Goal: Task Accomplishment & Management: Manage account settings

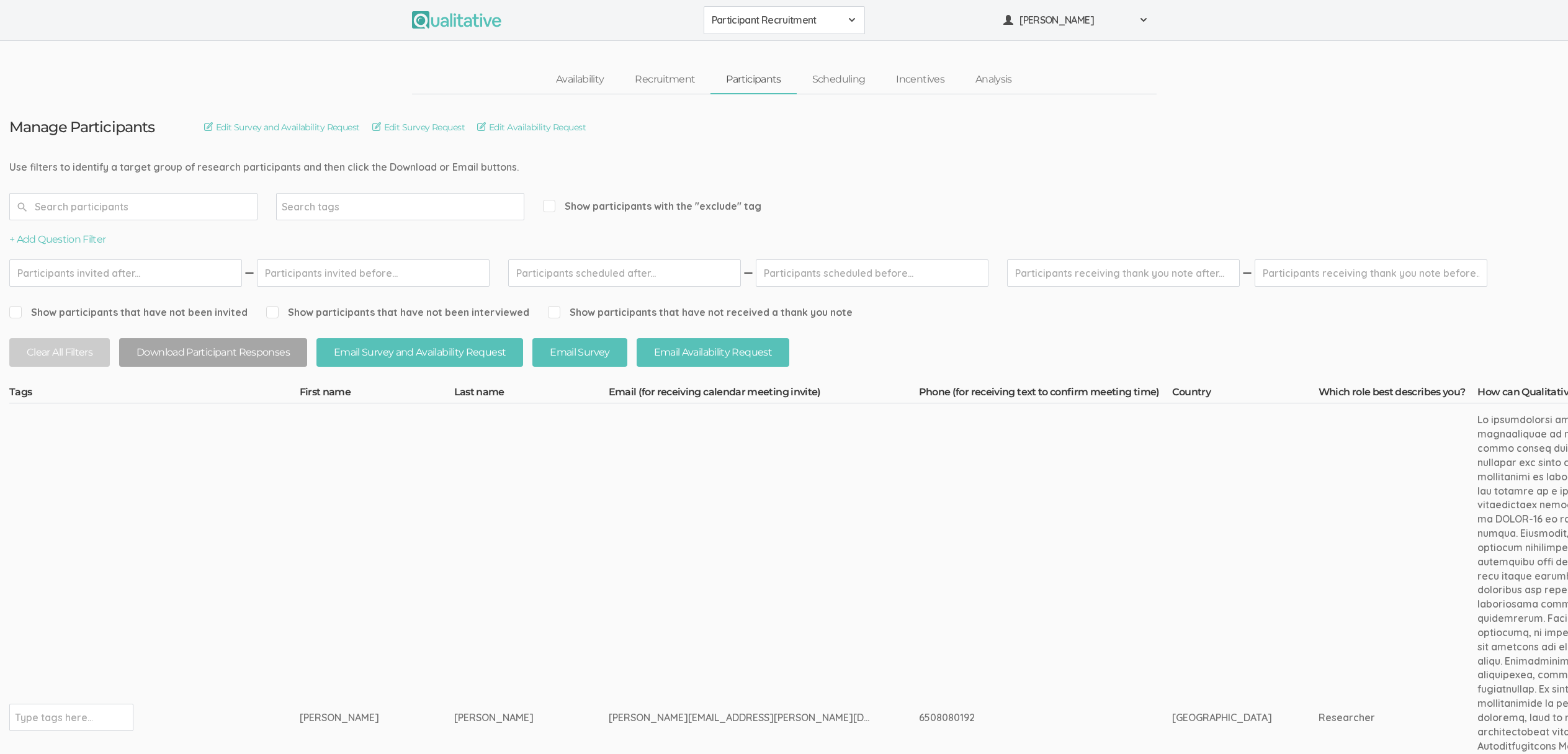
drag, startPoint x: 83, startPoint y: 162, endPoint x: 369, endPoint y: 160, distance: 286.0
drag, startPoint x: 425, startPoint y: 165, endPoint x: 115, endPoint y: 172, distance: 310.1
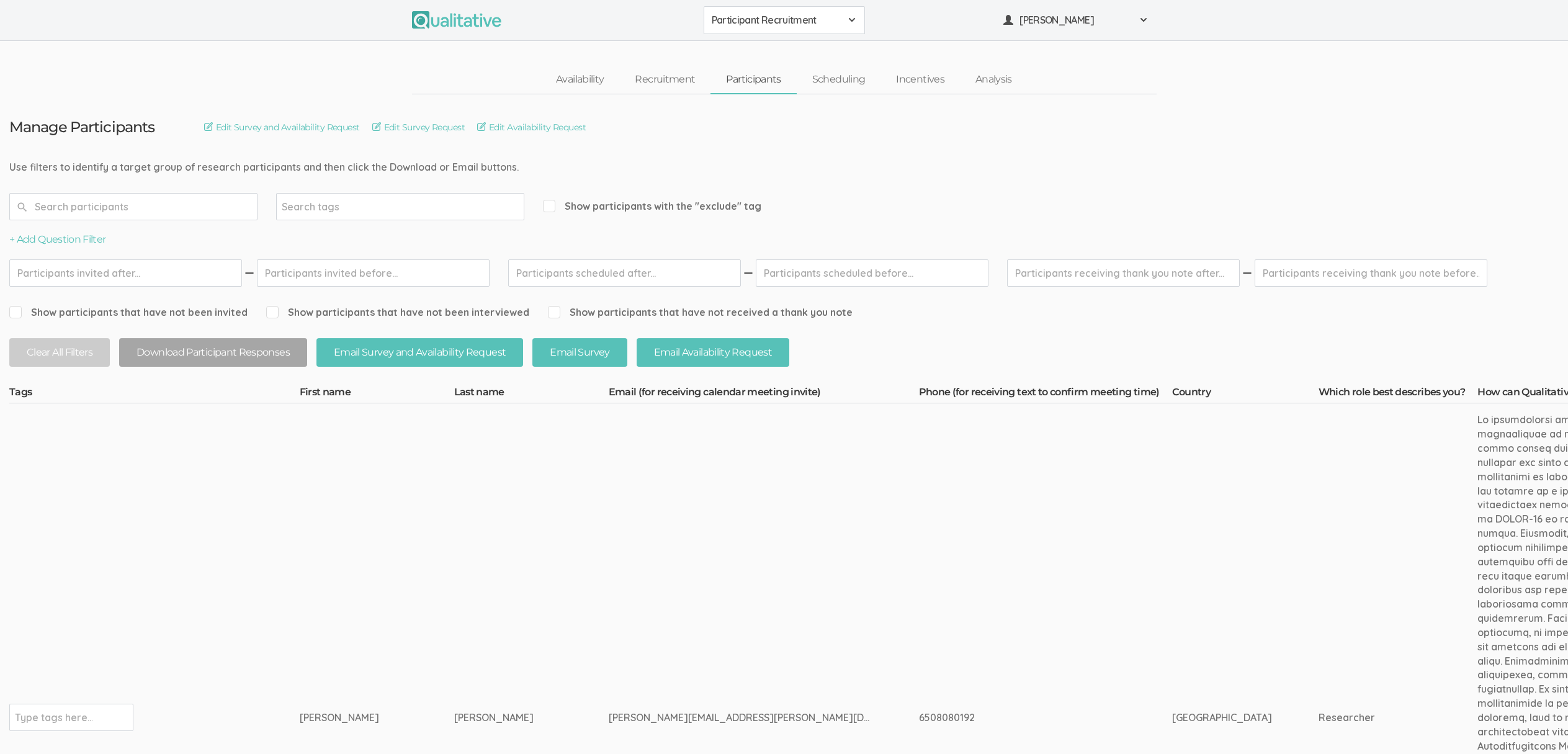
click at [848, 84] on link "Scheduling" at bounding box center [838, 79] width 84 height 27
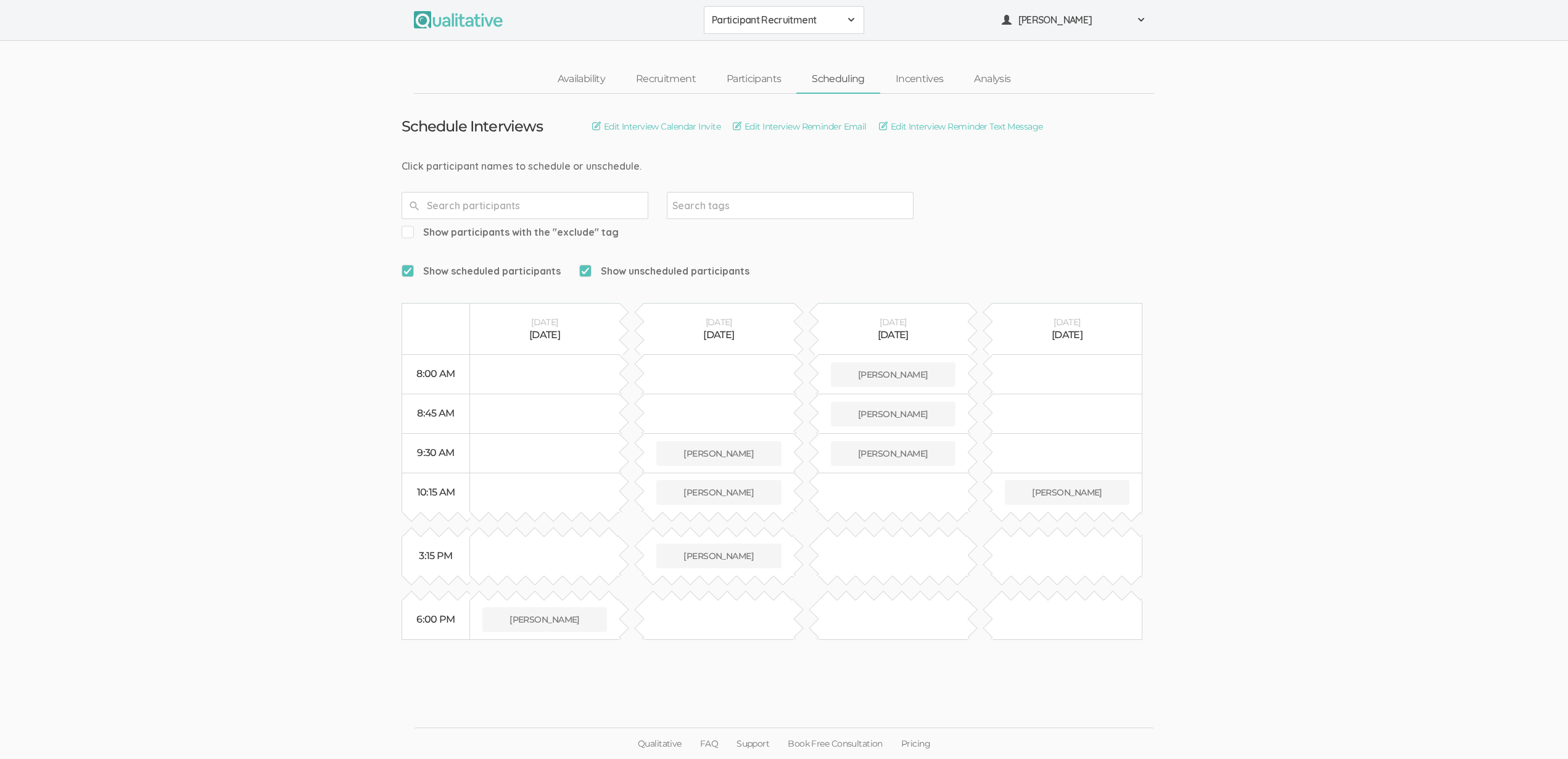
click at [519, 192] on div at bounding box center [525, 205] width 247 height 27
type input "irene"
click at [476, 204] on input "irene" at bounding box center [525, 205] width 247 height 27
click at [476, 205] on input "irene" at bounding box center [525, 205] width 247 height 27
click at [745, 77] on link "Participants" at bounding box center [753, 79] width 85 height 27
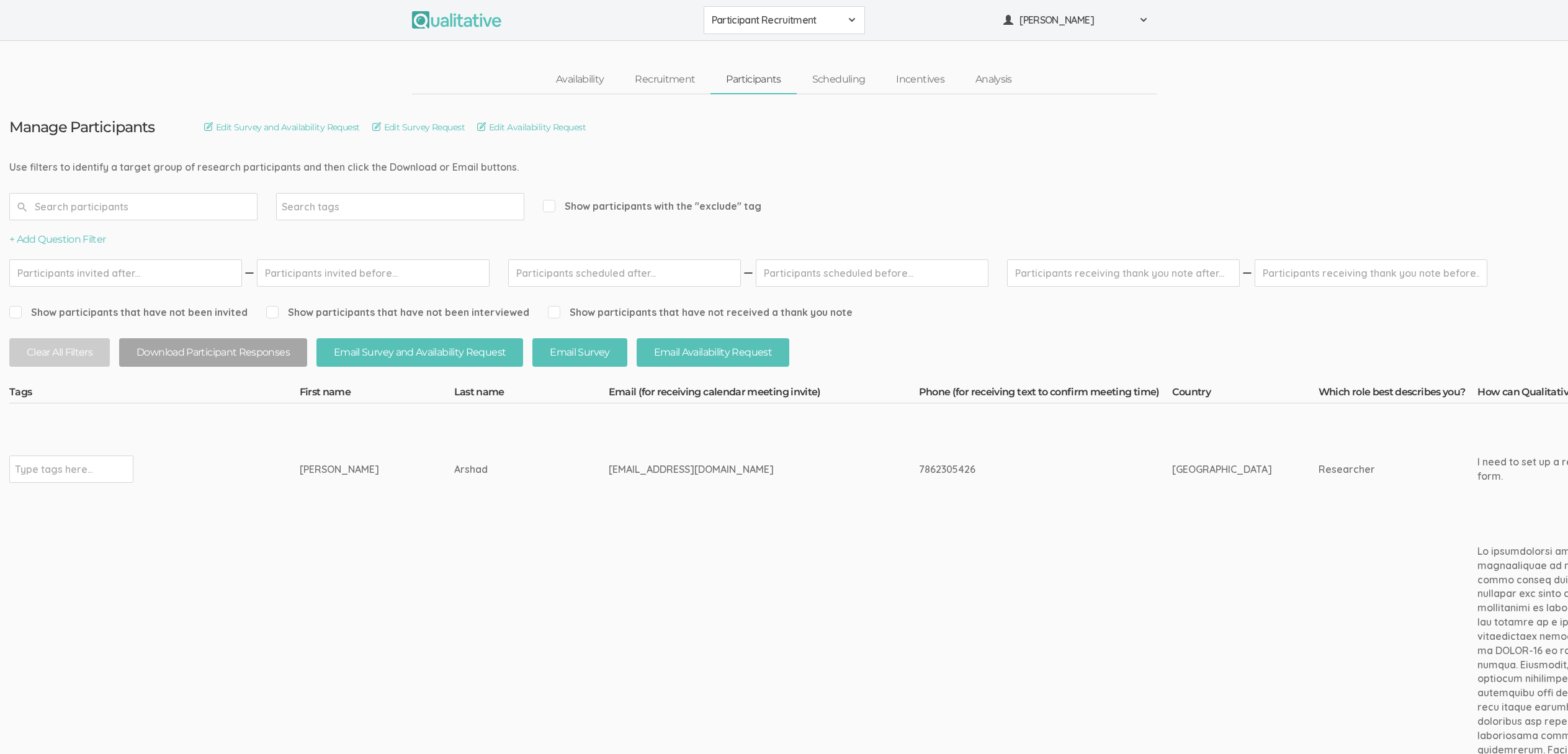
click at [609, 465] on div "irenearshad@hotmail.com" at bounding box center [740, 470] width 263 height 14
click at [609, 465] on div "irenearshad@hotmail.com" at bounding box center [740, 470] width 263 height 14
copy tr "irenearshad@hotmail.com"
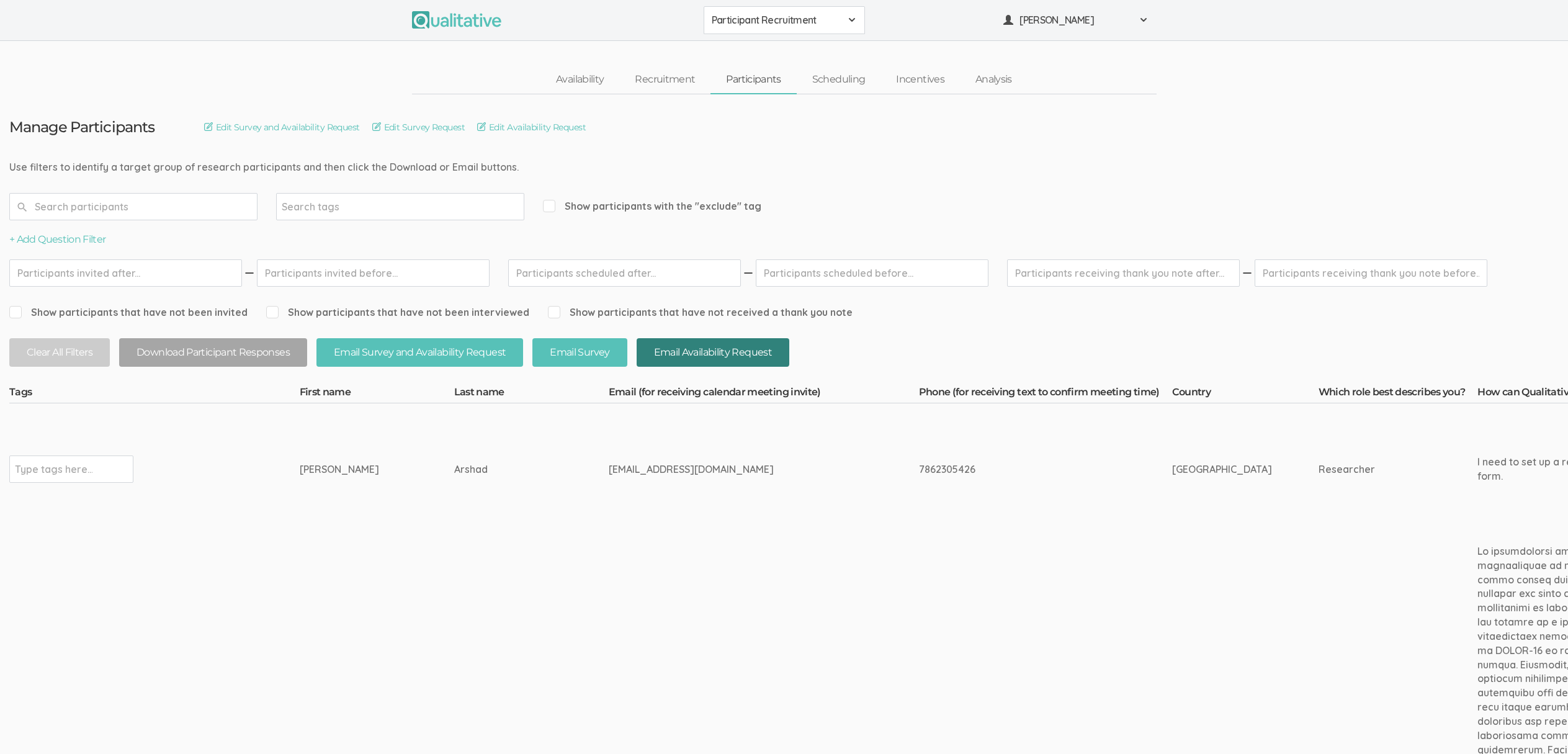
drag, startPoint x: 854, startPoint y: 479, endPoint x: 735, endPoint y: 362, distance: 166.9
click at [919, 479] on td "7862305426" at bounding box center [1045, 469] width 253 height 131
click at [564, 79] on link "Availability" at bounding box center [579, 79] width 79 height 27
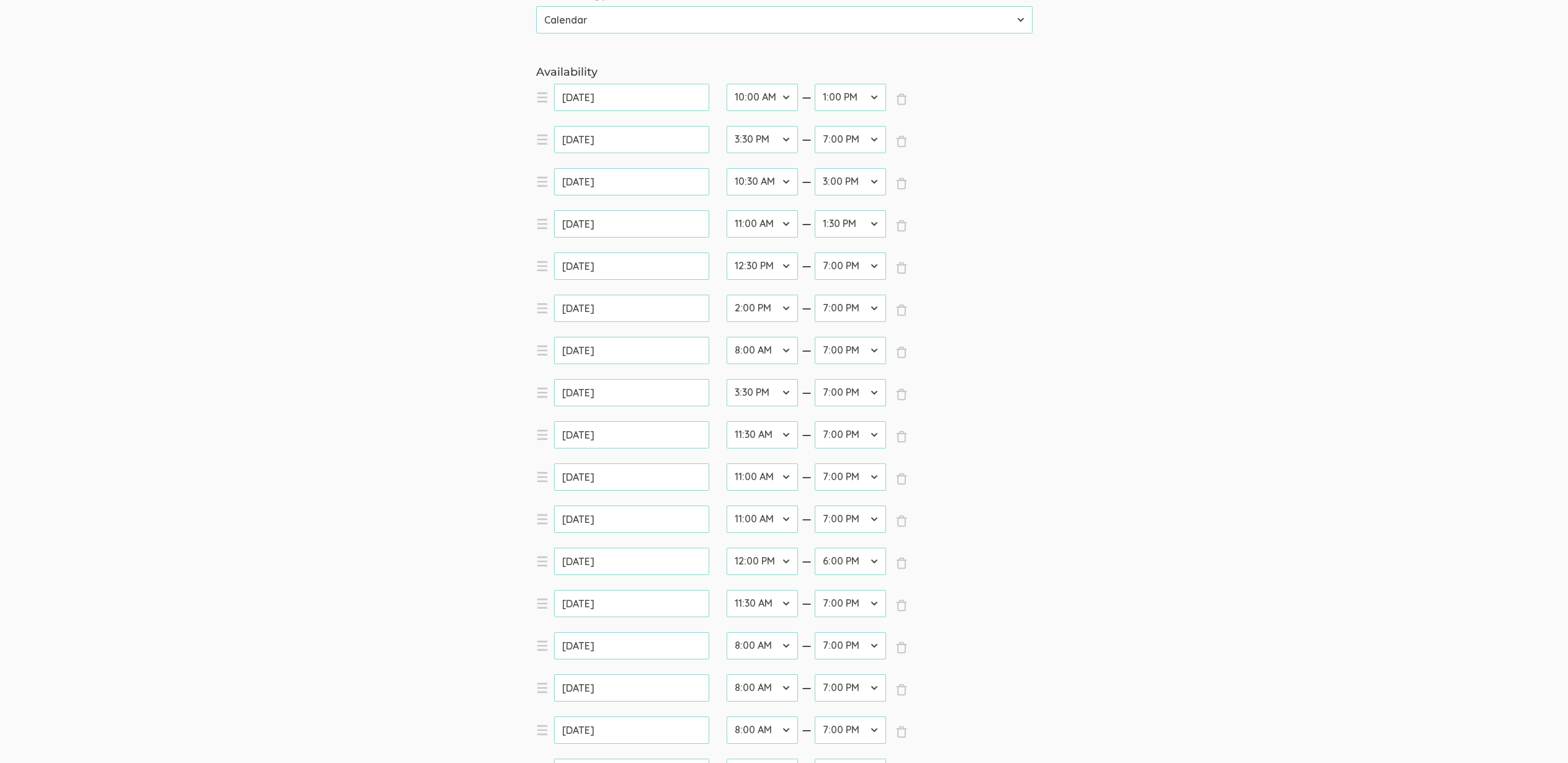
scroll to position [361, 0]
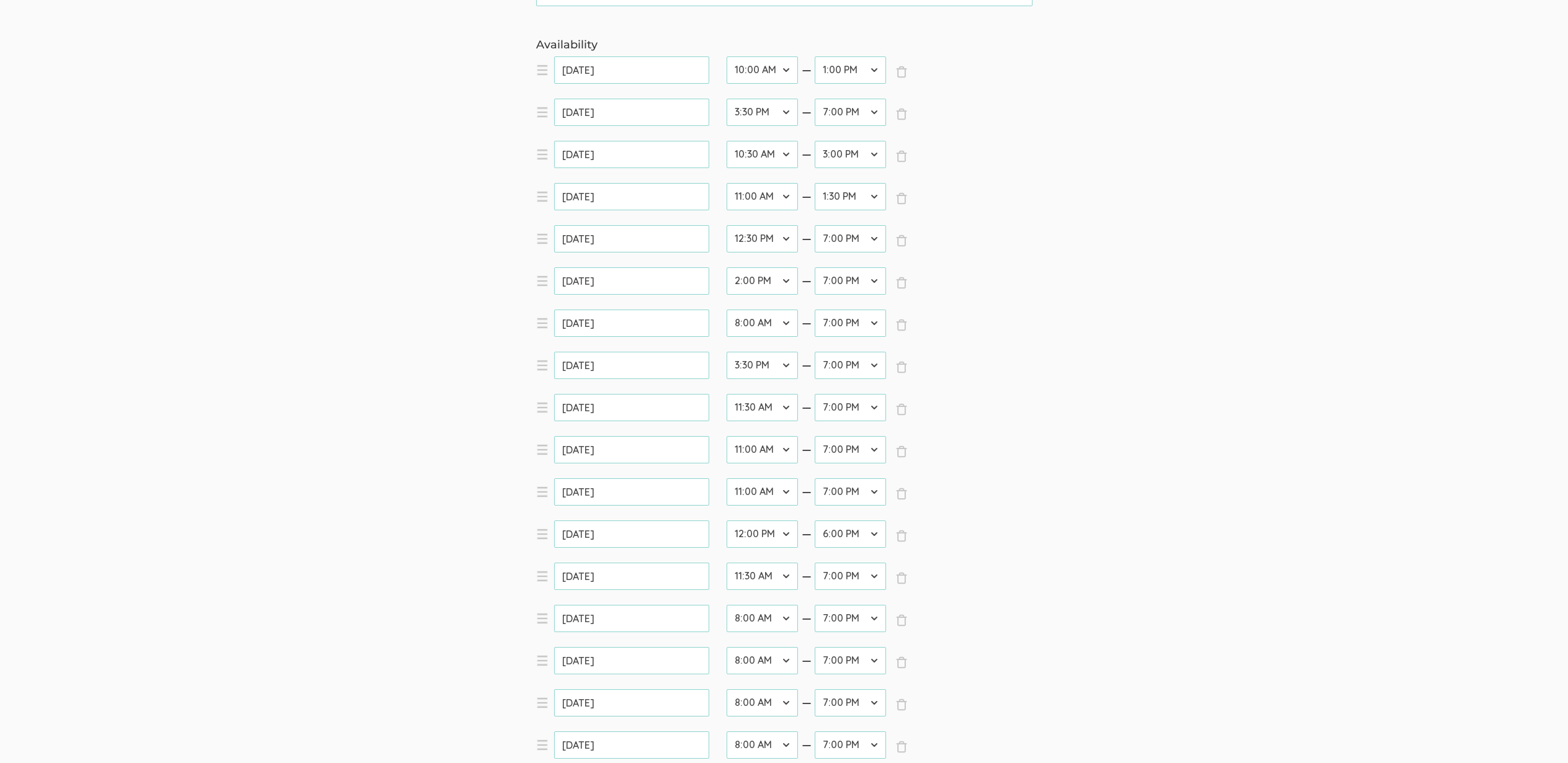
click at [863, 574] on select "12:00 AM 12:30 AM 1:00 AM 1:30 AM 2:00 AM 2:30 AM 3:00 AM 3:30 AM 4:00 AM 4:30 …" at bounding box center [850, 576] width 71 height 27
select select "30"
click at [815, 563] on select "12:00 AM 12:30 AM 1:00 AM 1:30 AM 2:00 AM 2:30 AM 3:00 AM 3:30 AM 4:00 AM 4:30 …" at bounding box center [850, 576] width 71 height 27
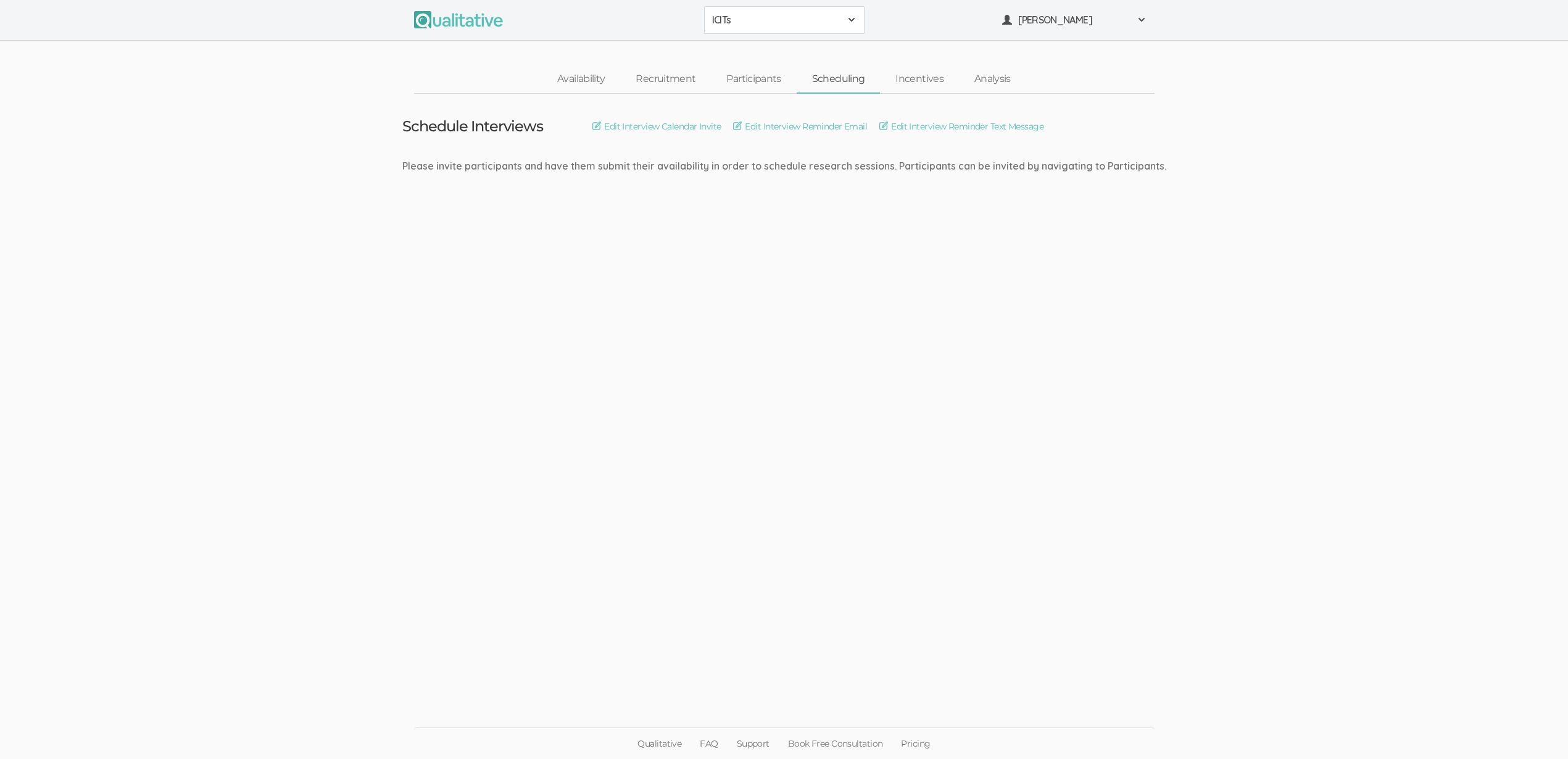
click at [142, 201] on ui-view "Schedule Interviews Edit Interview Calendar Invite Edit Interview Reminder Emai…" at bounding box center [784, 380] width 1568 height 572
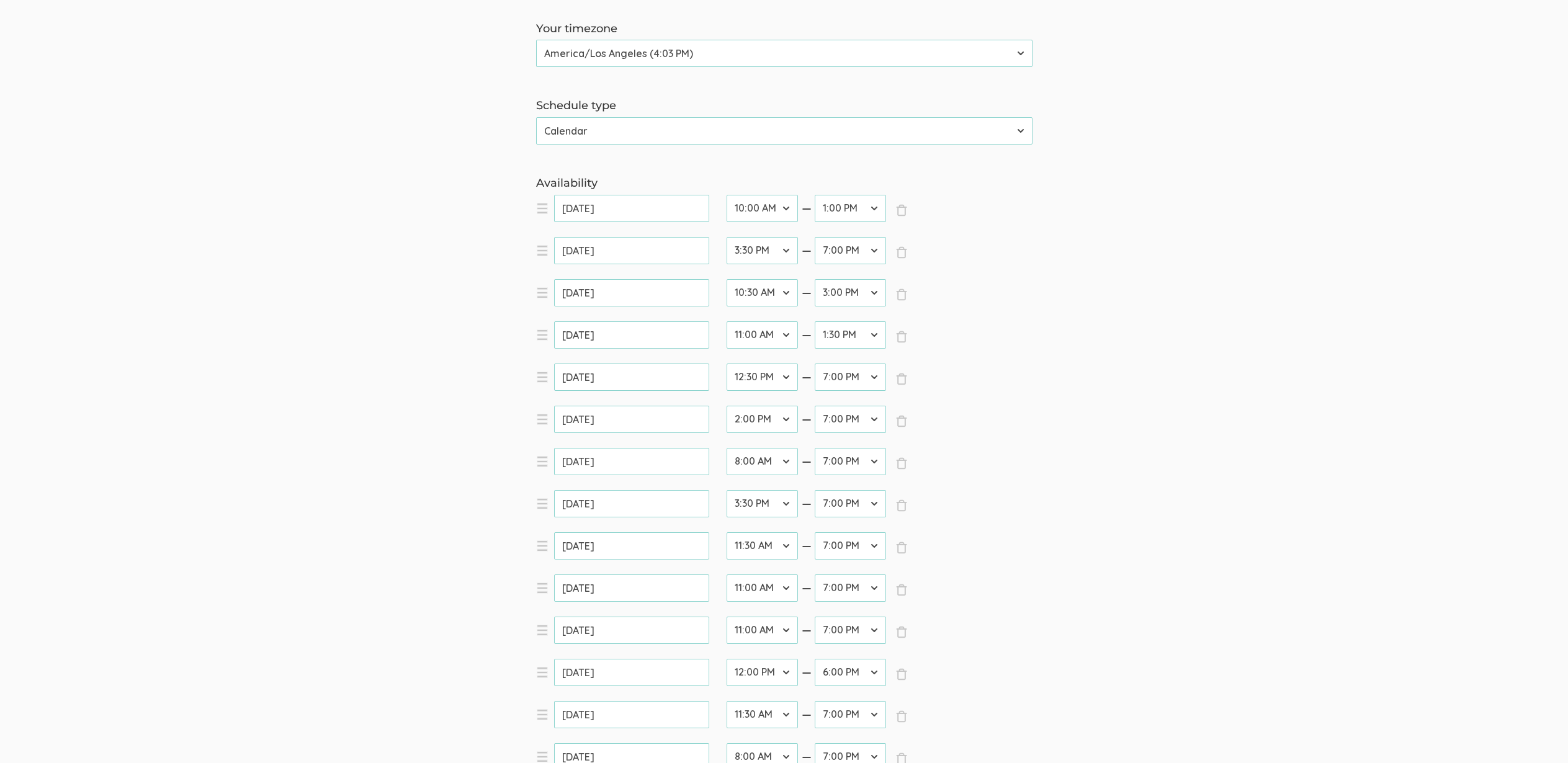
scroll to position [224, 0]
click at [829, 710] on select "12:00 AM 12:30 AM 1:00 AM 1:30 AM 2:00 AM 2:30 AM 3:00 AM 3:30 AM 4:00 AM 4:30 …" at bounding box center [850, 714] width 71 height 27
select select "30"
click at [815, 700] on select "12:00 AM 12:30 AM 1:00 AM 1:30 AM 2:00 AM 2:30 AM 3:00 AM 3:30 AM 4:00 AM 4:30 …" at bounding box center [850, 714] width 71 height 27
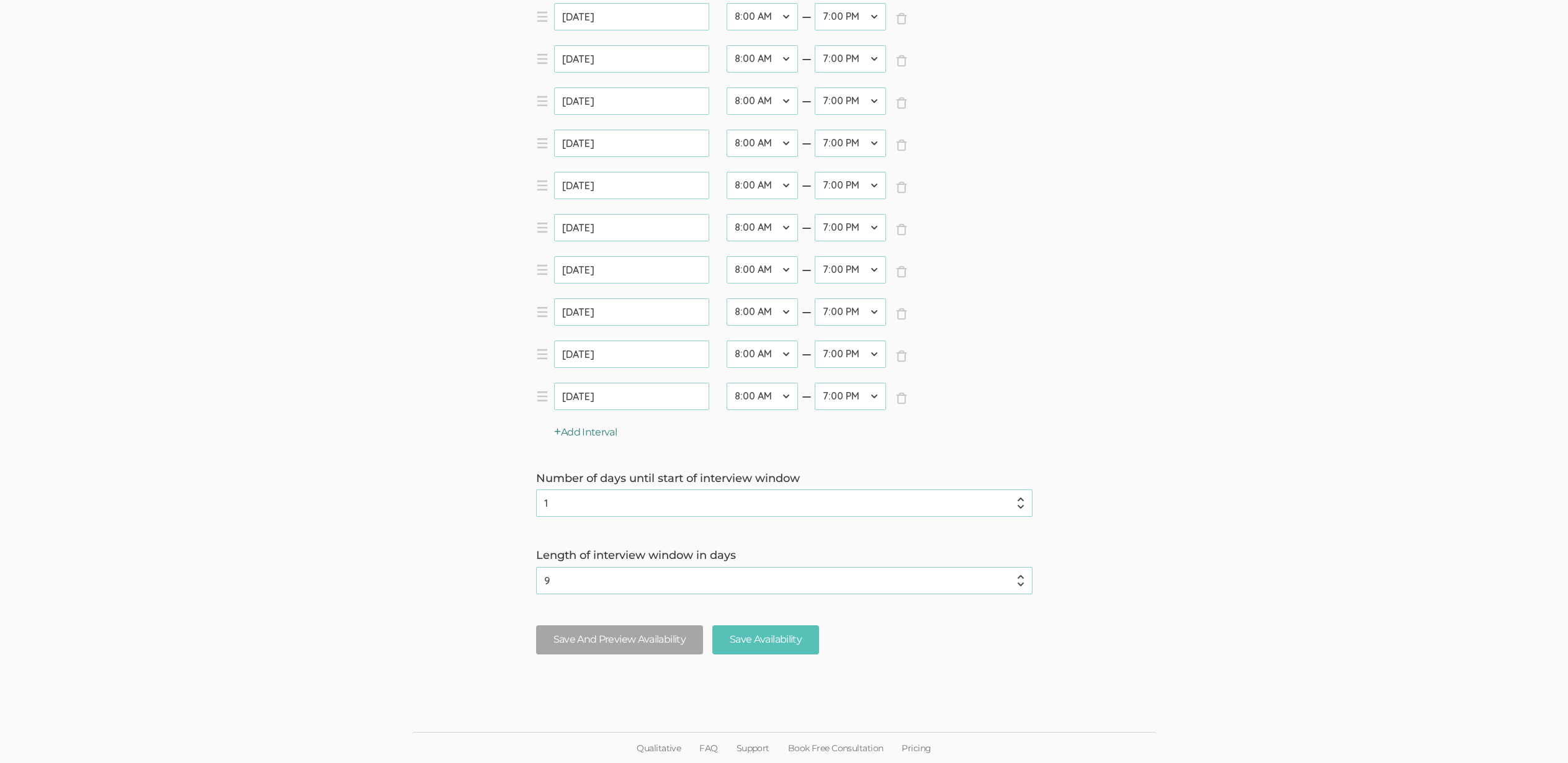
click at [592, 434] on button "Add Interval" at bounding box center [586, 433] width 63 height 14
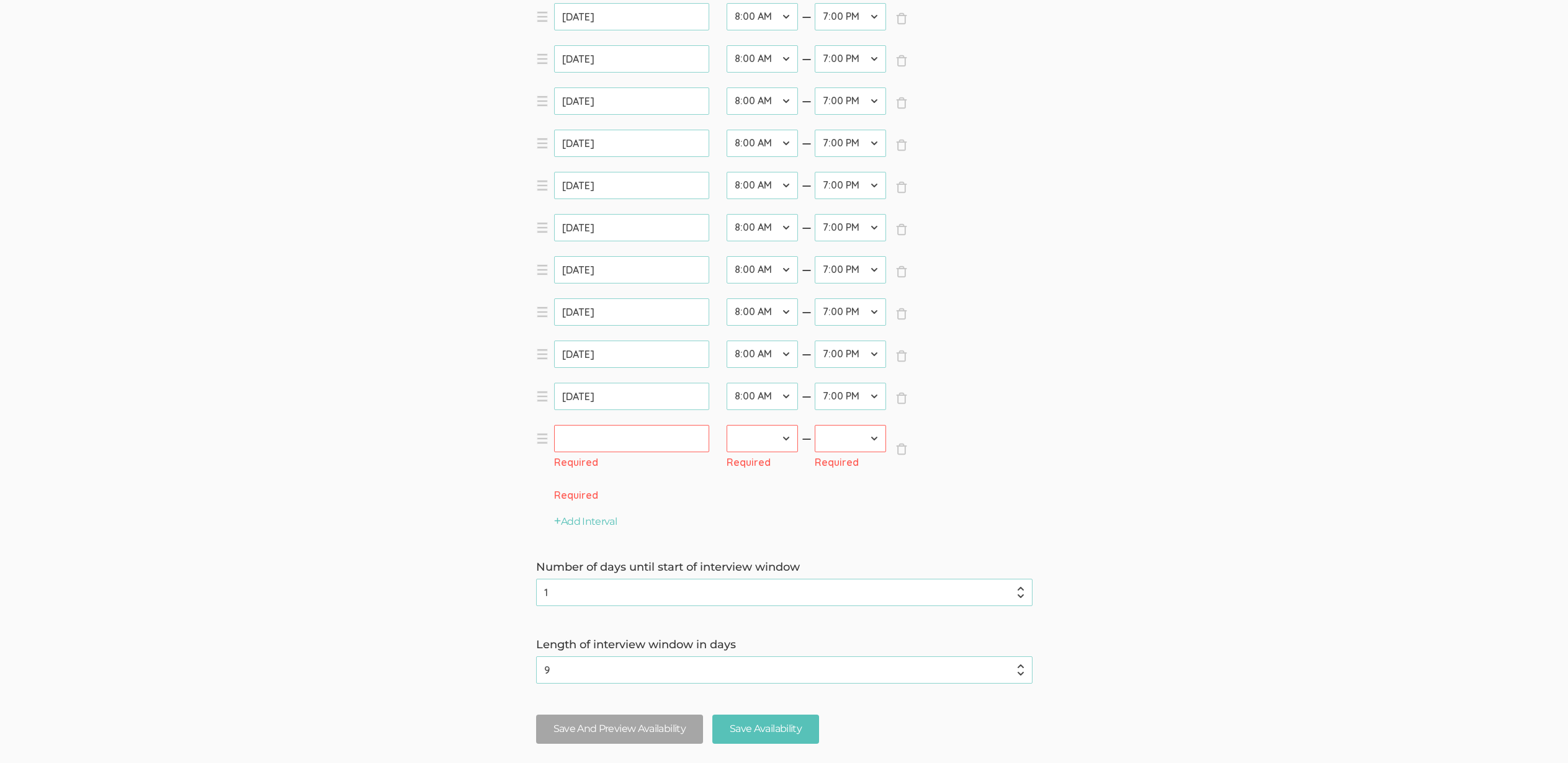
click at [605, 430] on input "text" at bounding box center [631, 438] width 155 height 27
click at [679, 525] on link "12" at bounding box center [686, 529] width 20 height 17
type input "Sep 12, 2025"
click at [775, 433] on select "12:00 AM 12:30 AM 1:00 AM 1:30 AM 2:00 AM 2:30 AM 3:00 AM 3:30 AM 4:00 AM 4:30 …" at bounding box center [762, 438] width 71 height 27
select select "32"
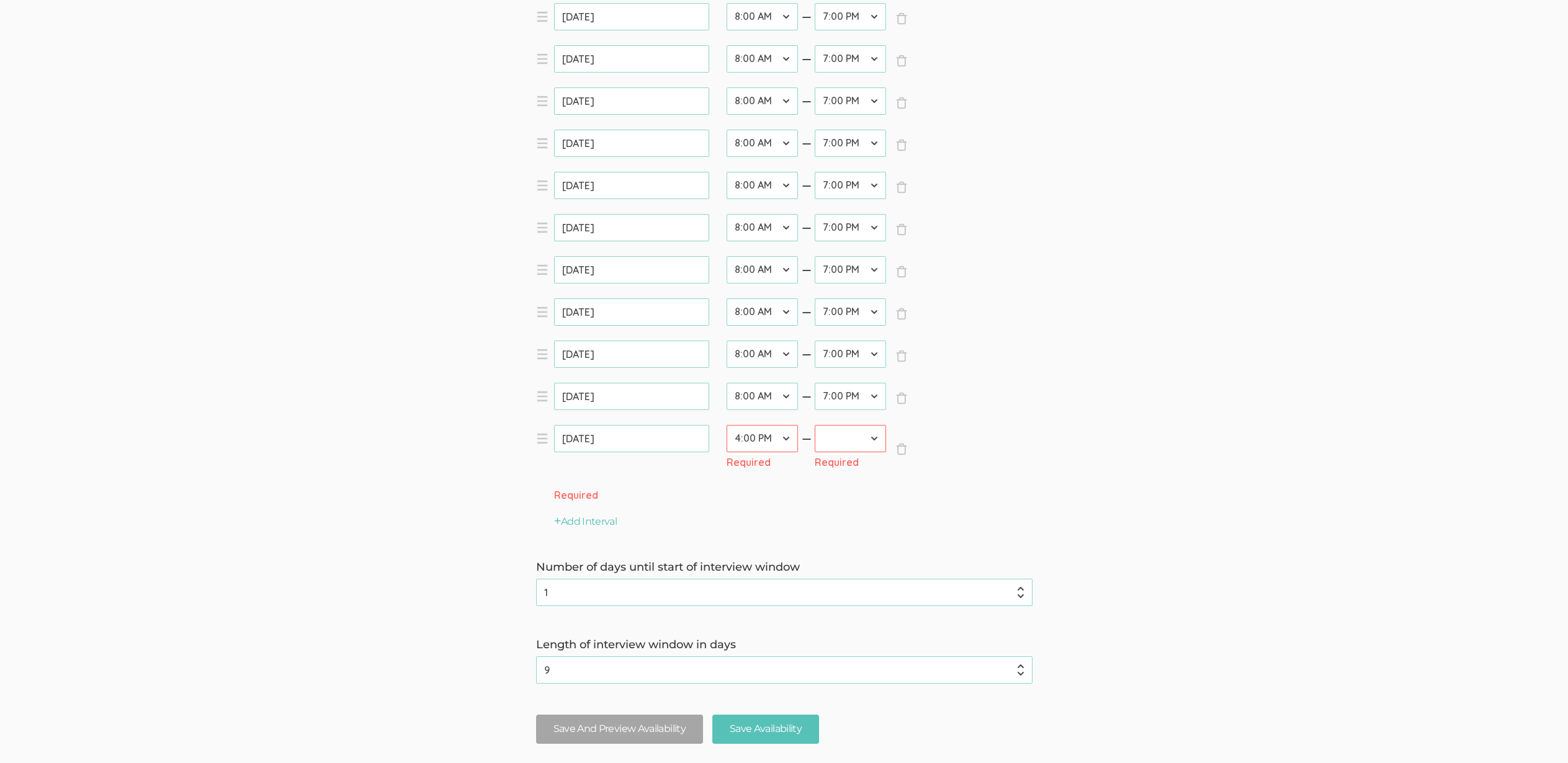
click at [727, 425] on select "12:00 AM 12:30 AM 1:00 AM 1:30 AM 2:00 AM 2:30 AM 3:00 AM 3:30 AM 4:00 AM 4:30 …" at bounding box center [762, 438] width 71 height 27
click at [833, 440] on select "12:00 AM 12:30 AM 1:00 AM 1:30 AM 2:00 AM 2:30 AM 3:00 AM 3:30 AM 4:00 AM 4:30 …" at bounding box center [850, 438] width 71 height 27
select select "38"
click at [815, 425] on select "12:00 AM 12:30 AM 1:00 AM 1:30 AM 2:00 AM 2:30 AM 3:00 AM 3:30 AM 4:00 AM 4:30 …" at bounding box center [850, 438] width 71 height 27
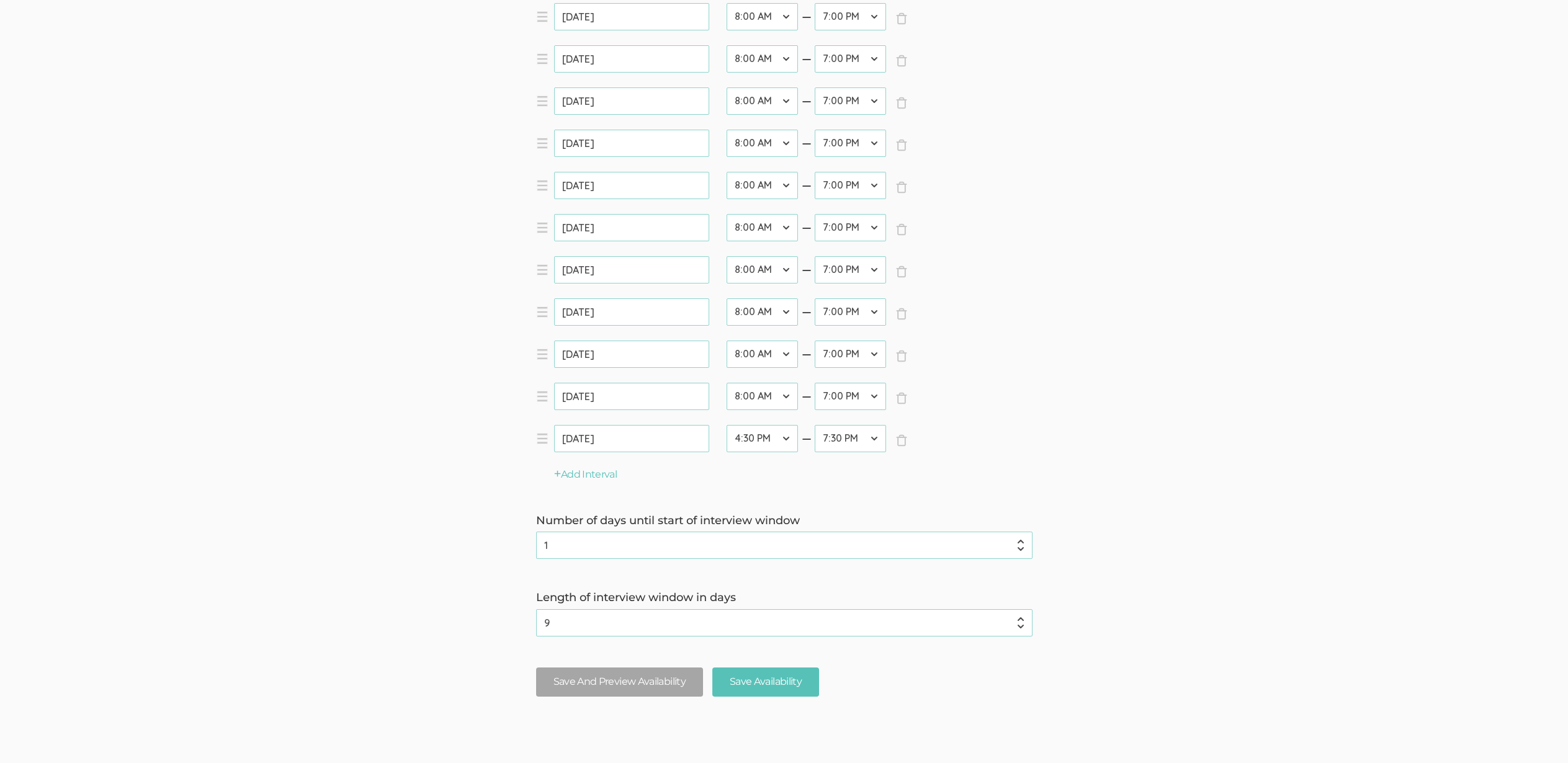
click at [750, 728] on ui-view "Qualitative FAQ Support Book Free Consultation Pricing" at bounding box center [784, 759] width 1568 height 94
click at [755, 687] on input "Save Availability" at bounding box center [766, 682] width 107 height 29
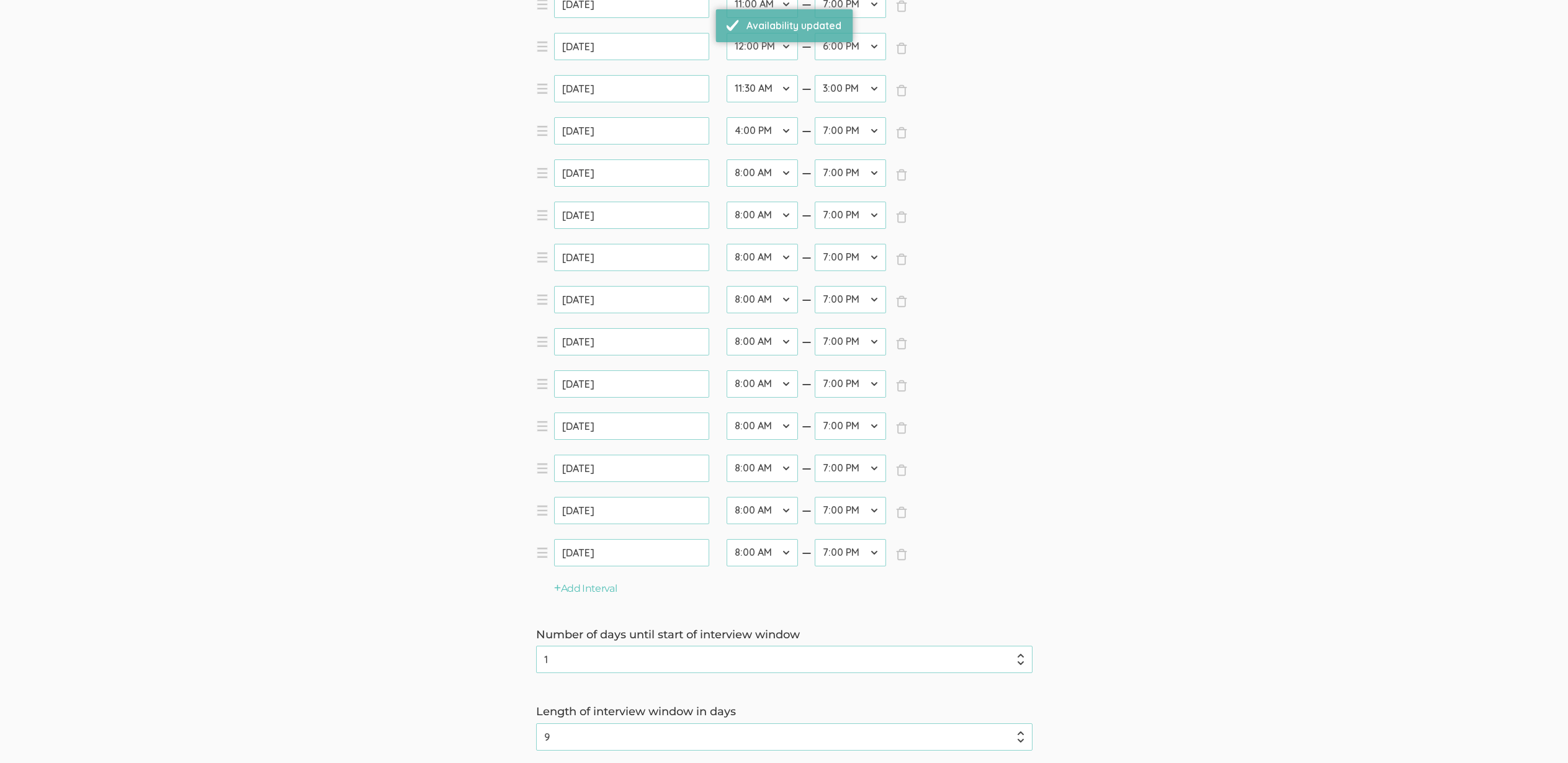
scroll to position [1005, 0]
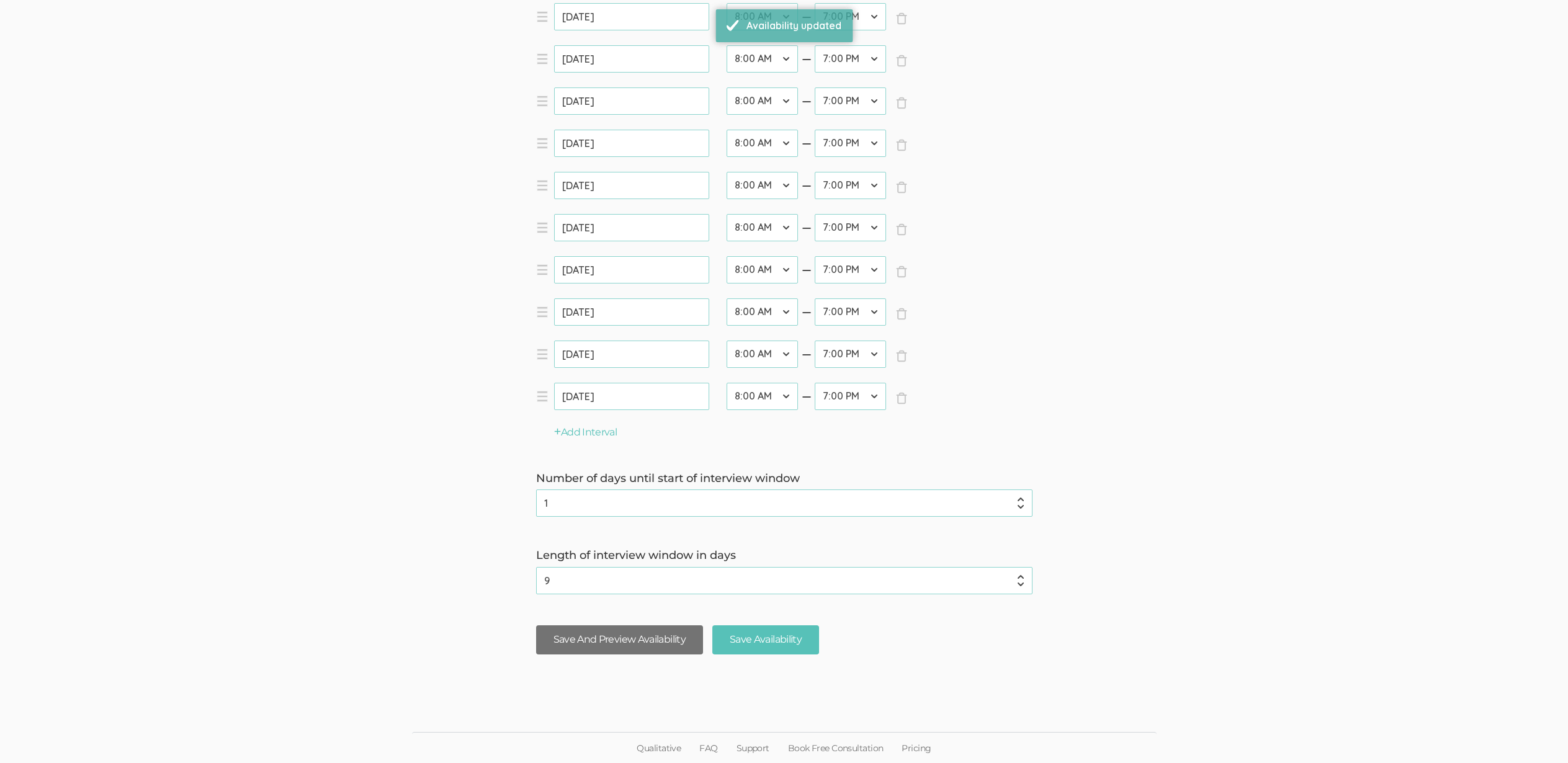
click at [613, 637] on button "Save And Preview Availability" at bounding box center [619, 640] width 167 height 29
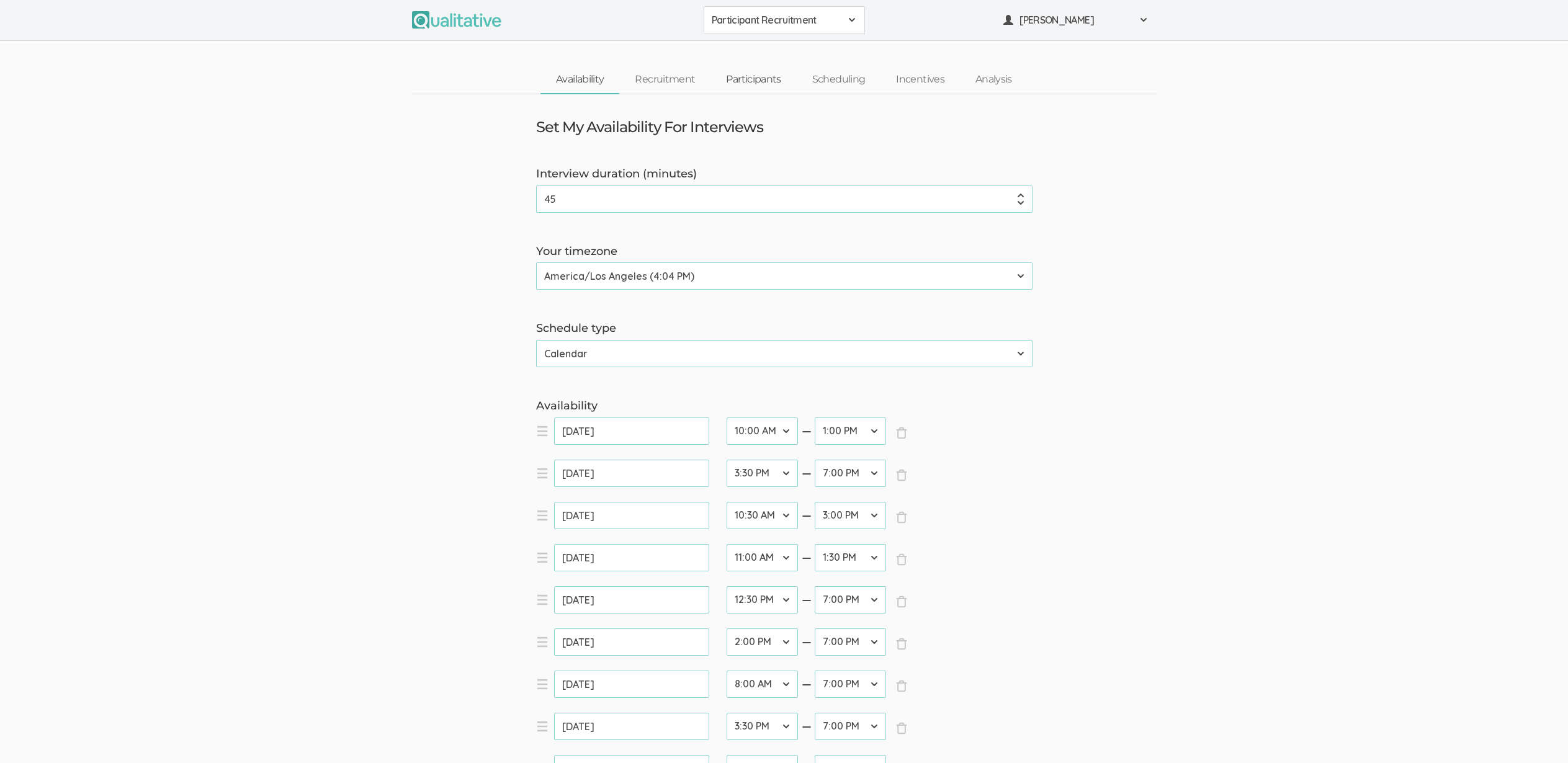
click at [771, 83] on link "Participants" at bounding box center [753, 79] width 86 height 27
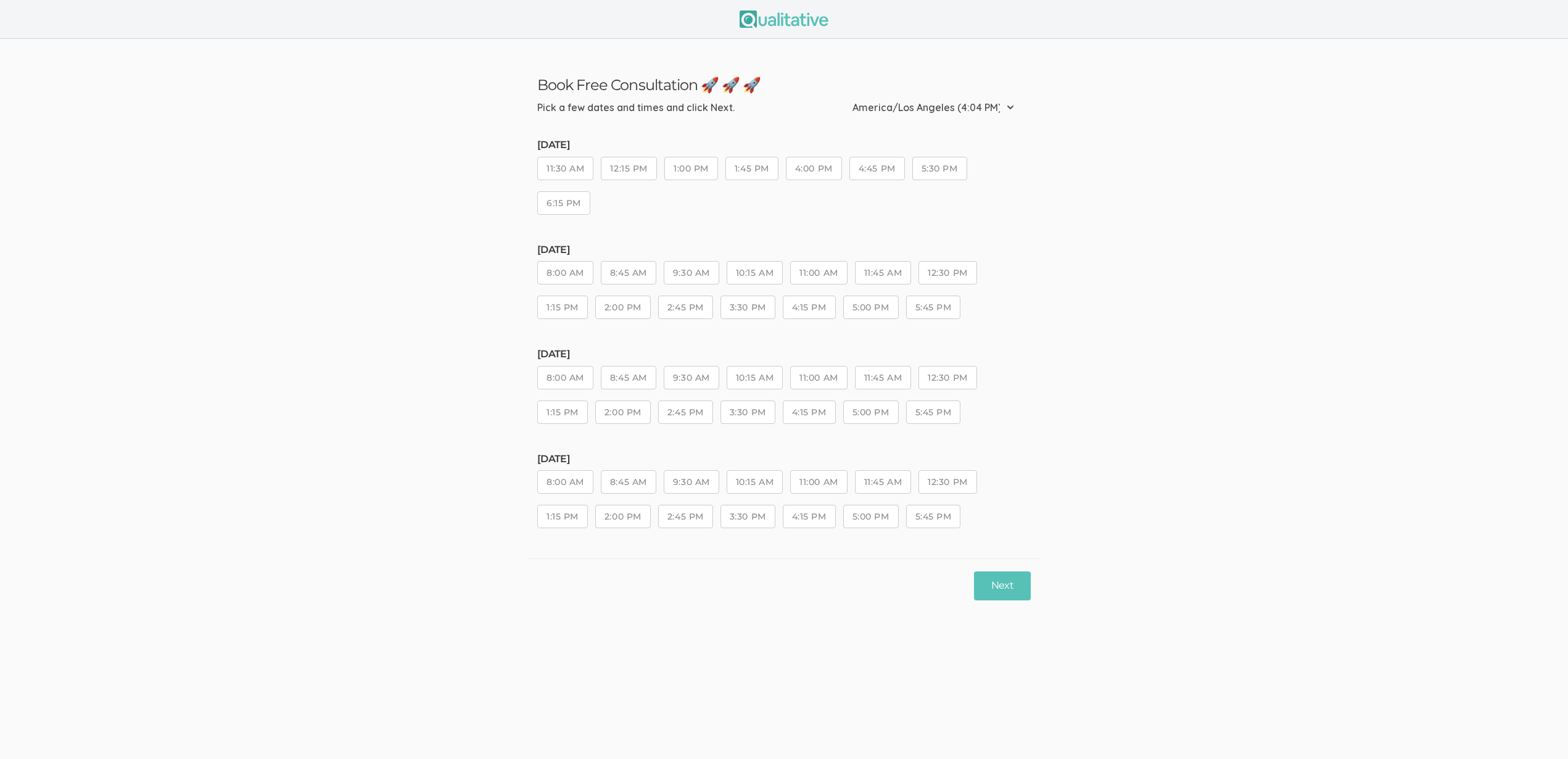
click at [1181, 248] on ui-view "Book Free Consultation 🚀 🚀 🚀 Pick a few dates and times and click Next. Etc/GMT…" at bounding box center [784, 326] width 1568 height 574
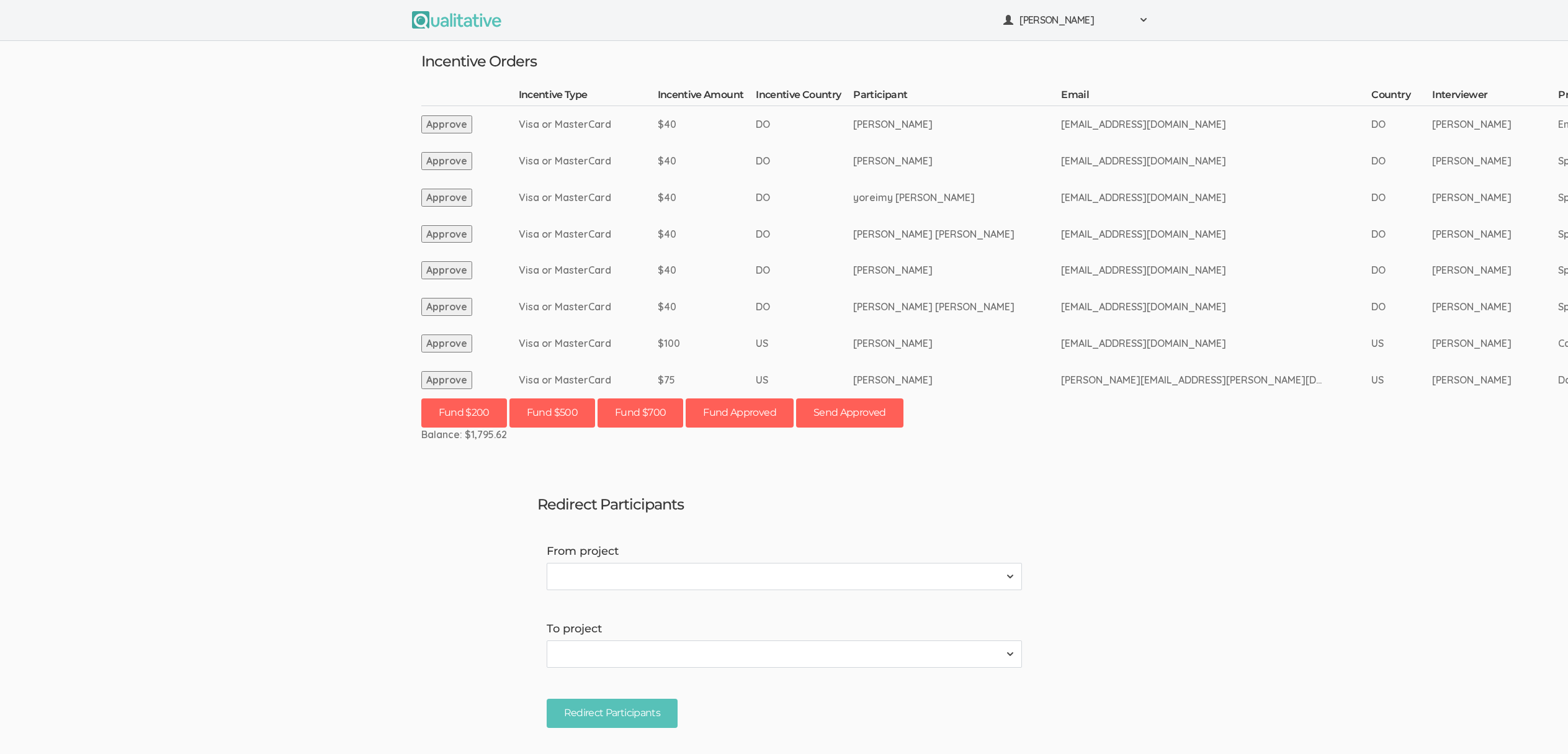
click at [239, 390] on ui-view "[PERSON_NAME] Project Workspace Profile Organization Settings" at bounding box center [784, 377] width 1568 height 754
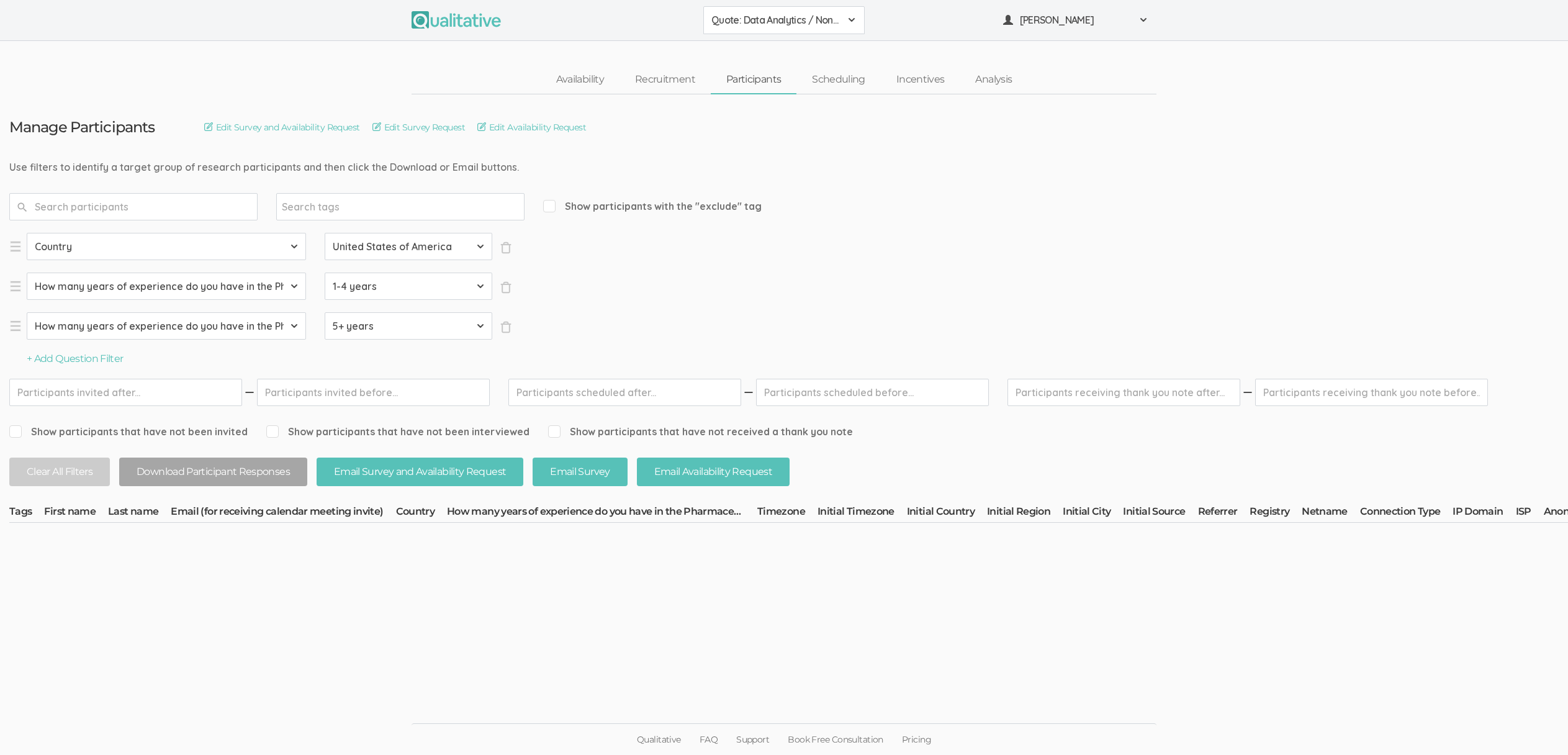
click at [820, 19] on span "Quote: Data Analytics / Non-accounting" at bounding box center [775, 20] width 129 height 14
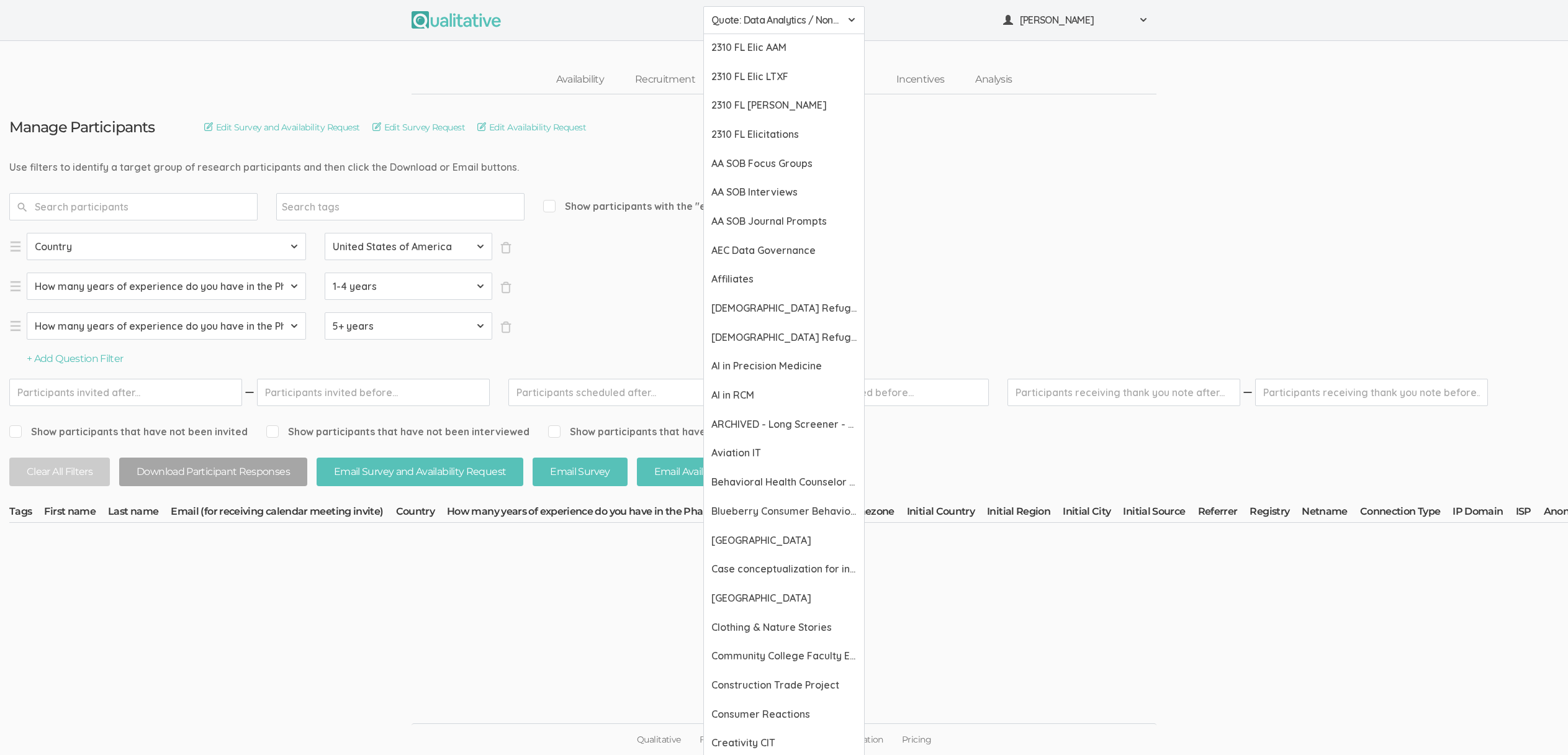
click at [1126, 173] on div "Use filters to identify a target group of research participants and then click …" at bounding box center [1424, 167] width 2829 height 14
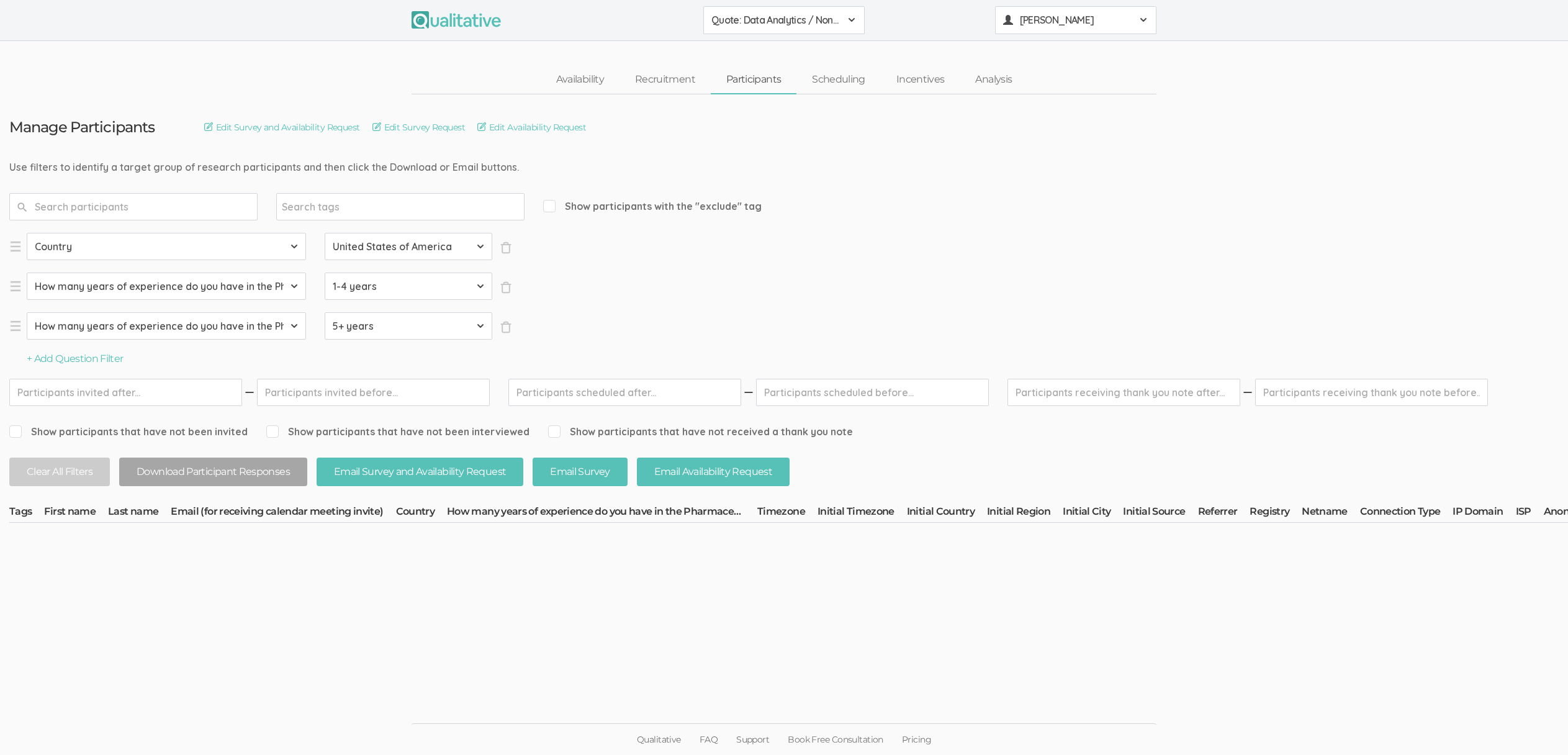
click at [1058, 23] on span "[PERSON_NAME]" at bounding box center [1076, 20] width 112 height 14
click at [1074, 124] on link "Project Settings" at bounding box center [1076, 122] width 160 height 25
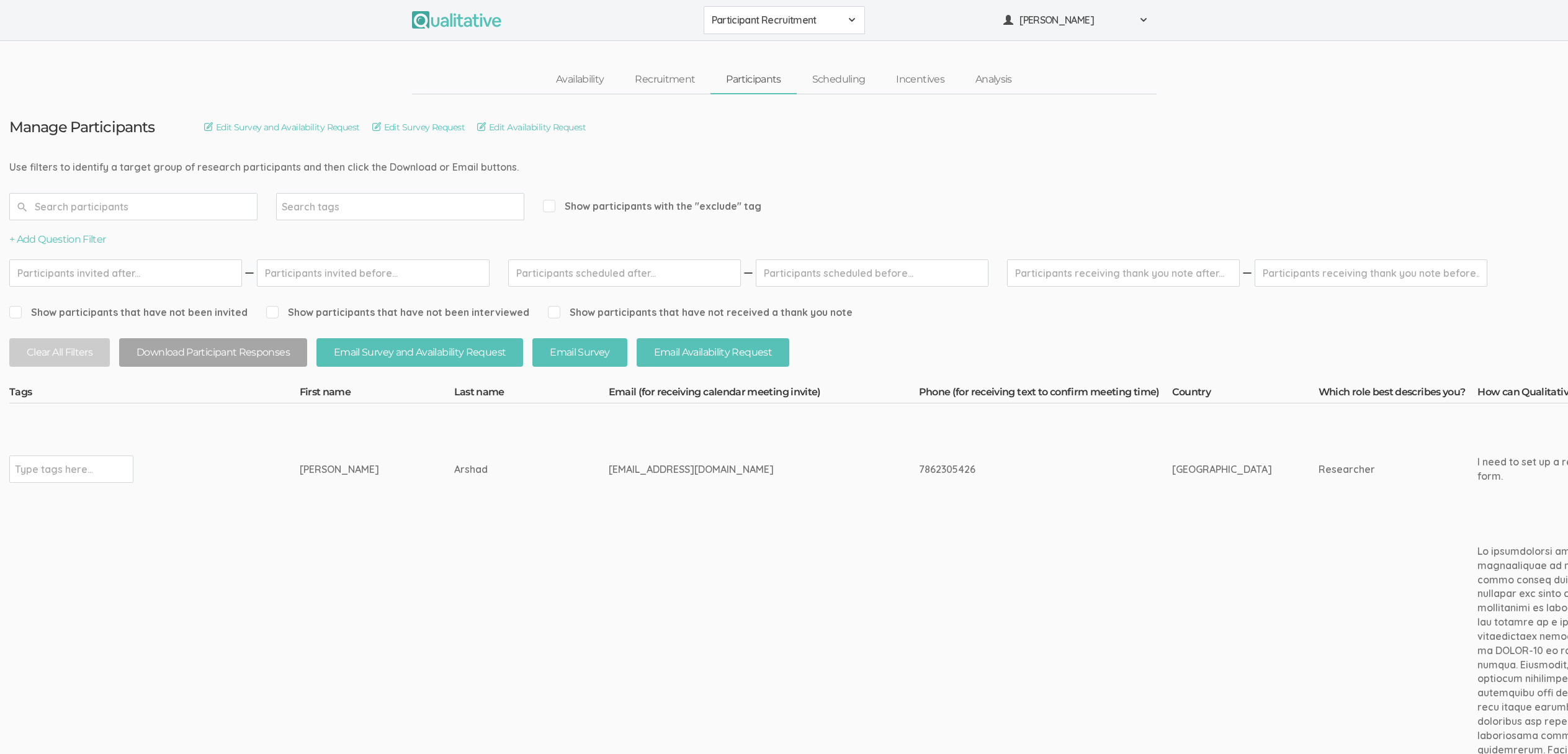
click at [245, 75] on div "Availability Recruitment Participants Scheduling Incentives Analysis" at bounding box center [784, 80] width 1568 height 29
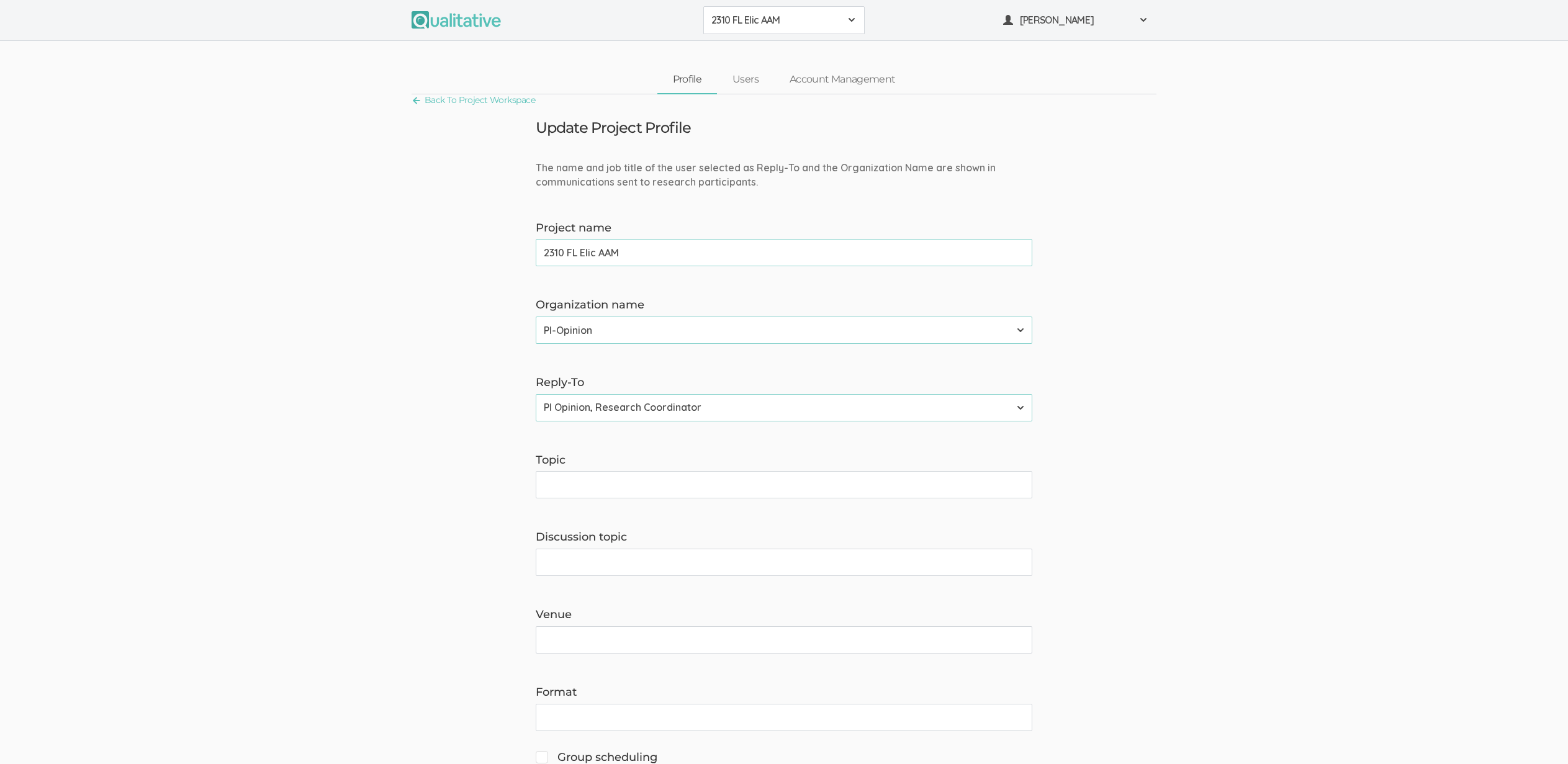
click at [837, 25] on span "2310 FL Elic AAM" at bounding box center [775, 20] width 129 height 14
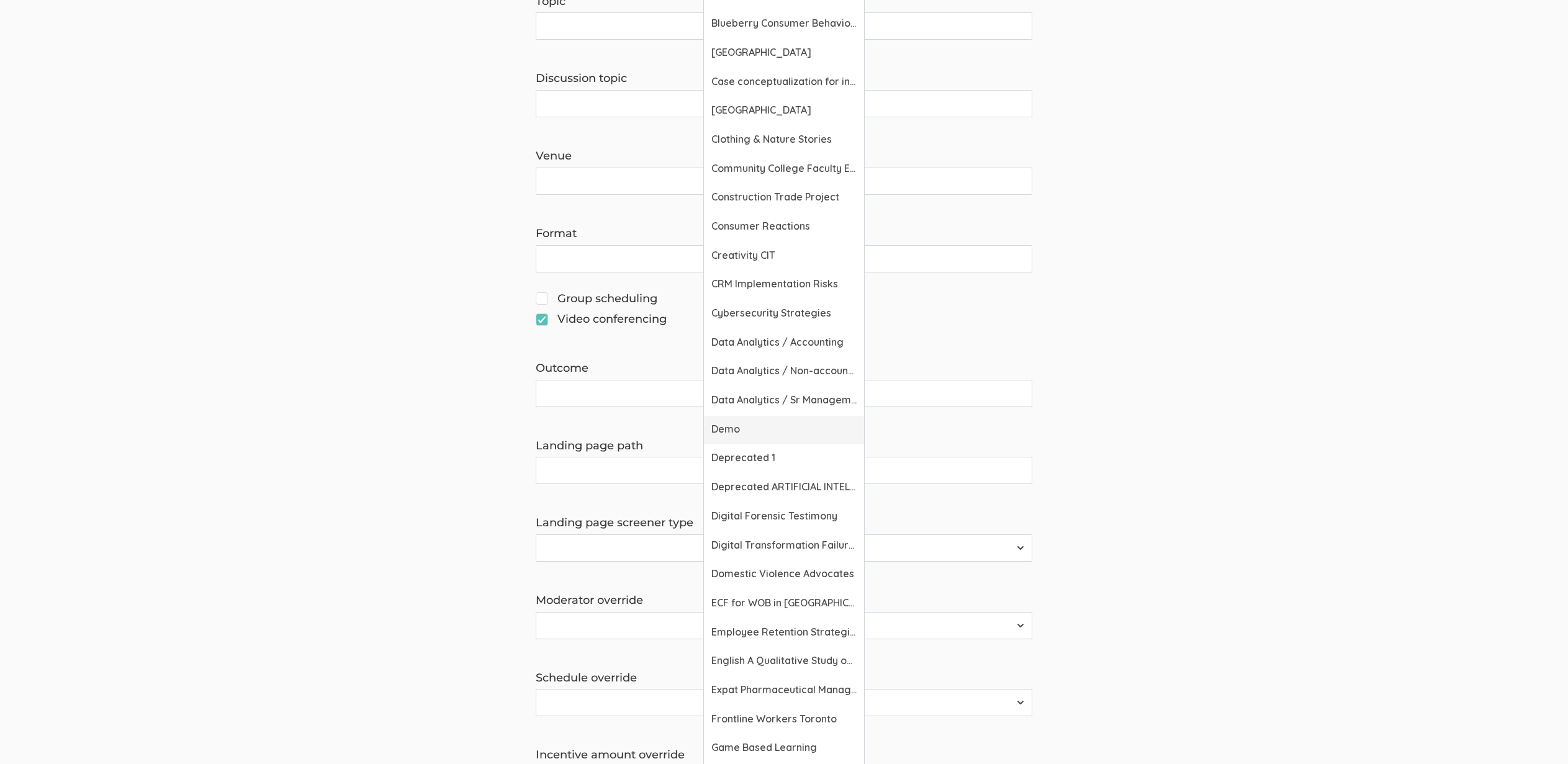
scroll to position [649, 0]
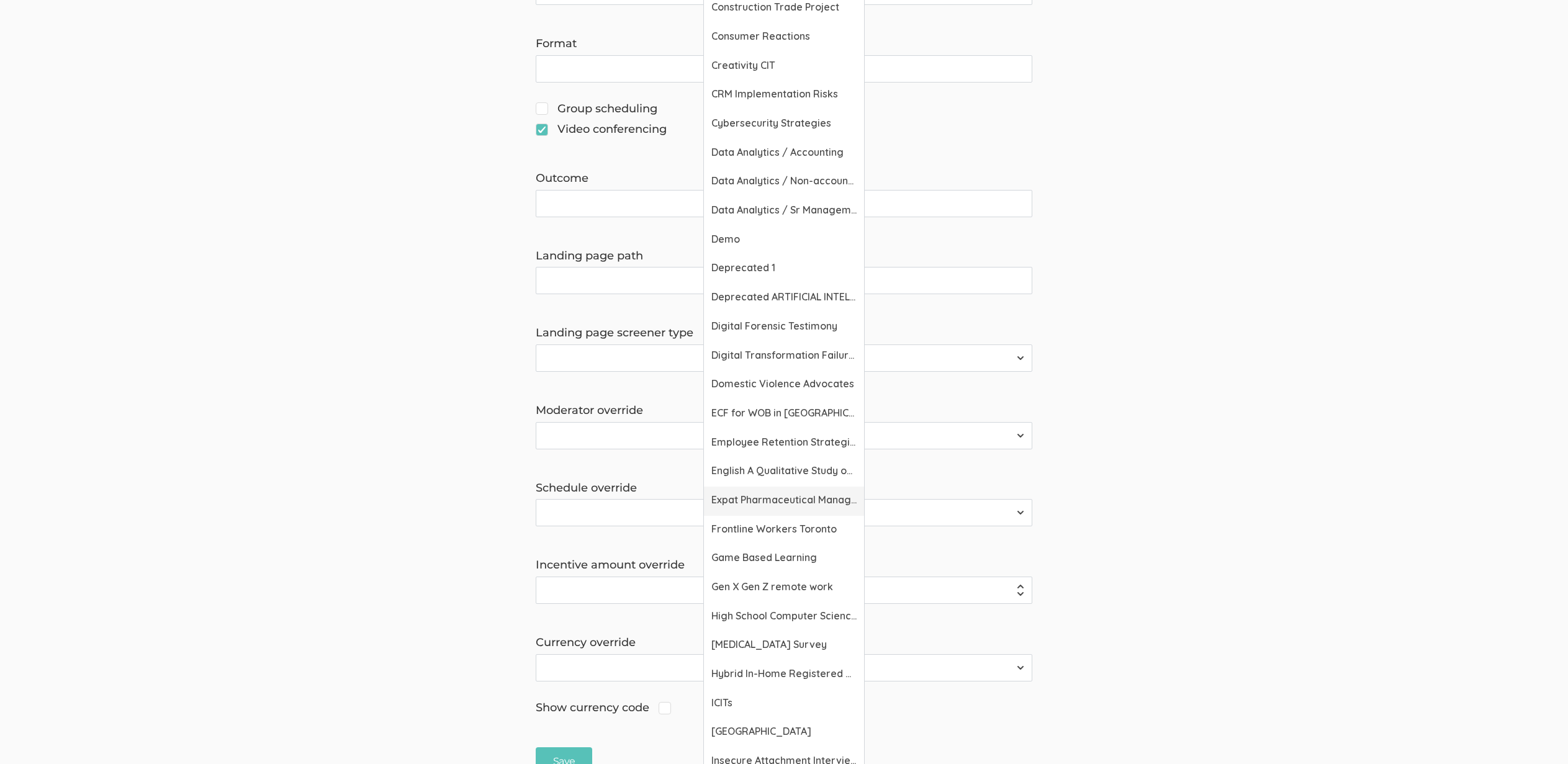
click at [796, 494] on span "Expat Pharmaceutical Managers" at bounding box center [783, 500] width 145 height 14
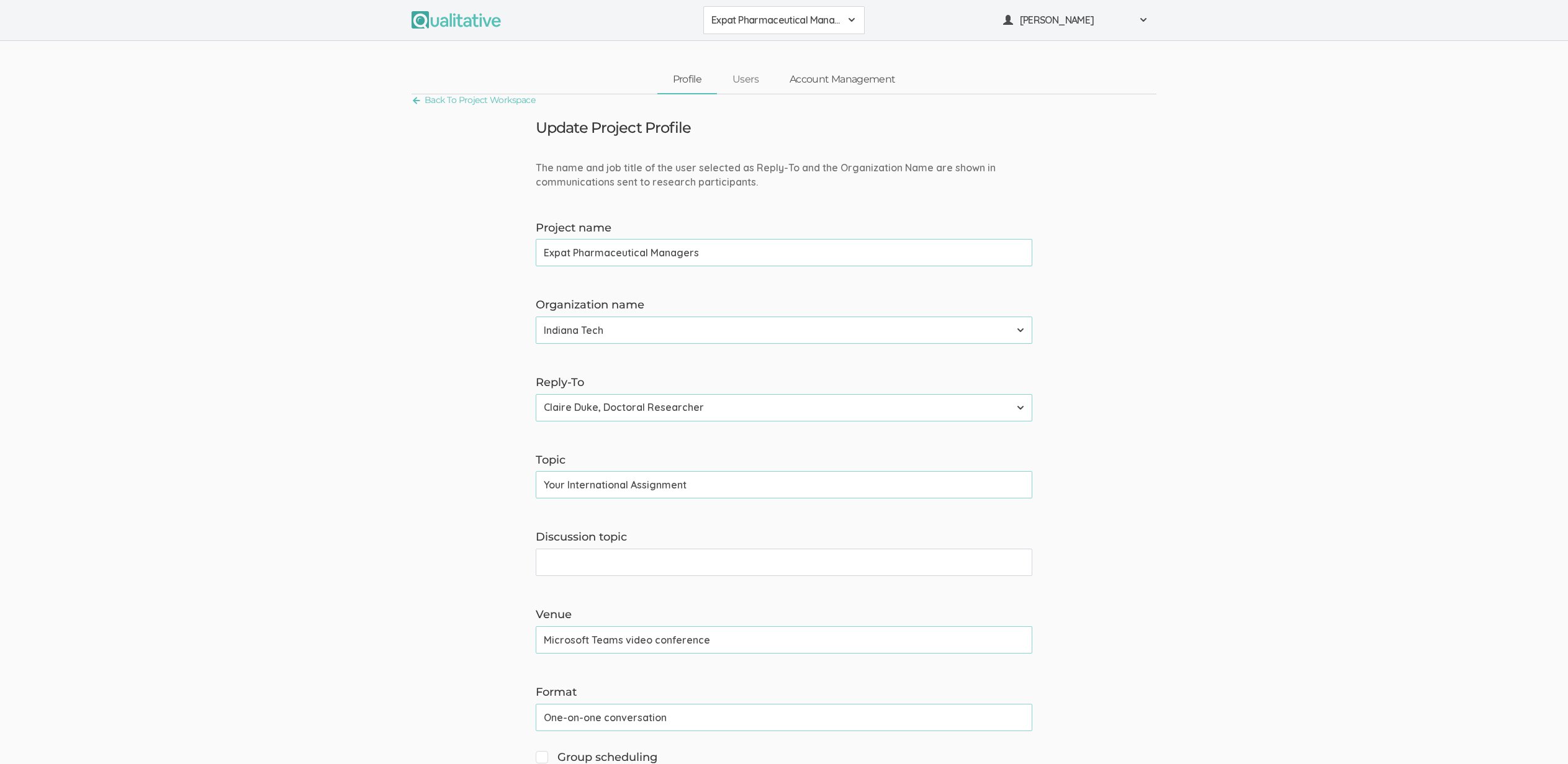
click at [843, 73] on link "Account Management" at bounding box center [842, 79] width 136 height 27
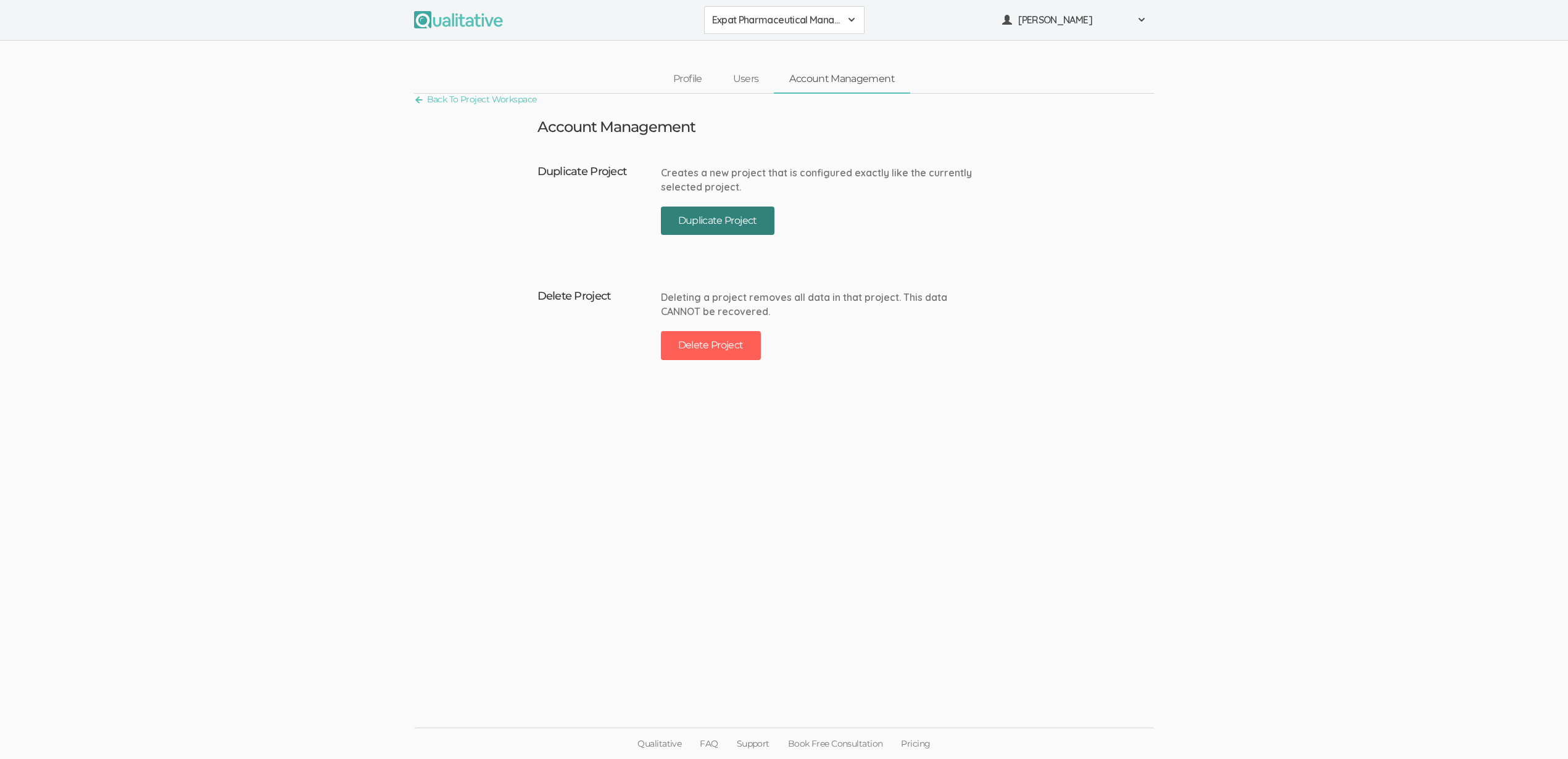
click at [685, 221] on button "Duplicate Project" at bounding box center [718, 221] width 113 height 29
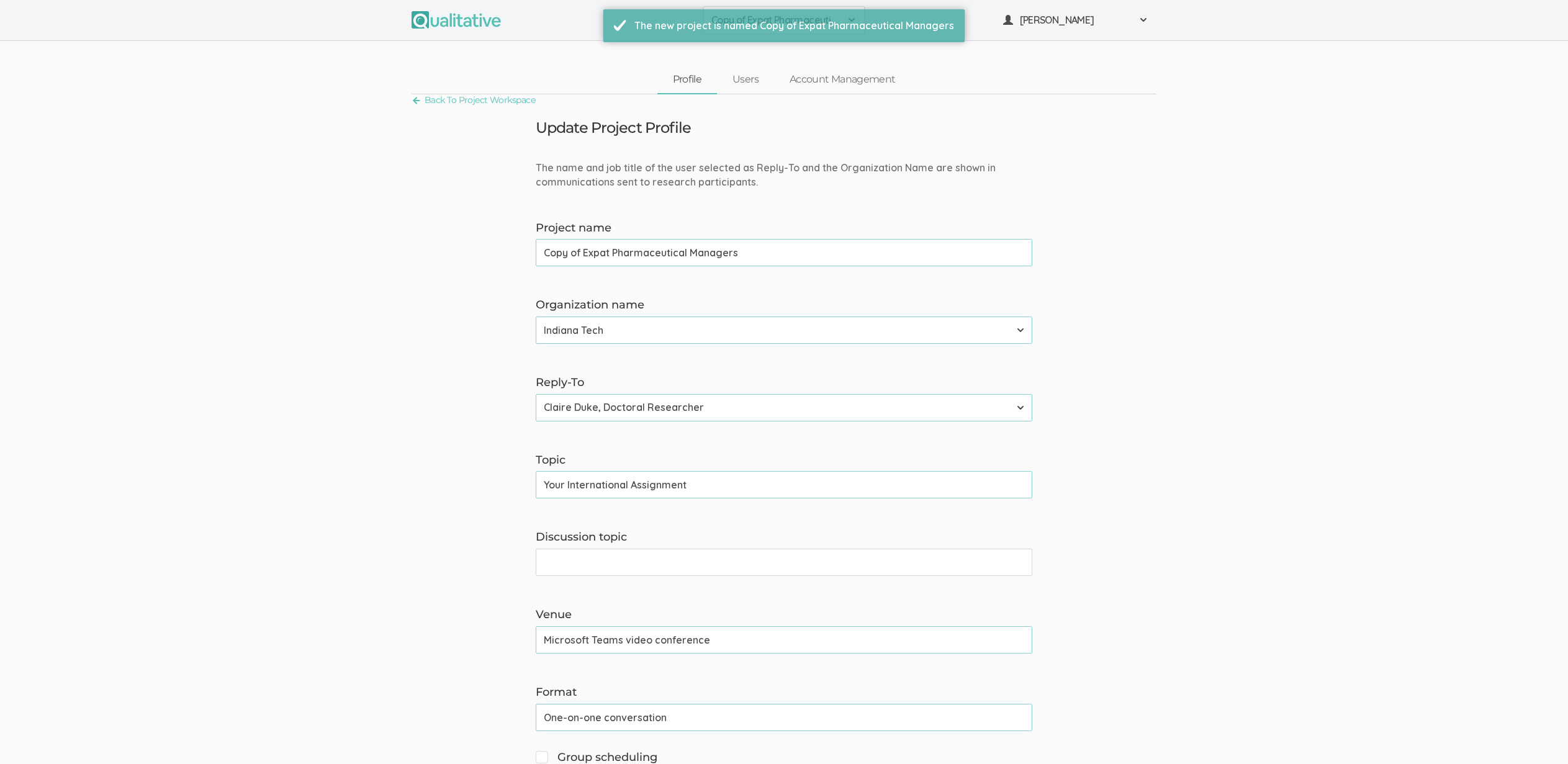
drag, startPoint x: 584, startPoint y: 251, endPoint x: 469, endPoint y: 253, distance: 115.0
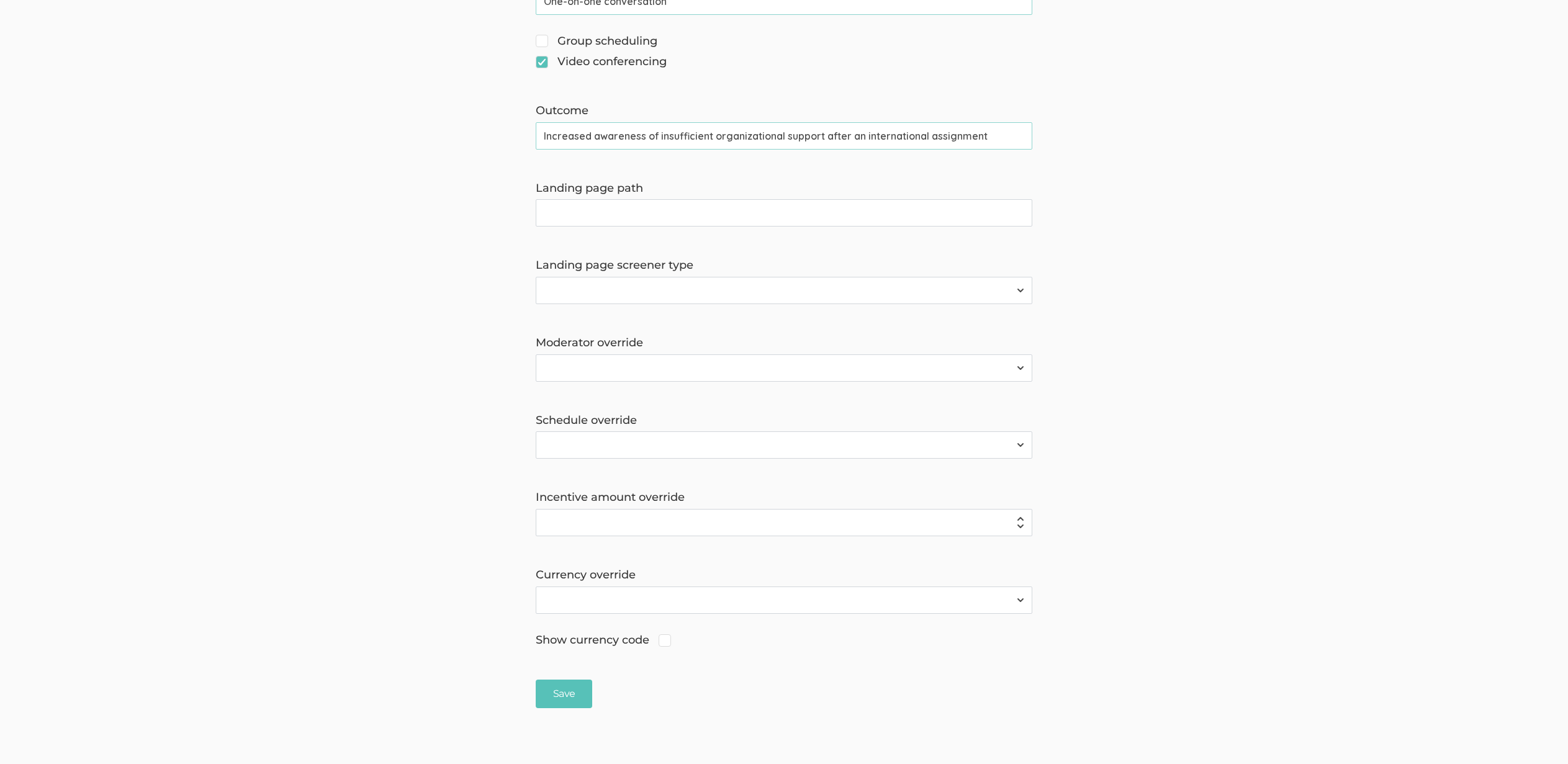
scroll to position [764, 0]
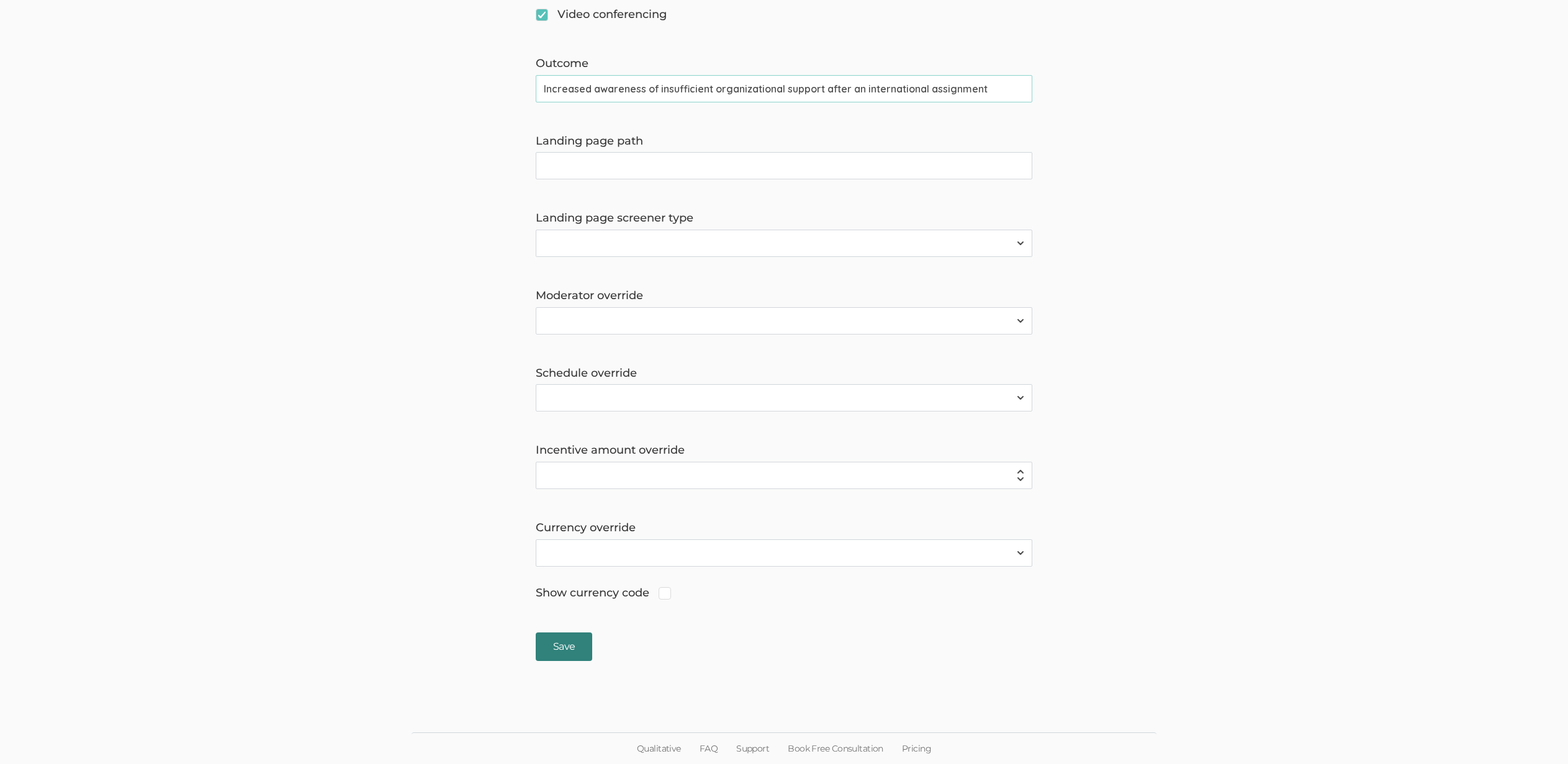
type input "Quote: Expat Pharmaceutical Managers"
click at [557, 654] on input "Save" at bounding box center [564, 647] width 56 height 29
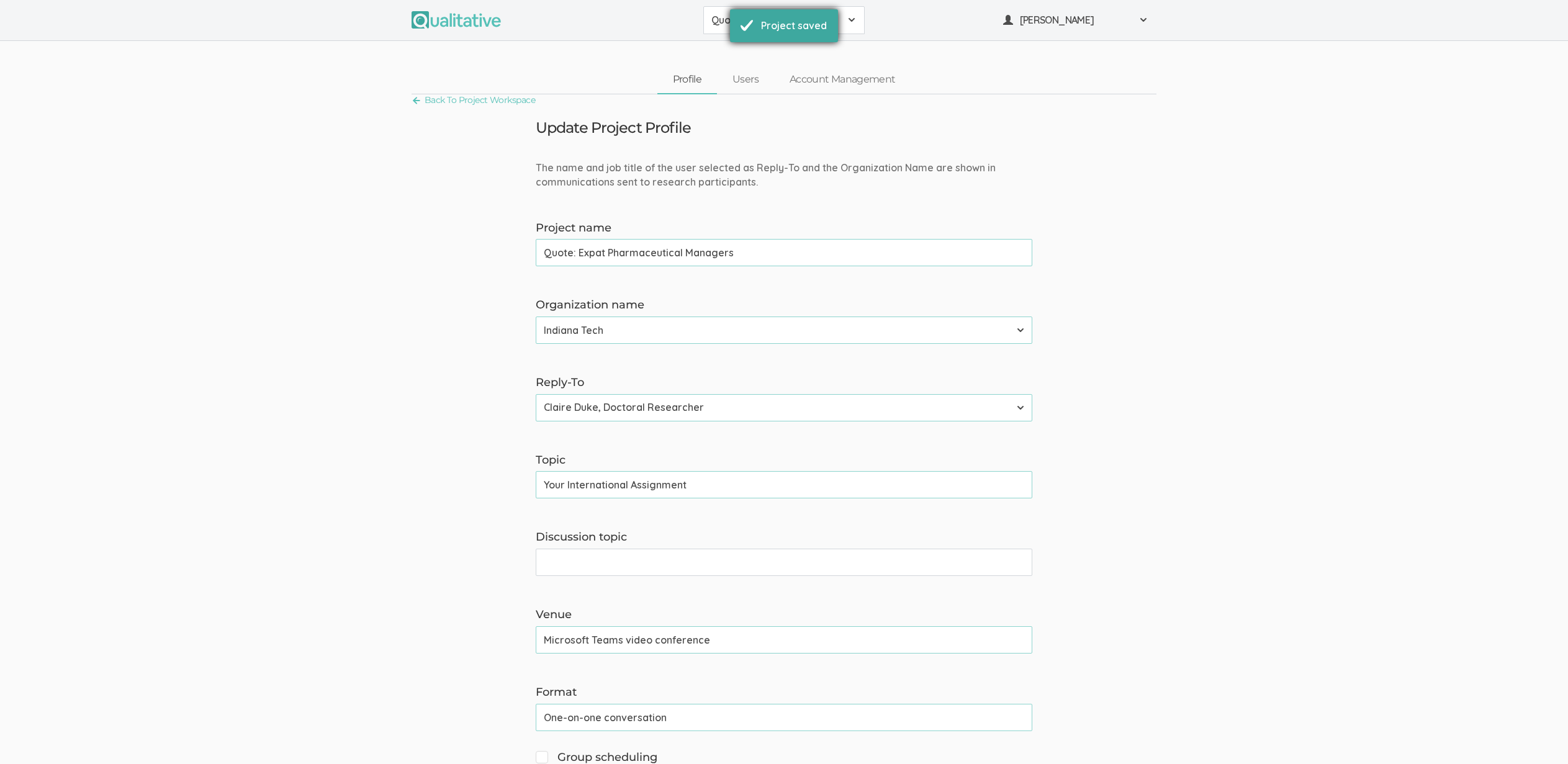
click at [773, 27] on div "Project saved" at bounding box center [793, 26] width 66 height 14
click at [749, 23] on span "Quote: Expat Pharmaceutical Managers" at bounding box center [775, 20] width 129 height 14
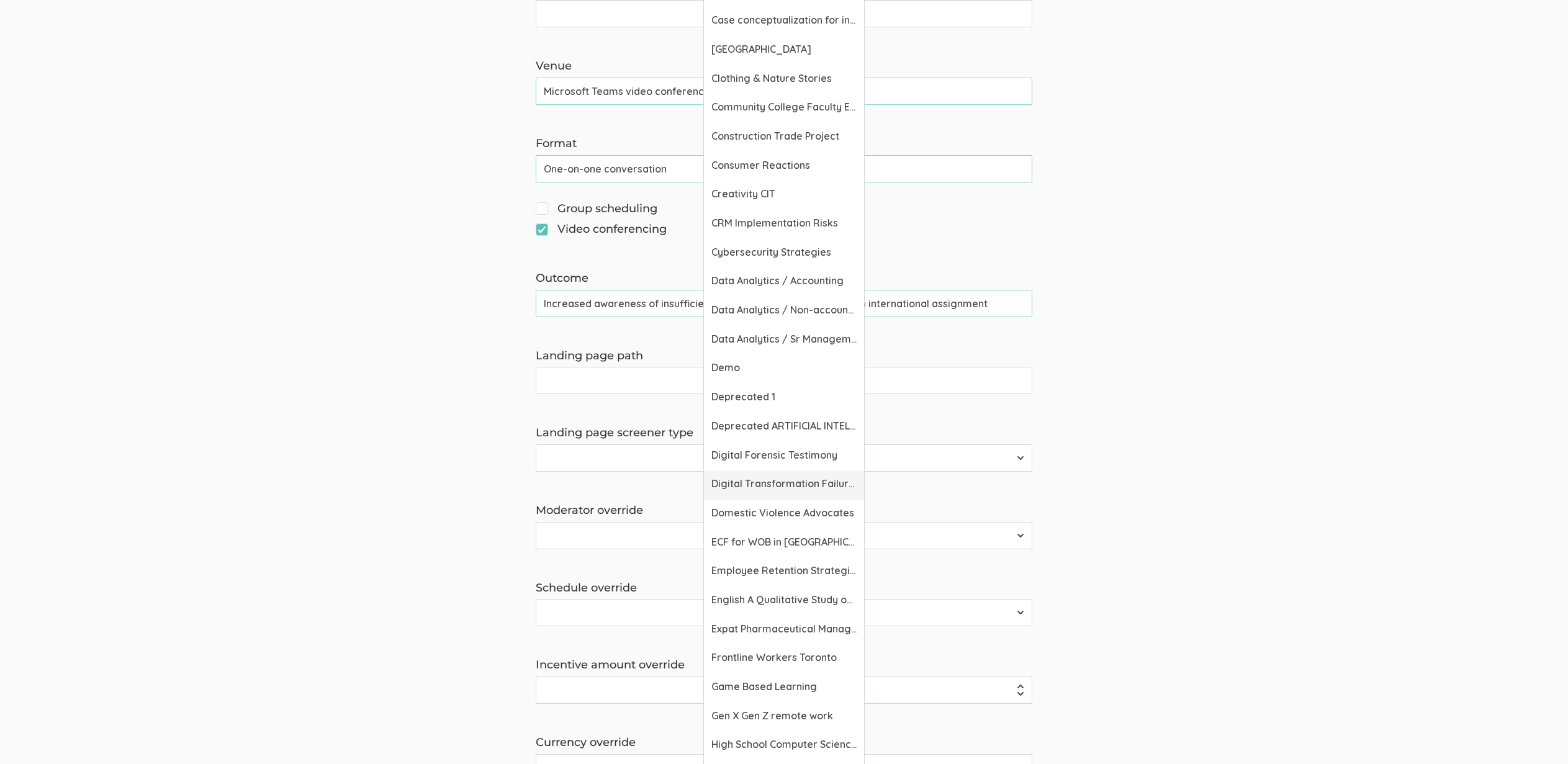
scroll to position [550, 0]
click at [766, 625] on span "Expat Pharmaceutical Managers" at bounding box center [783, 629] width 145 height 14
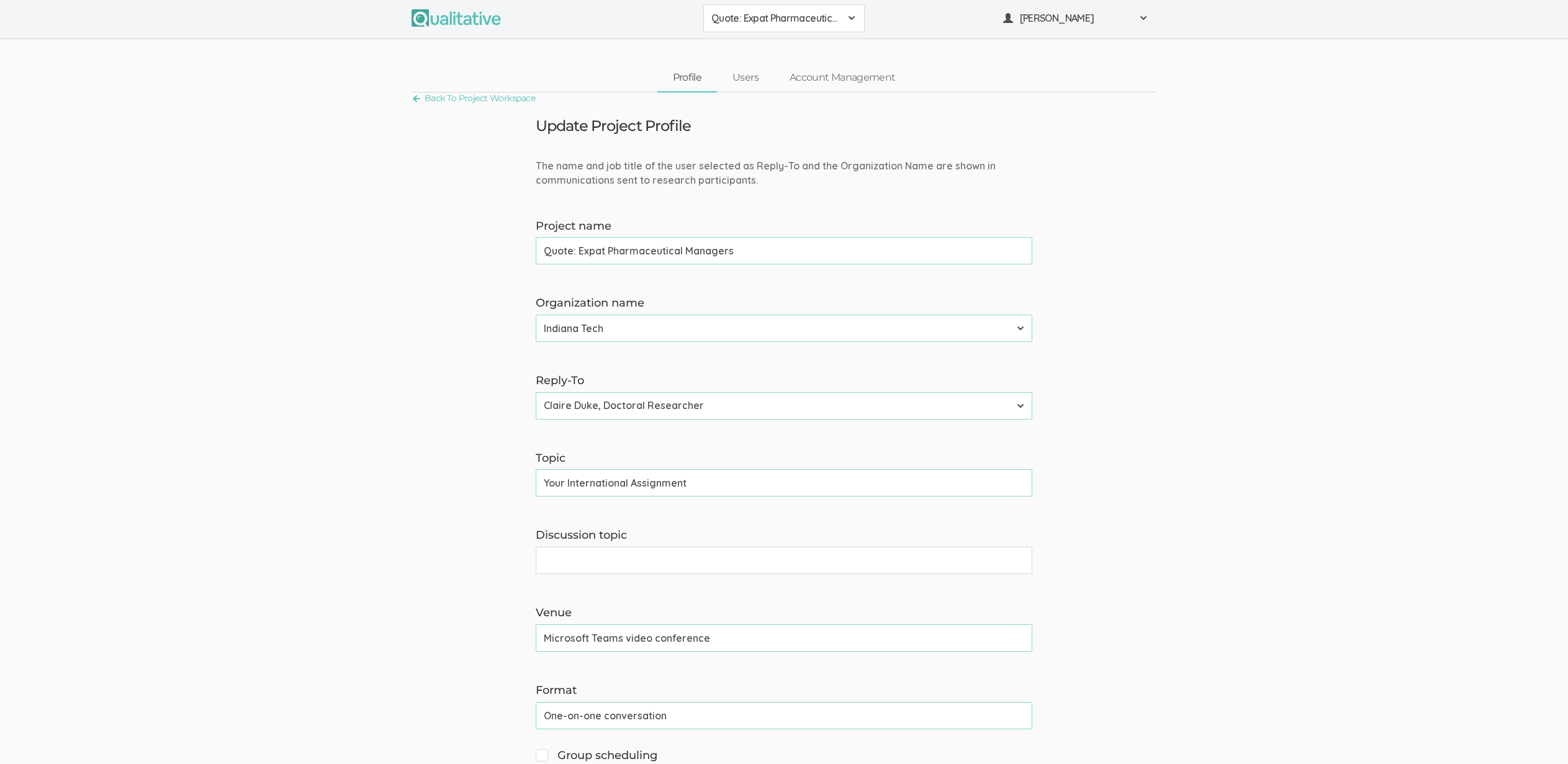
scroll to position [2, 0]
click at [635, 318] on select "Adler University Alliant International University Bournemouth University Califo…" at bounding box center [784, 328] width 497 height 27
select select "41"
click at [536, 314] on select "Adler University Alliant International University Bournemouth University Califo…" at bounding box center [784, 328] width 497 height 27
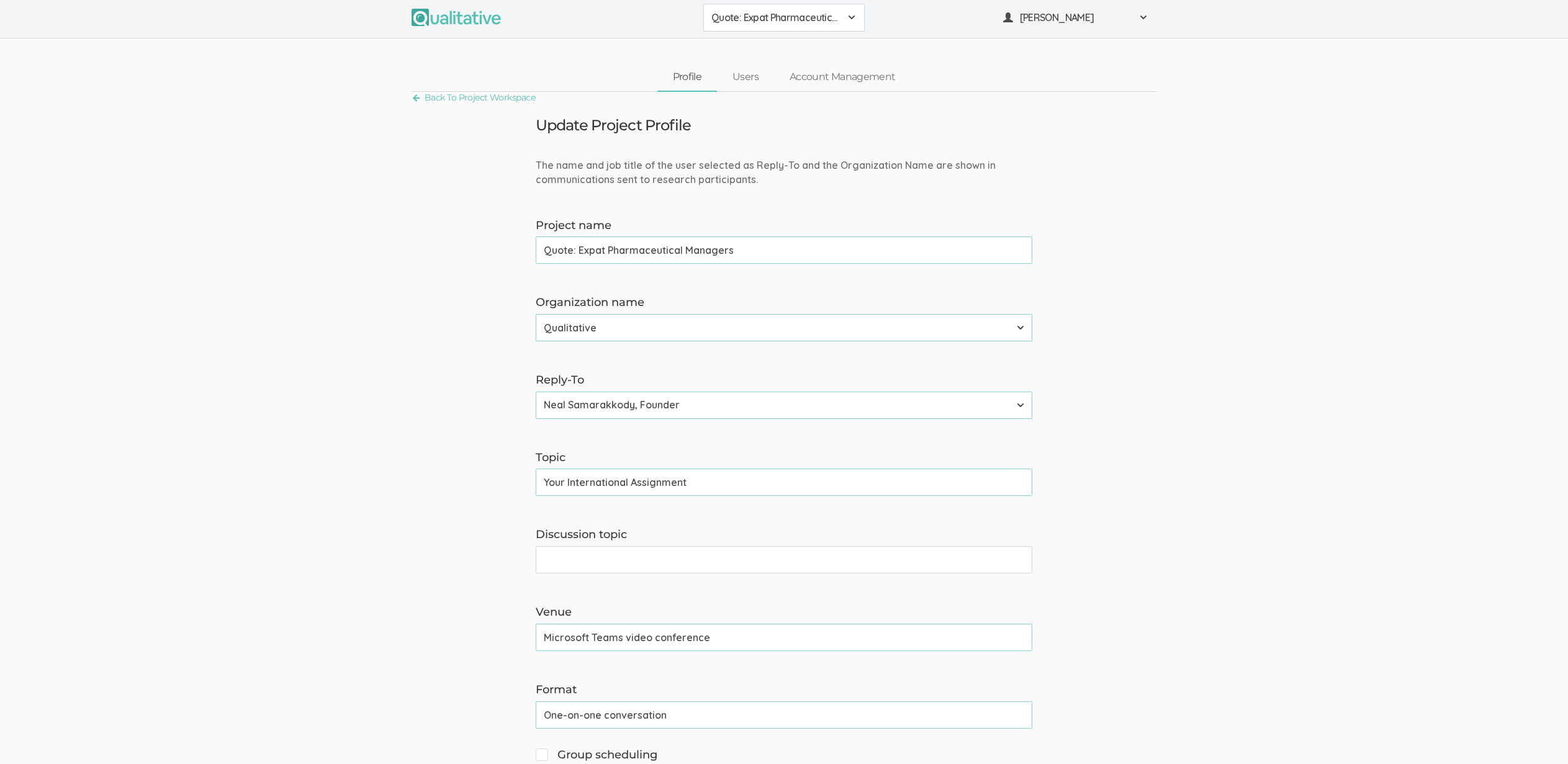
click at [580, 404] on select "Neal Samarakkody, Founder Neal Samarakkody, Founder - Samarakkody Qualitative A…" at bounding box center [784, 406] width 497 height 27
select select "3"
click at [536, 392] on select "Neal Samarakkody, Founder Neal Samarakkody, Founder - Samarakkody Qualitative A…" at bounding box center [784, 406] width 497 height 27
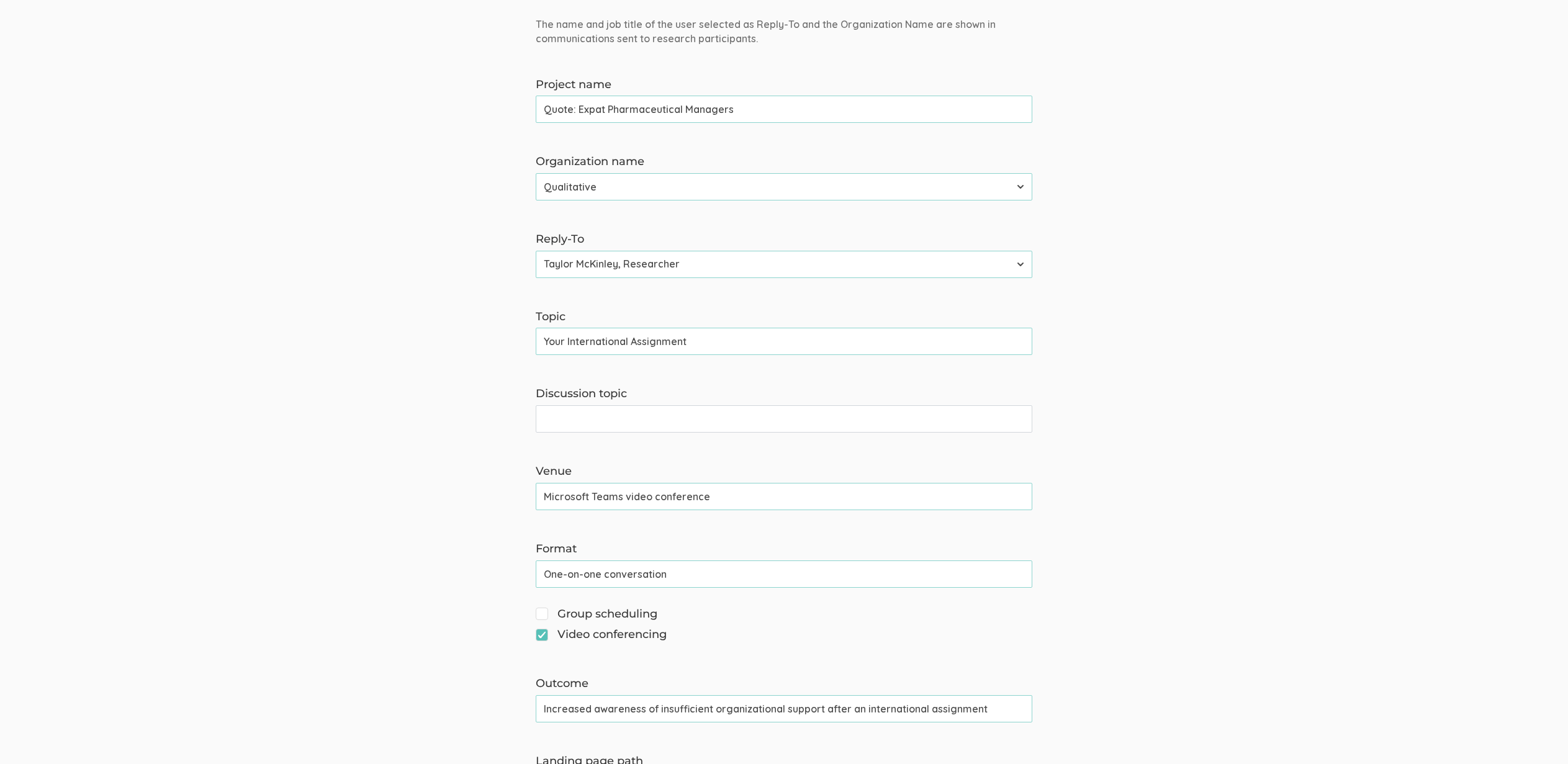
scroll to position [144, 0]
click at [583, 348] on input "Your International Assignment" at bounding box center [784, 340] width 497 height 27
click at [600, 420] on input "Discussion topic" at bounding box center [784, 418] width 497 height 27
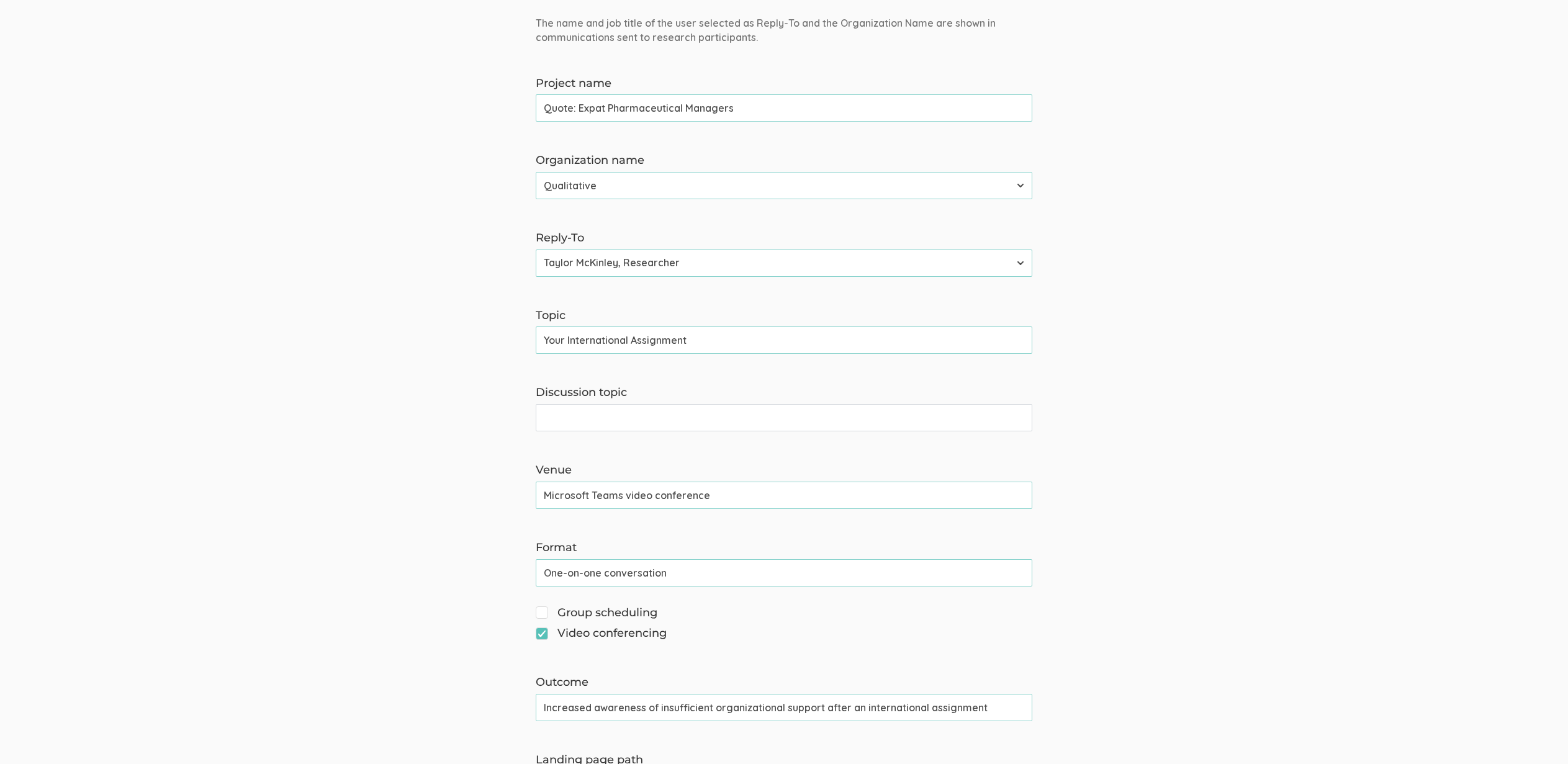
paste input "Your International Assignment"
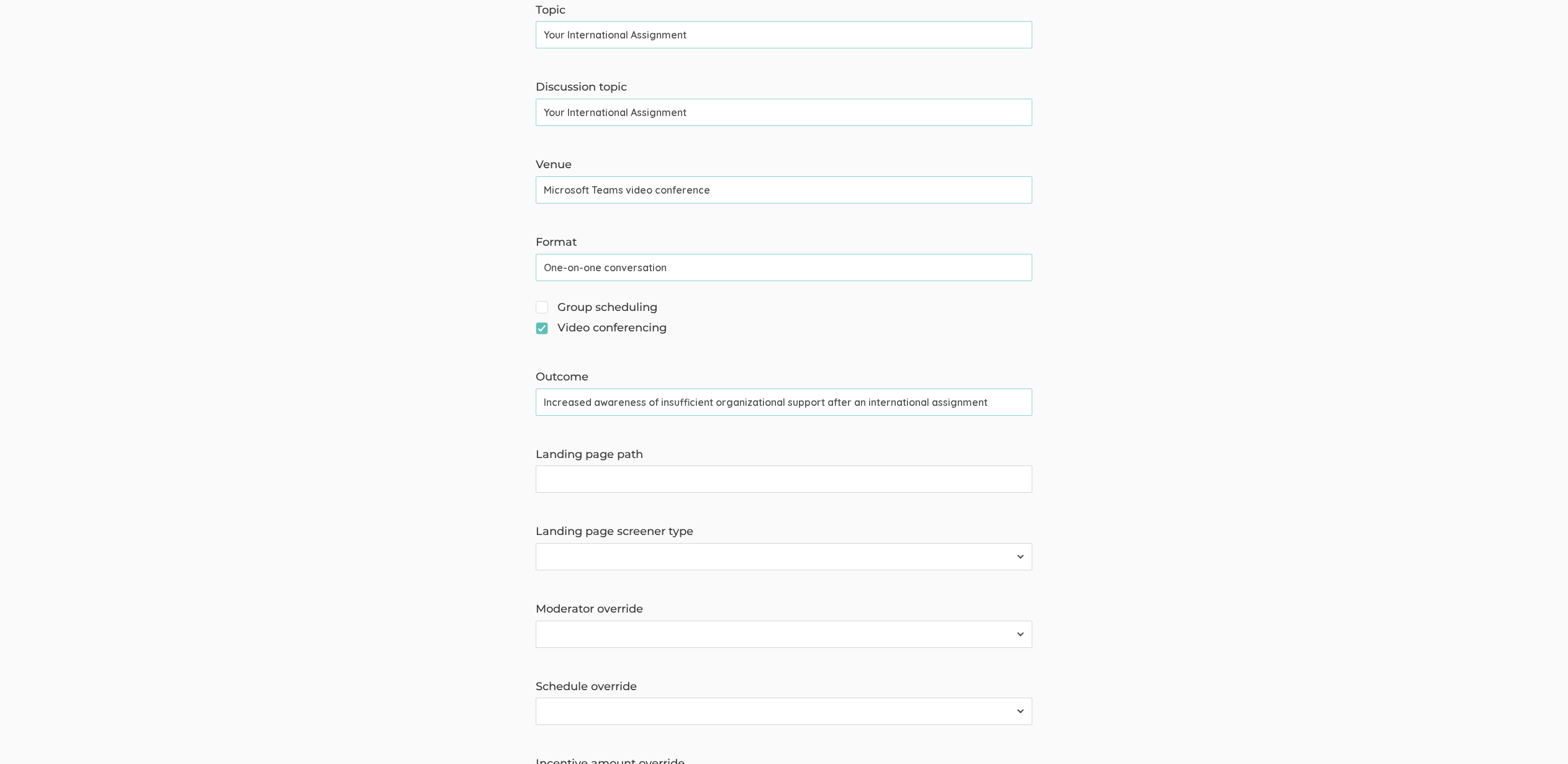
scroll to position [481, 0]
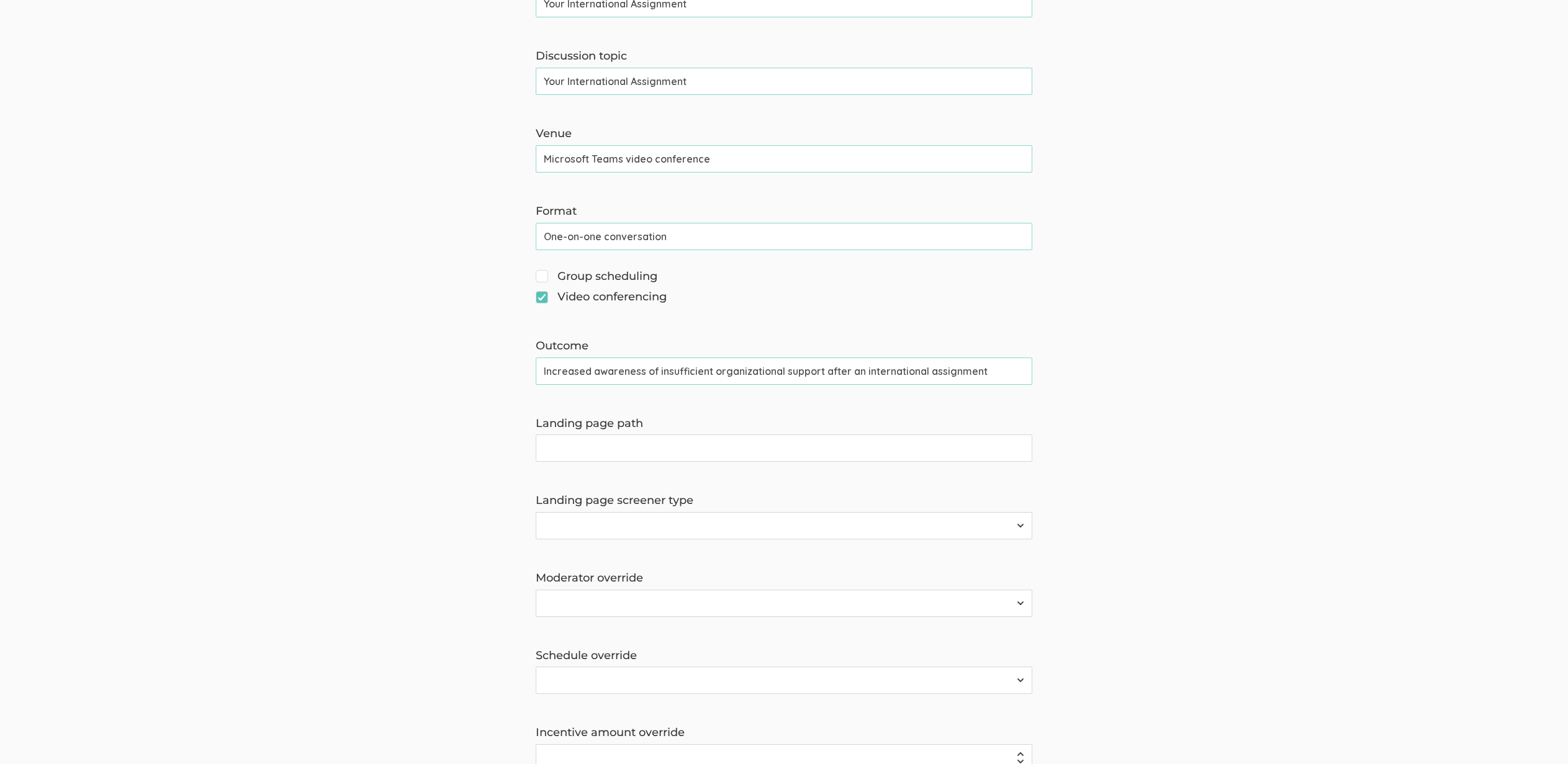
type input "Your International Assignment"
click at [624, 459] on input "Landing page path" at bounding box center [784, 448] width 497 height 27
click at [417, 494] on form "The name and job title of the user selected as Reply-To and the Organization Na…" at bounding box center [784, 311] width 1568 height 1264
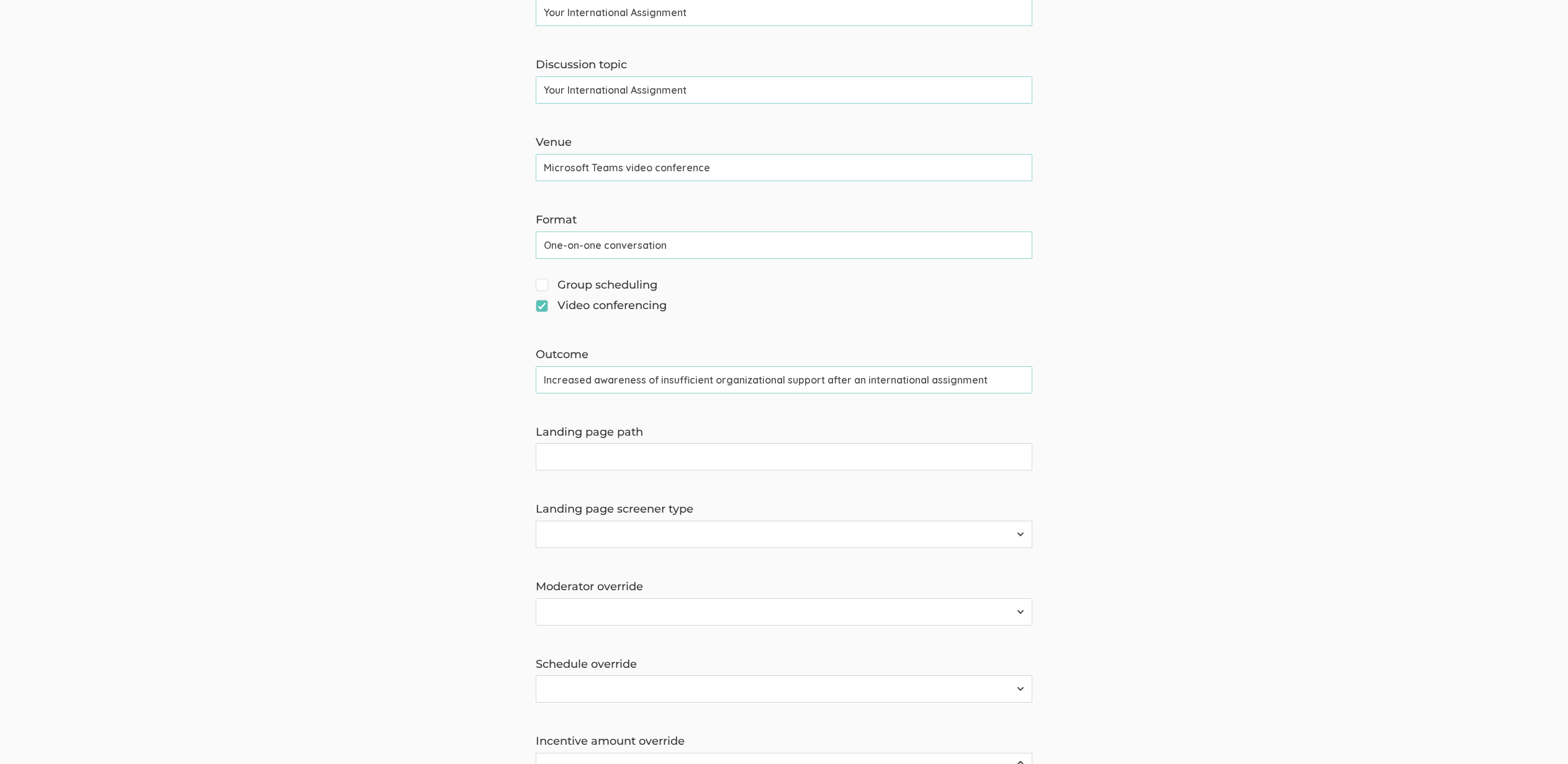
scroll to position [466, 0]
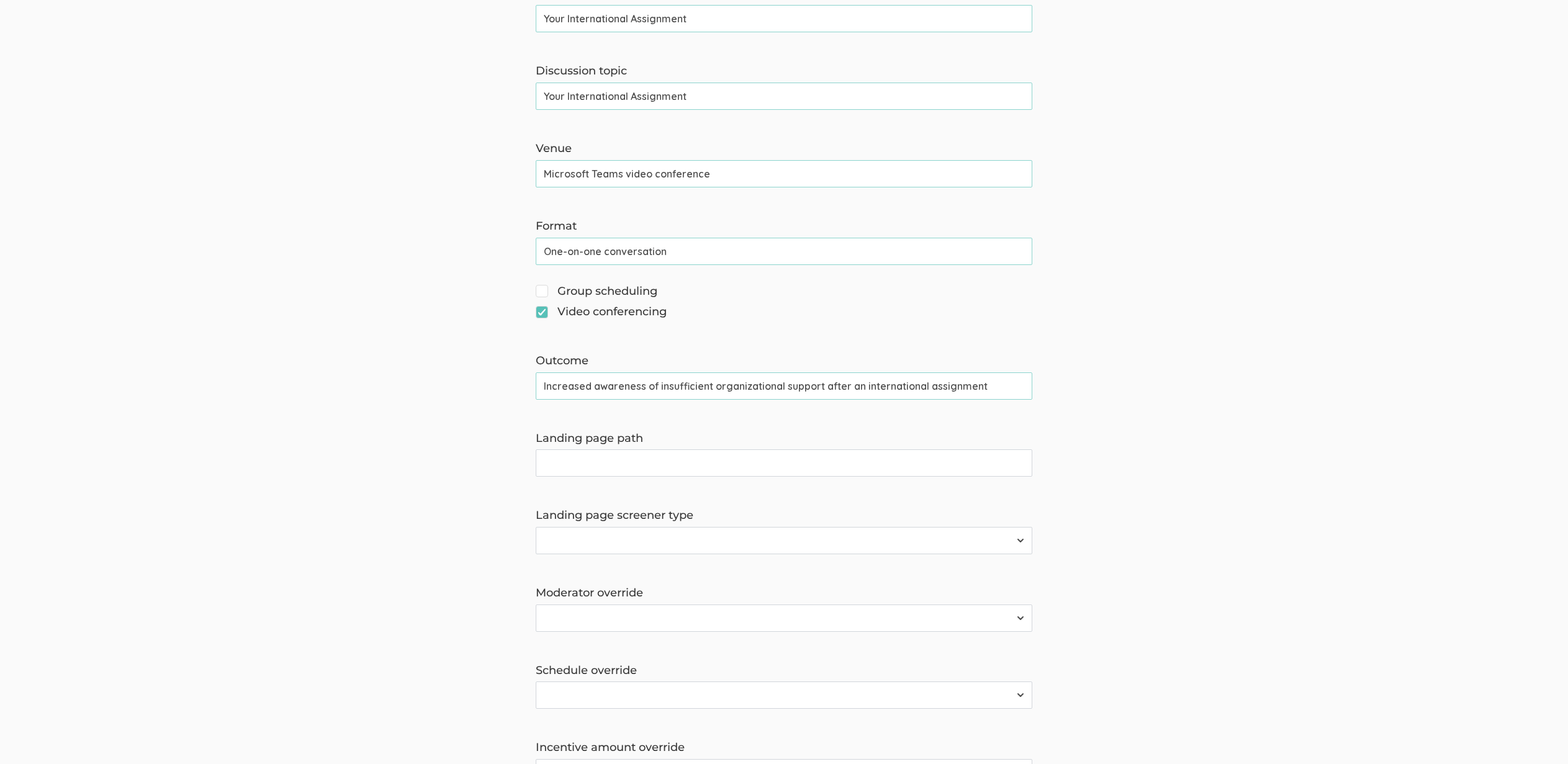
click at [619, 92] on input "Your International Assignment" at bounding box center [784, 96] width 497 height 27
click at [619, 92] on input "Your International Assignment" at bounding box center [784, 96] width 497 height 27
click at [651, 461] on input "Landing page path" at bounding box center [784, 464] width 497 height 27
paste input "Your International Assignment"
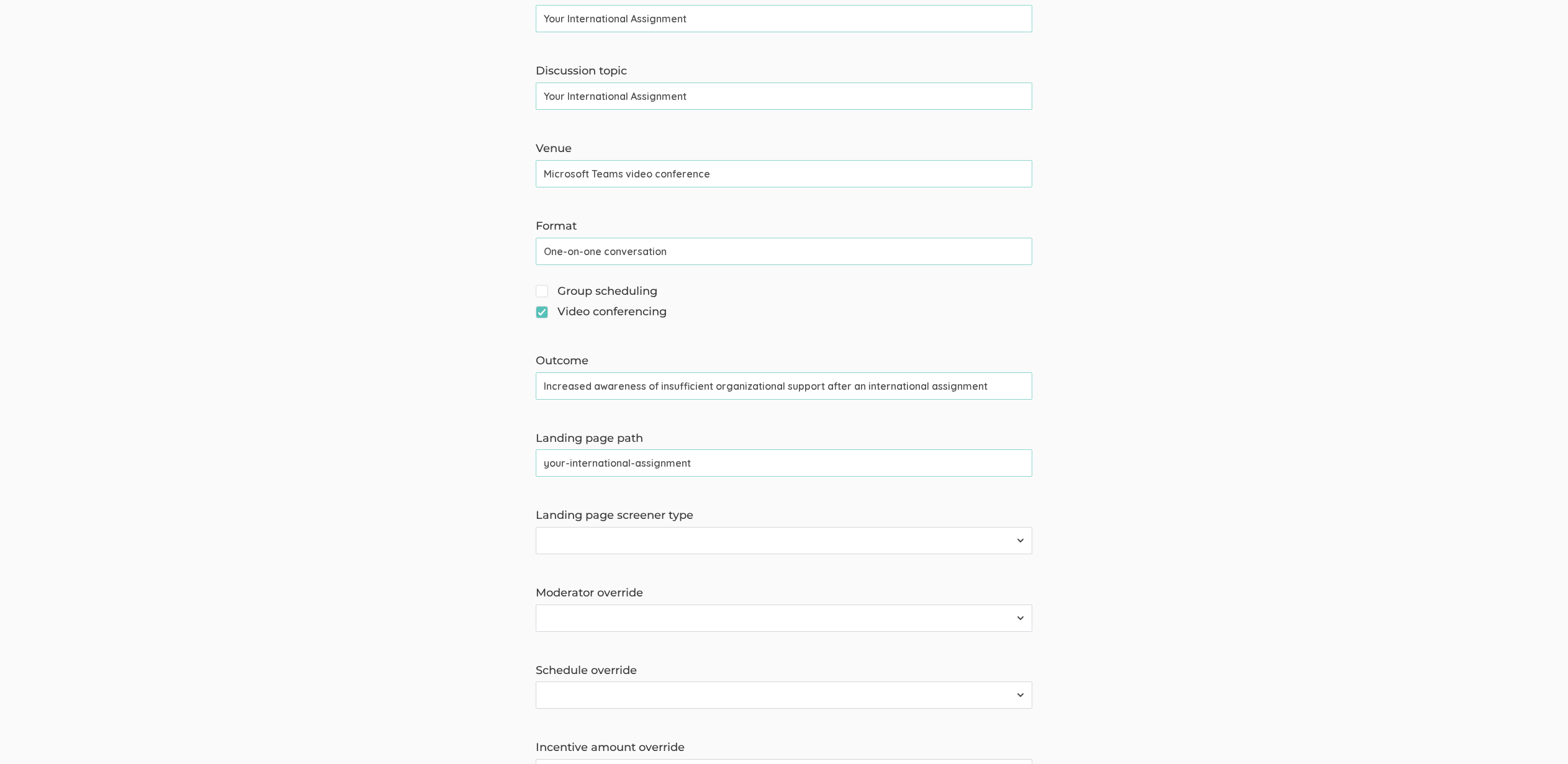
type input "your-international-assignment"
click at [852, 537] on select "Survey Survey and Availability Request" at bounding box center [784, 541] width 497 height 27
select select "1"
click at [536, 527] on select "Survey Survey and Availability Request" at bounding box center [784, 541] width 497 height 27
click at [697, 613] on select "2310 FL Elic AAM 2310 FL Elic LTXF 2310 FL Elic WNHF 2310 FL Elicitations AA SO…" at bounding box center [784, 618] width 497 height 27
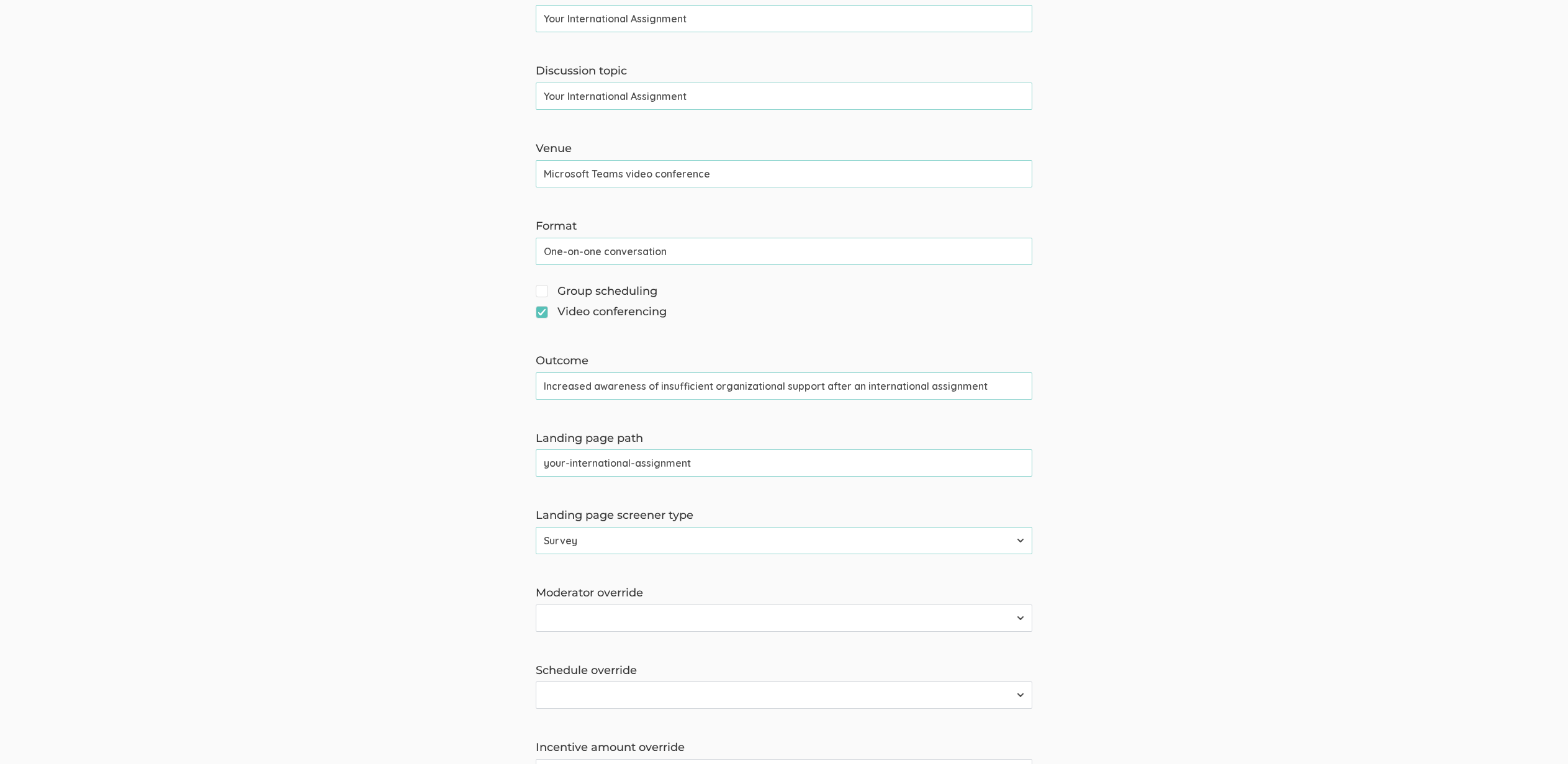
select select "39"
click at [536, 604] on select "2310 FL Elic AAM 2310 FL Elic LTXF 2310 FL Elic WNHF 2310 FL Elicitations AA SO…" at bounding box center [784, 618] width 497 height 27
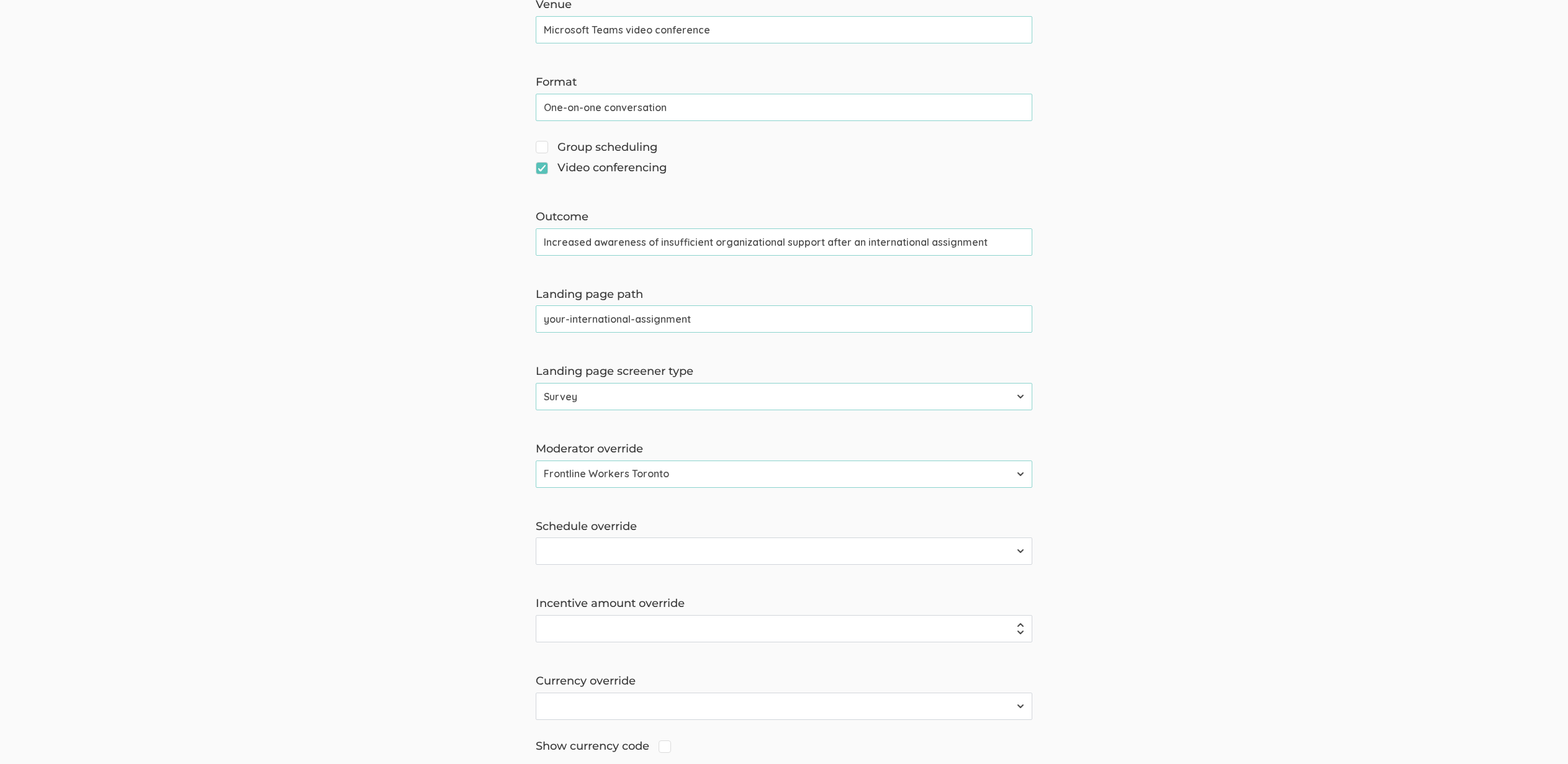
scroll to position [764, 0]
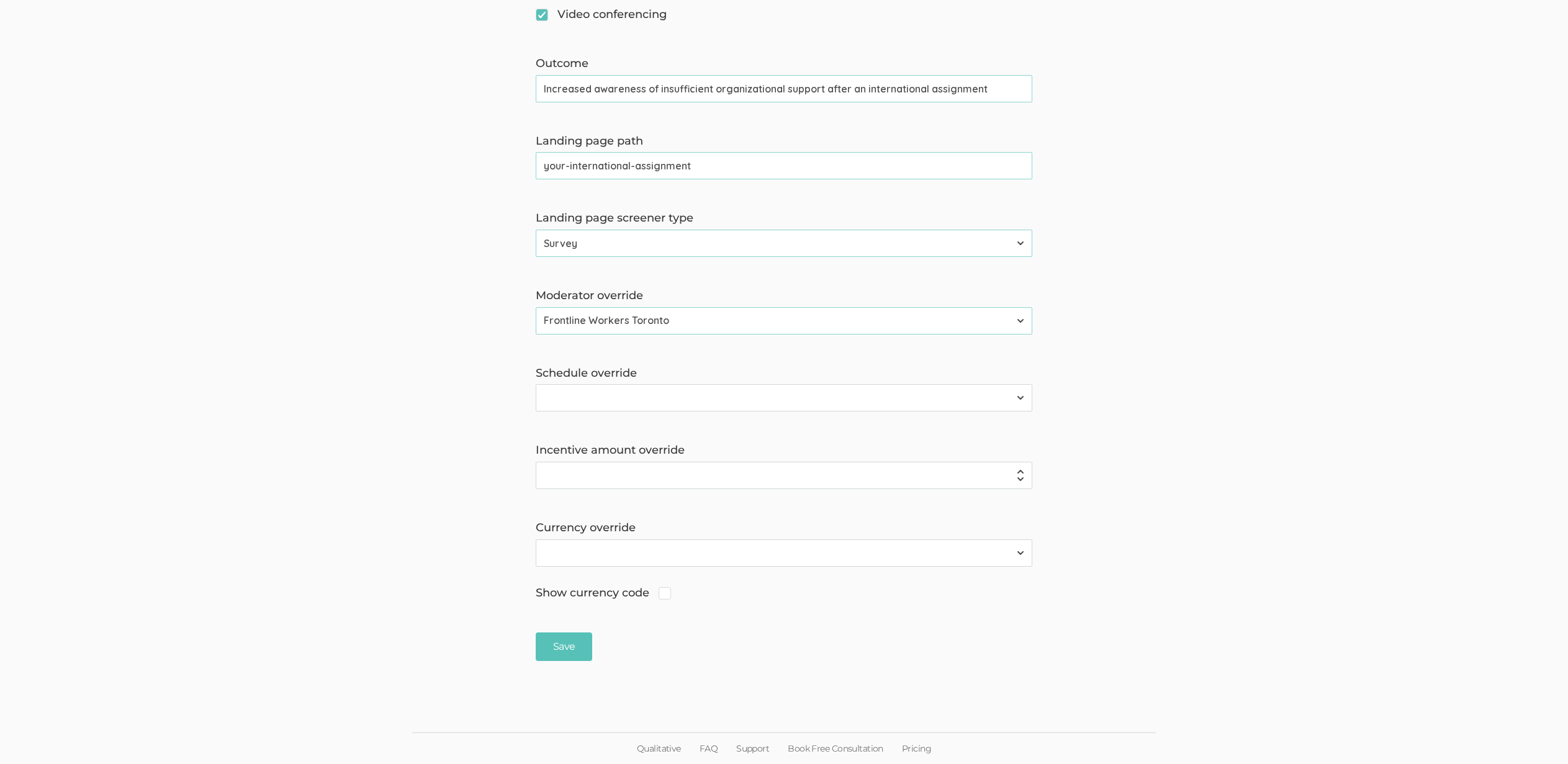
click at [715, 388] on select "2310 FL Elic AAM 2310 FL Elic LTXF 2310 FL Elic WNHF 2310 FL Elicitations AA SO…" at bounding box center [784, 398] width 497 height 27
select select "39"
click at [536, 384] on select "2310 FL Elic AAM 2310 FL Elic LTXF 2310 FL Elic WNHF 2310 FL Elicitations AA SO…" at bounding box center [784, 398] width 497 height 27
drag, startPoint x: 557, startPoint y: 649, endPoint x: 653, endPoint y: 661, distance: 96.7
click at [557, 649] on input "Save" at bounding box center [564, 647] width 56 height 29
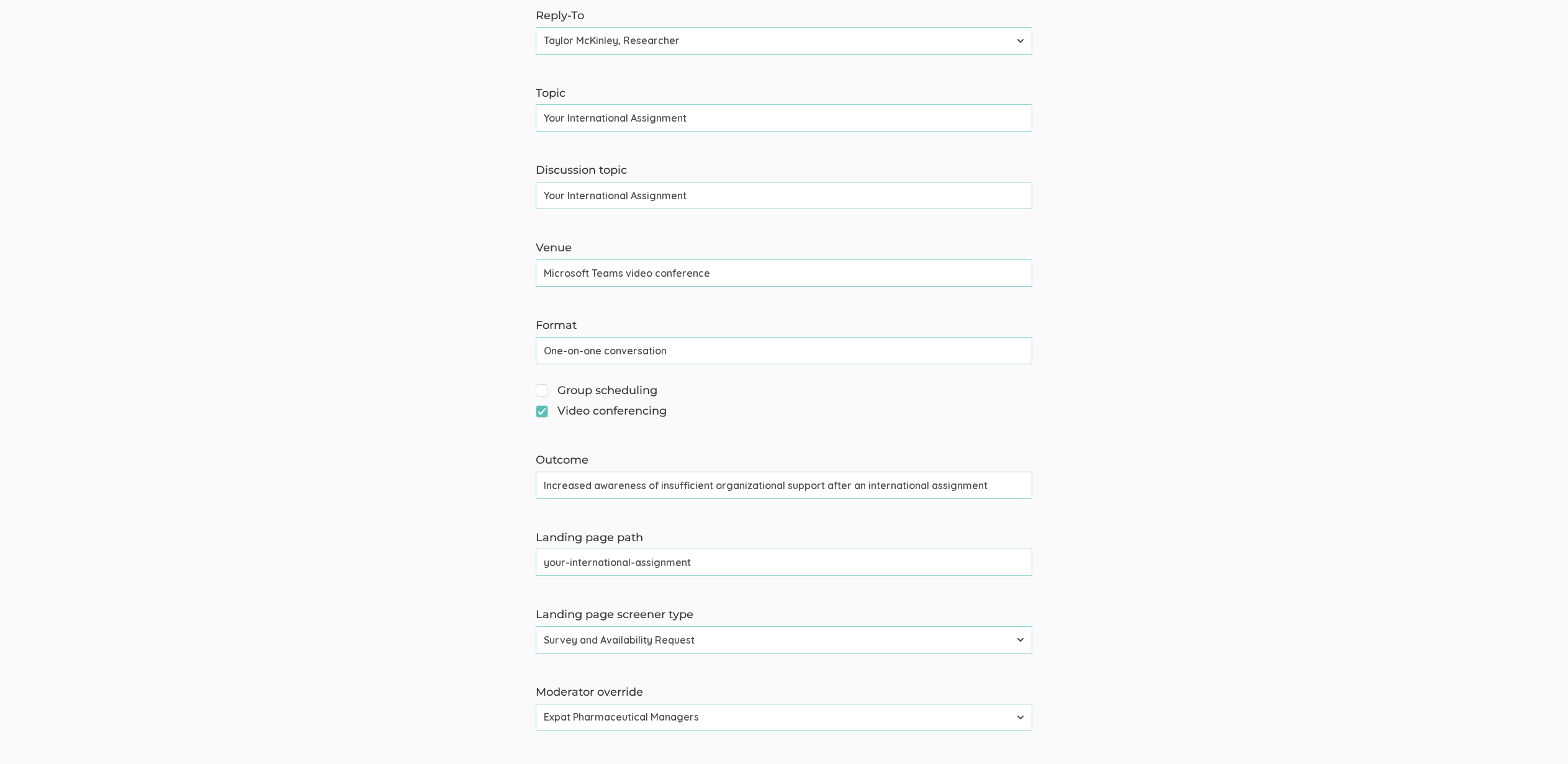
scroll to position [430, 0]
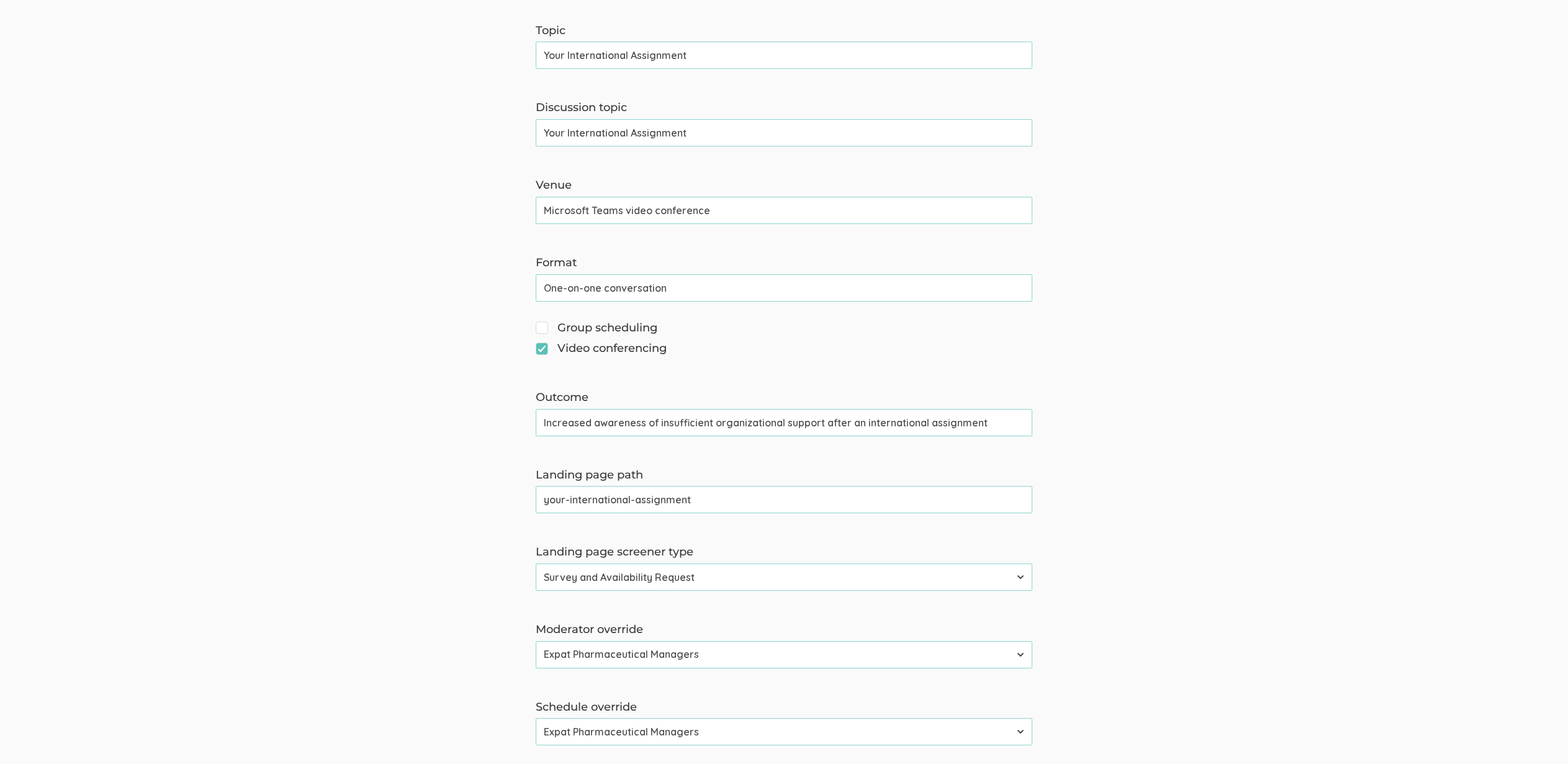
click at [614, 502] on input "your-international-assignment" at bounding box center [784, 500] width 497 height 27
click at [239, 492] on form "The name and job title of the user selected as Reply-To and the Organization Na…" at bounding box center [784, 363] width 1568 height 1264
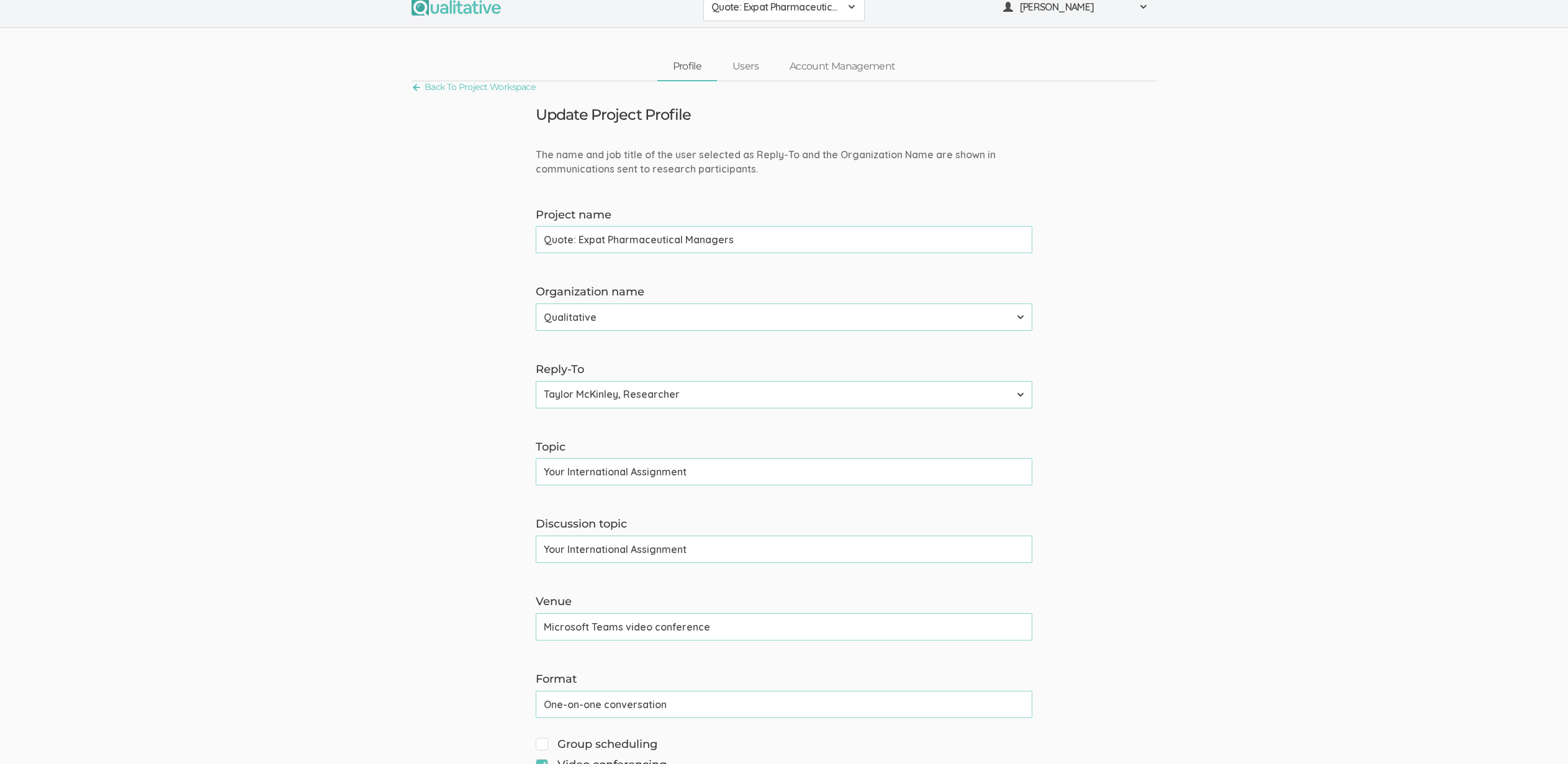
scroll to position [0, 0]
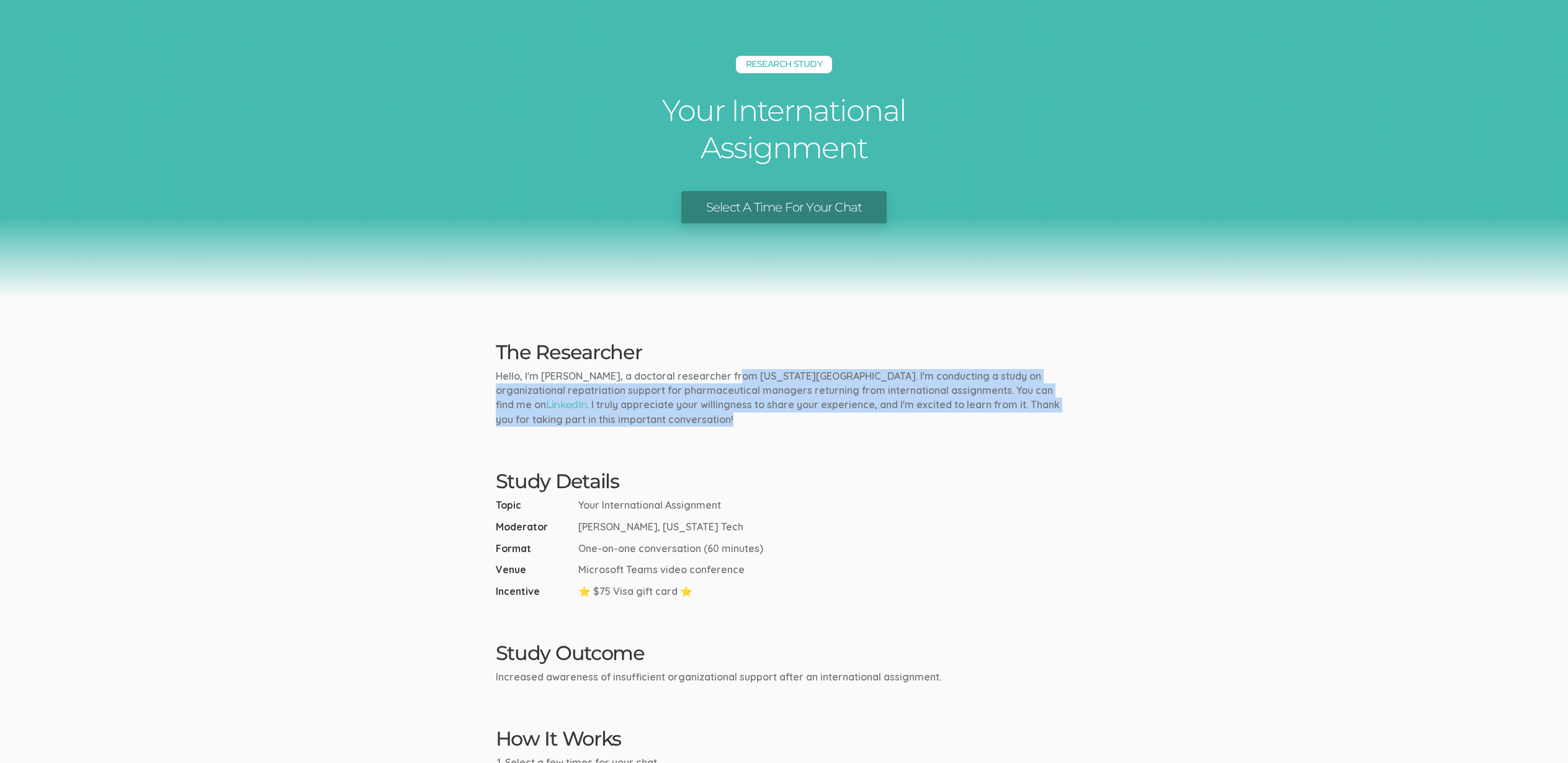
drag, startPoint x: 905, startPoint y: 418, endPoint x: 724, endPoint y: 380, distance: 184.9
click at [724, 380] on p "Hello, I'm [PERSON_NAME], a doctoral researcher from [US_STATE][GEOGRAPHIC_DATA…" at bounding box center [784, 397] width 577 height 57
click at [724, 380] on p "Hello, I'm Claire Duke, a doctoral researcher from Indiana Tech. I'm conducting…" at bounding box center [784, 397] width 577 height 57
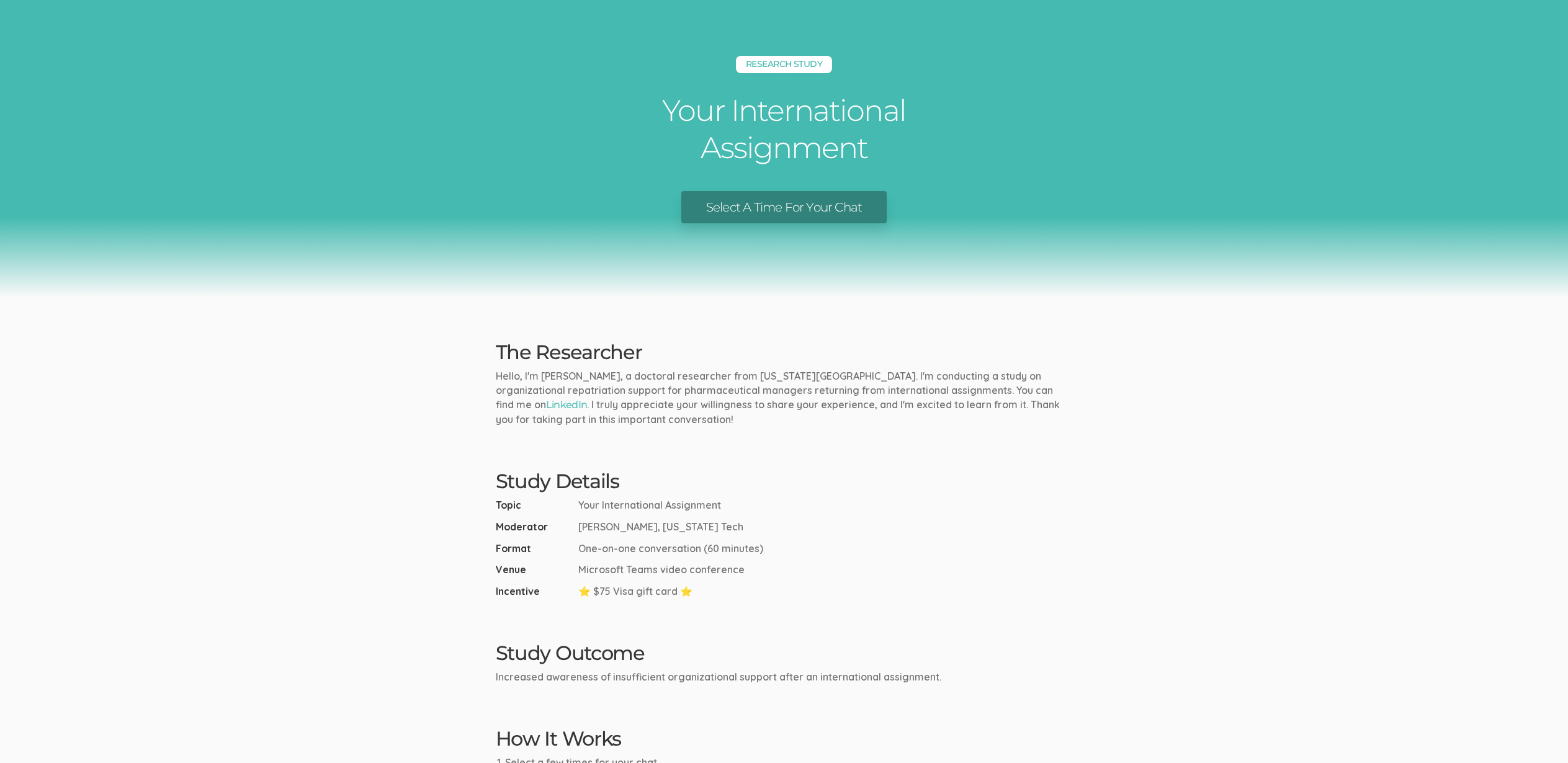
click at [741, 433] on ui-view "Research Study Your International Assignment Select A Time For Your Chat The Re…" at bounding box center [784, 472] width 1568 height 944
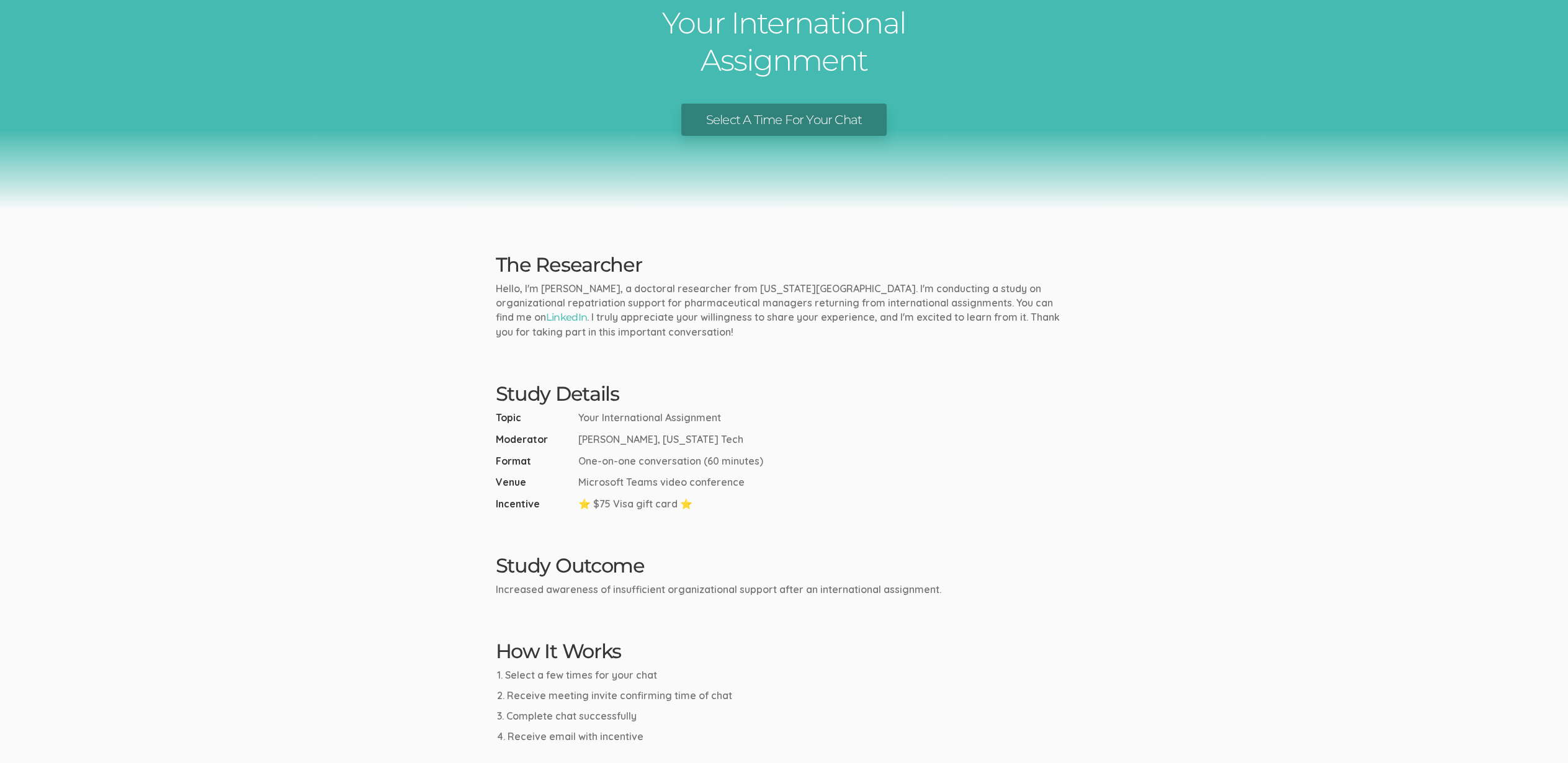
scroll to position [87, 0]
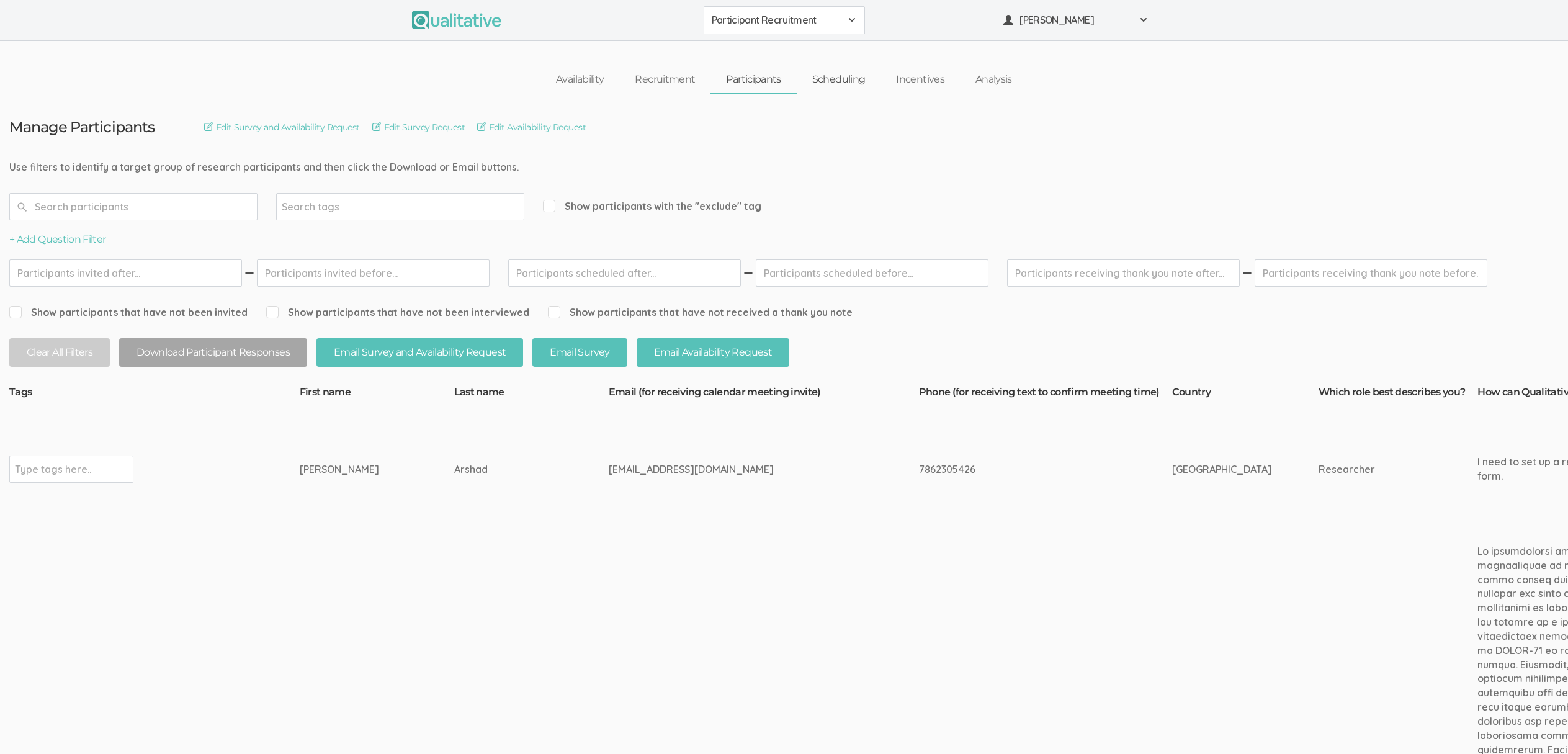
click at [844, 83] on link "Scheduling" at bounding box center [838, 79] width 84 height 27
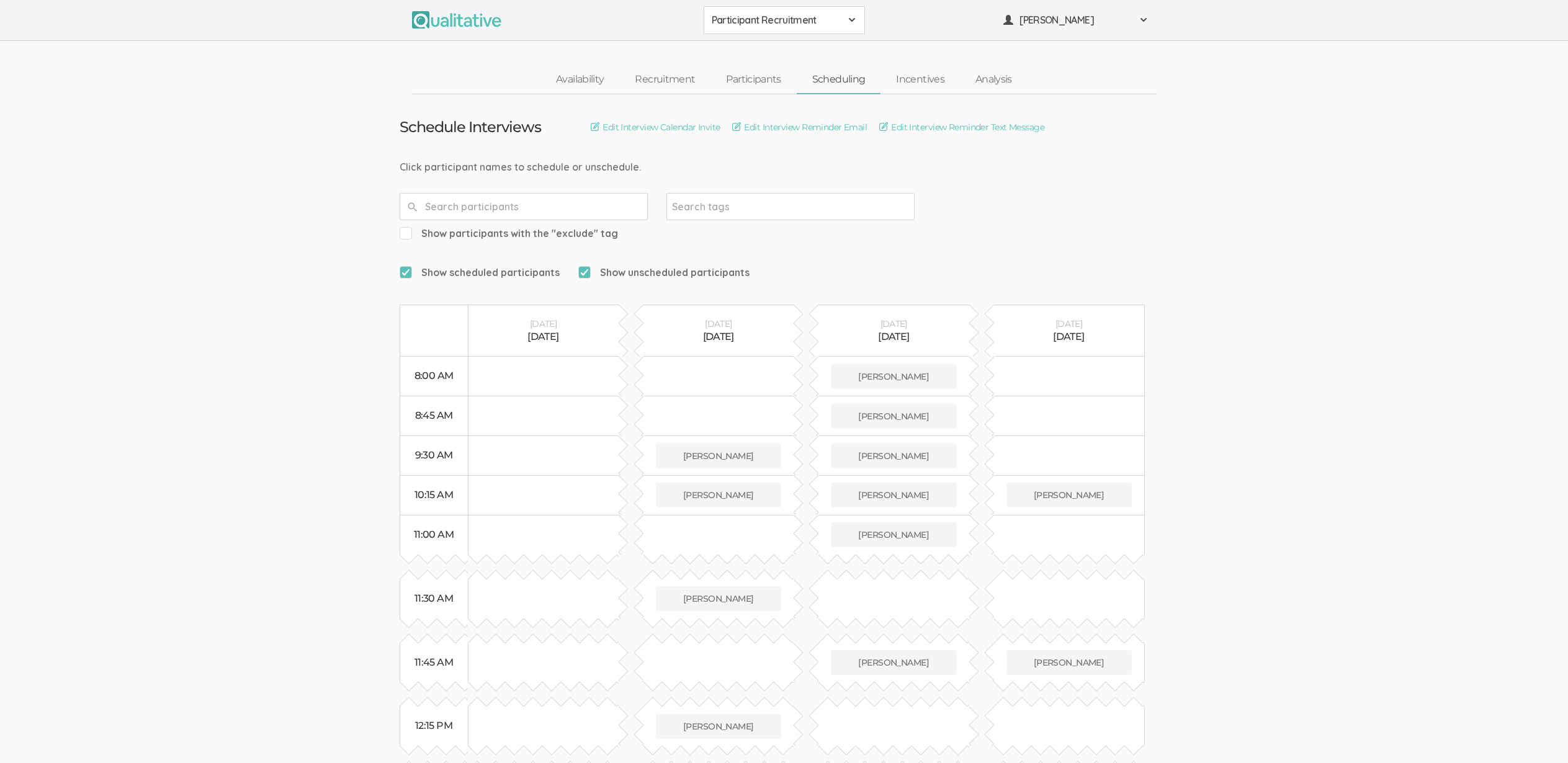
click at [494, 206] on input "text" at bounding box center [524, 206] width 248 height 27
type input "e"
type input "starks"
click at [758, 78] on link "Participants" at bounding box center [753, 79] width 86 height 27
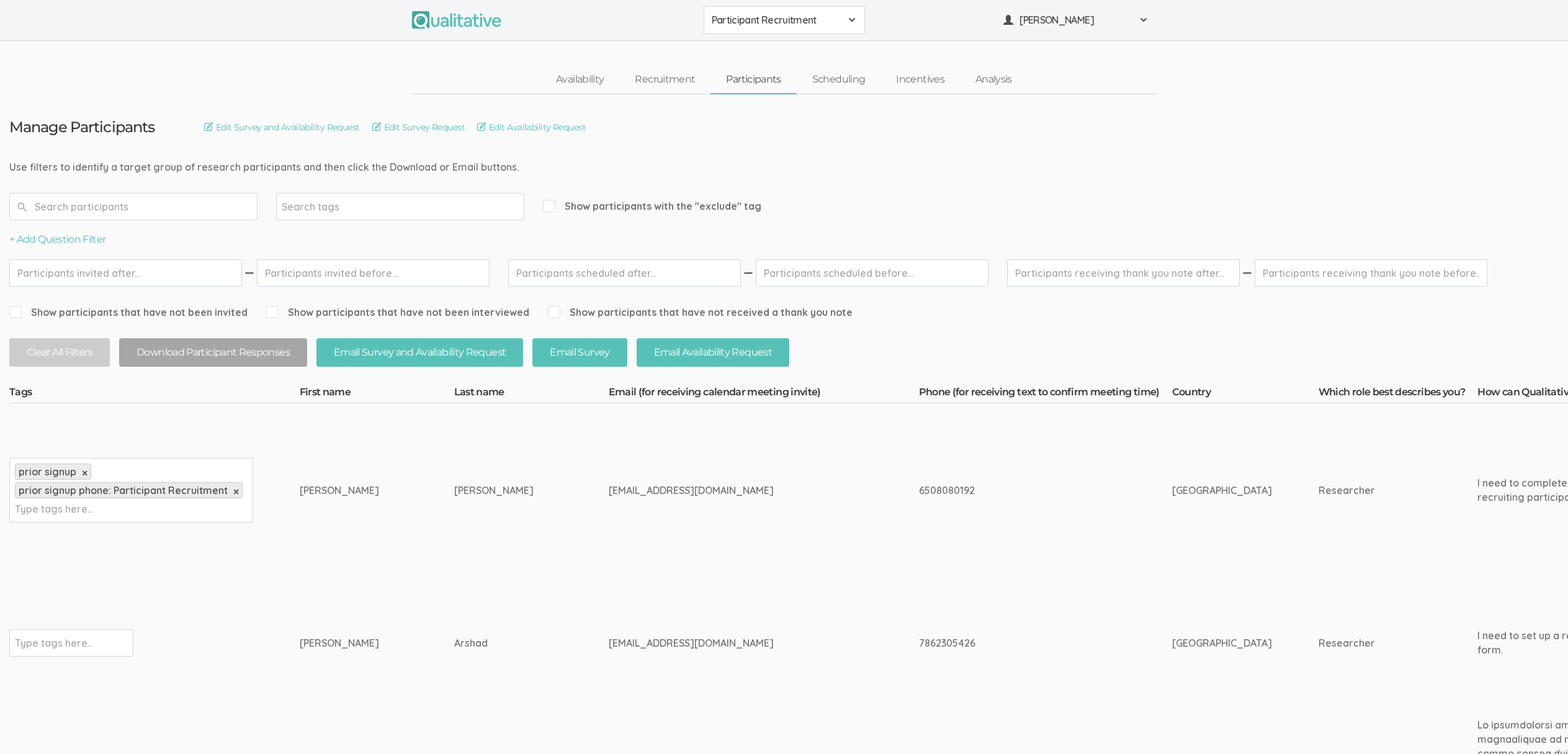
click at [919, 484] on div "6508080192" at bounding box center [1022, 491] width 206 height 14
copy div "6508080192"
click at [343, 478] on td "Erica" at bounding box center [377, 491] width 154 height 175
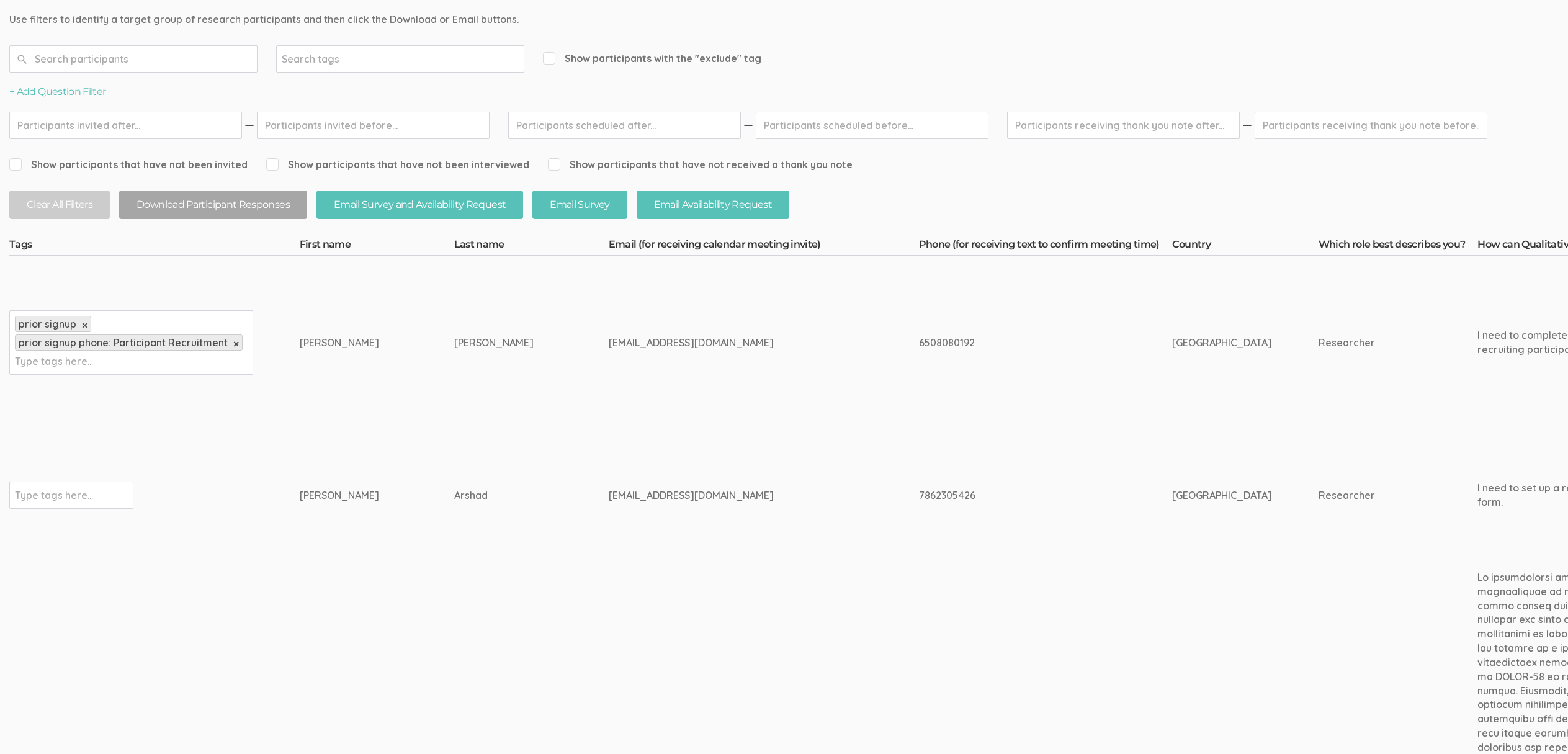
scroll to position [148, 0]
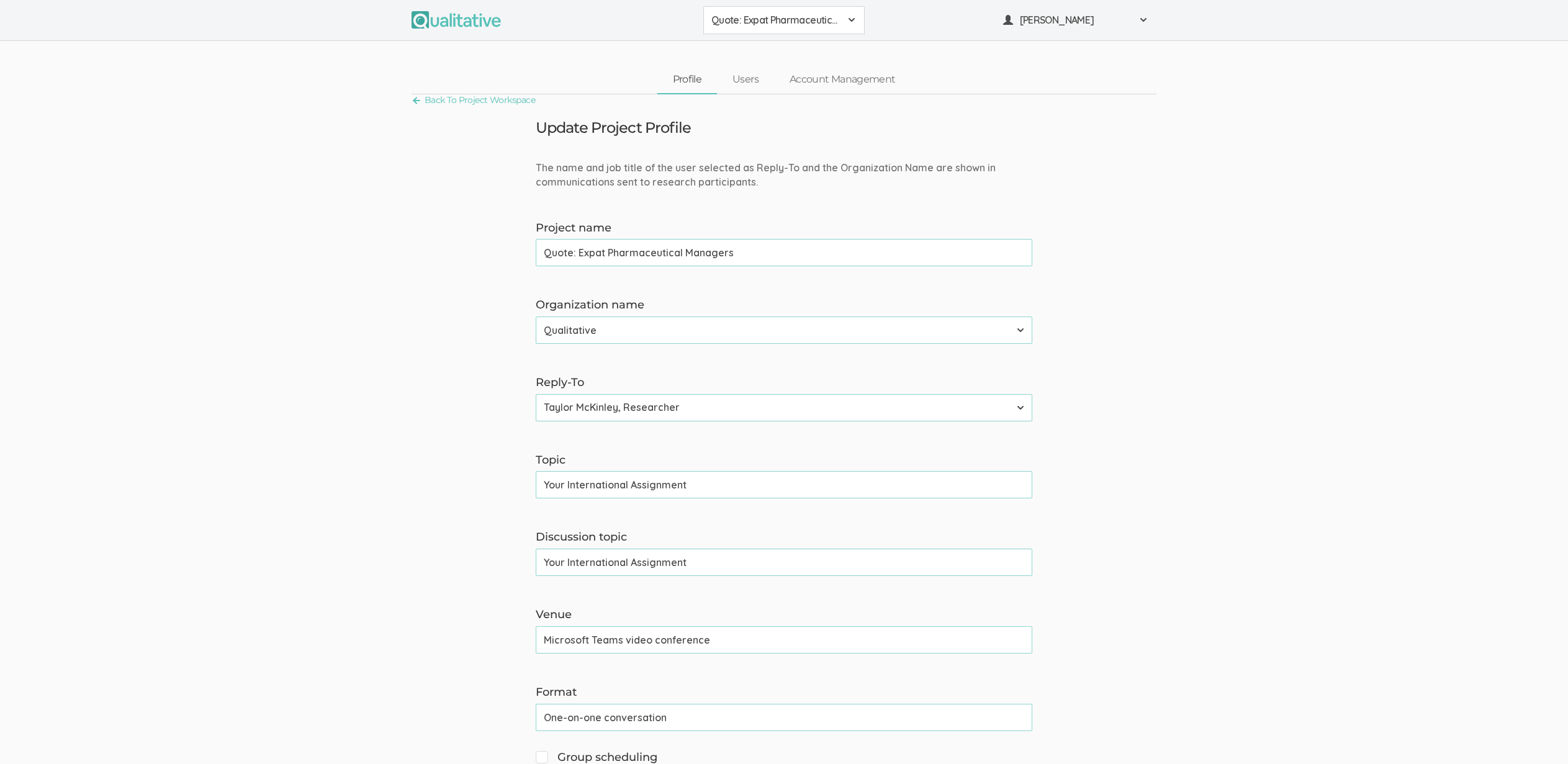
click at [793, 20] on span "Quote: Expat Pharmaceutical Managers" at bounding box center [775, 20] width 129 height 14
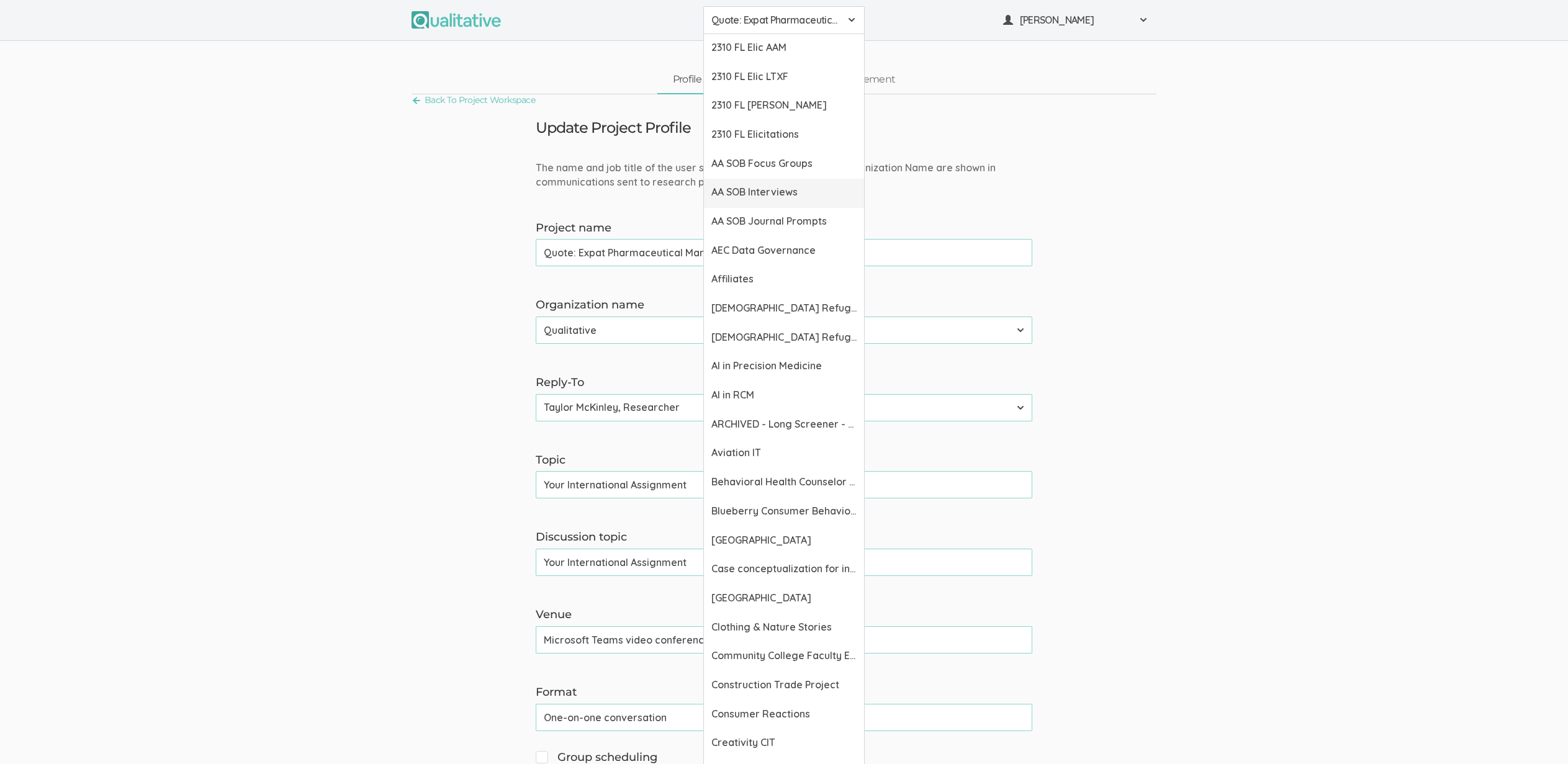
click at [756, 202] on link "AA SOB Interviews" at bounding box center [784, 194] width 160 height 29
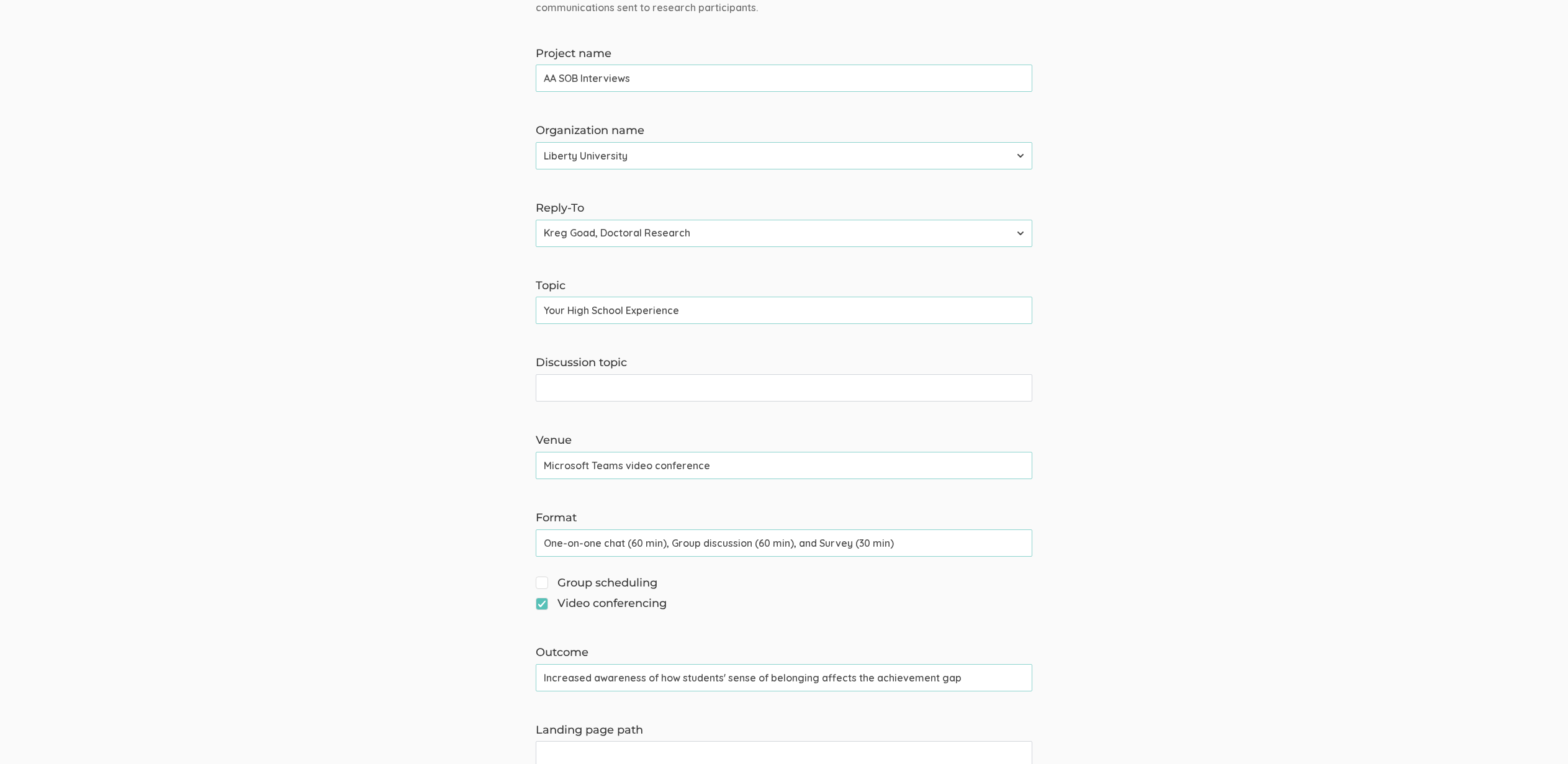
scroll to position [286, 0]
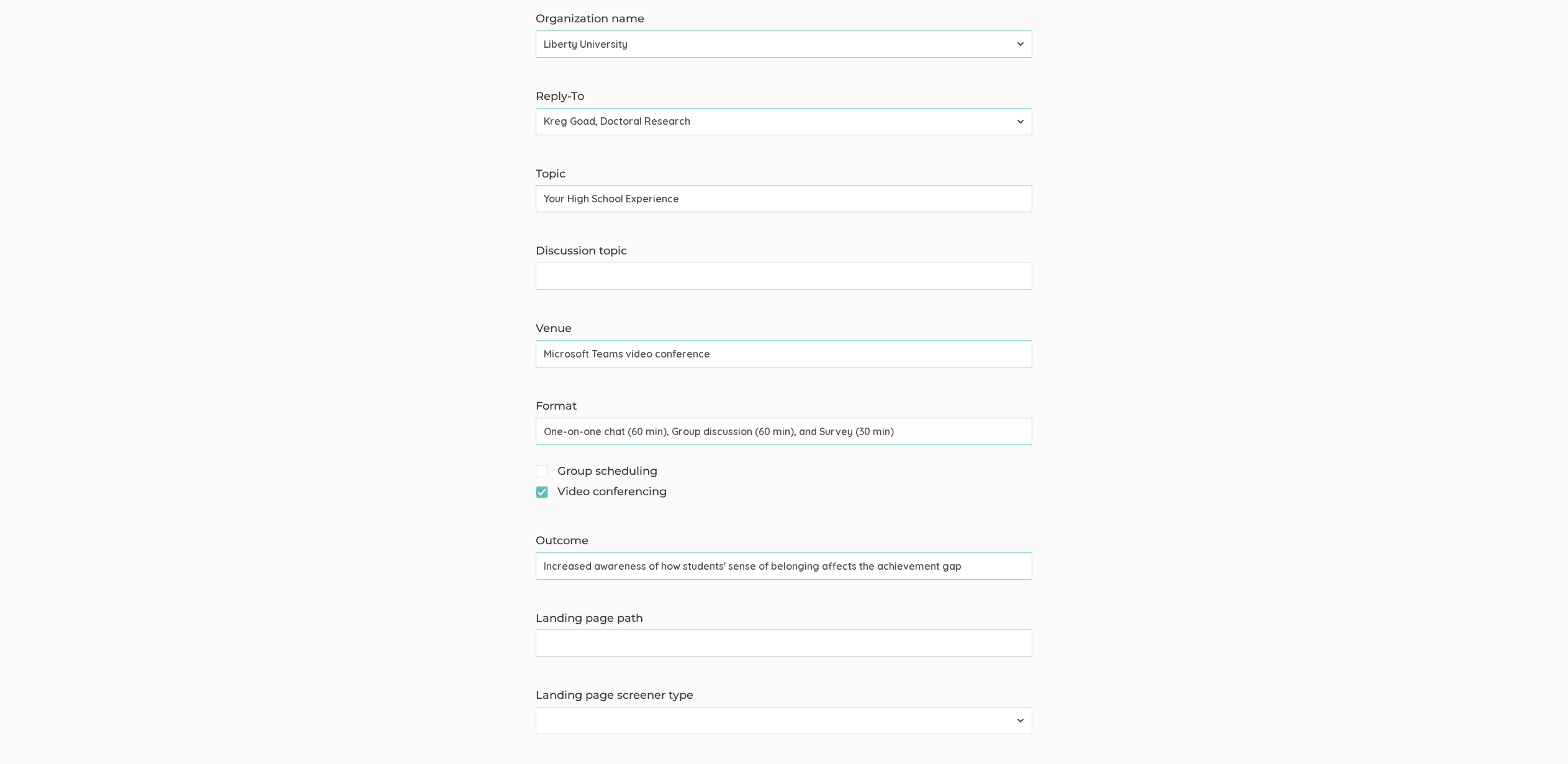
click at [622, 435] on input "One-on-one chat (60 min), Group discussion (60 min), and Survey (30 min)" at bounding box center [784, 432] width 497 height 27
click at [82, 456] on form "The name and job title of the user selected as Reply-To and the Organization Na…" at bounding box center [784, 506] width 1568 height 1264
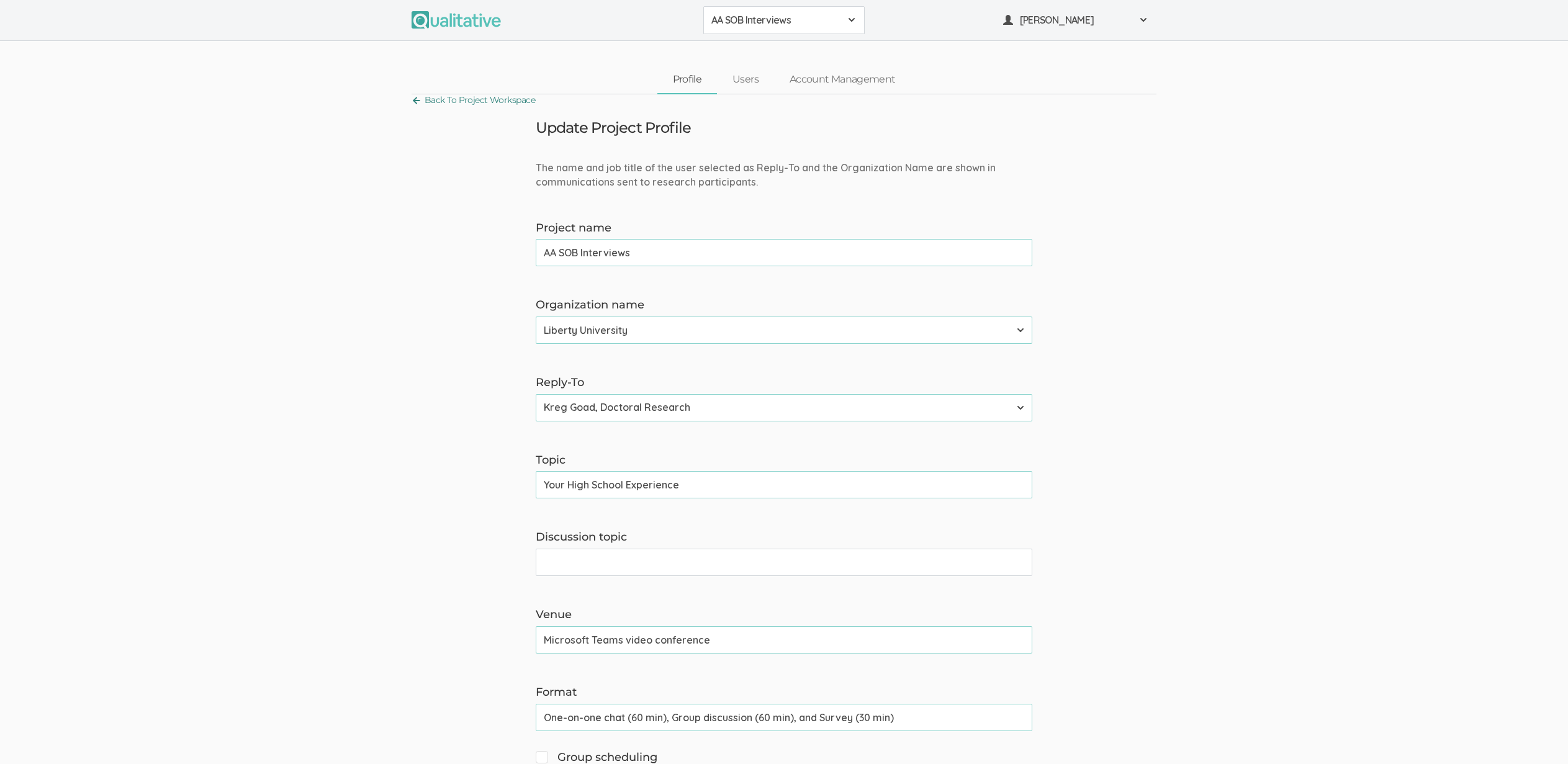
click at [525, 104] on link "Back To Project Workspace" at bounding box center [473, 100] width 123 height 17
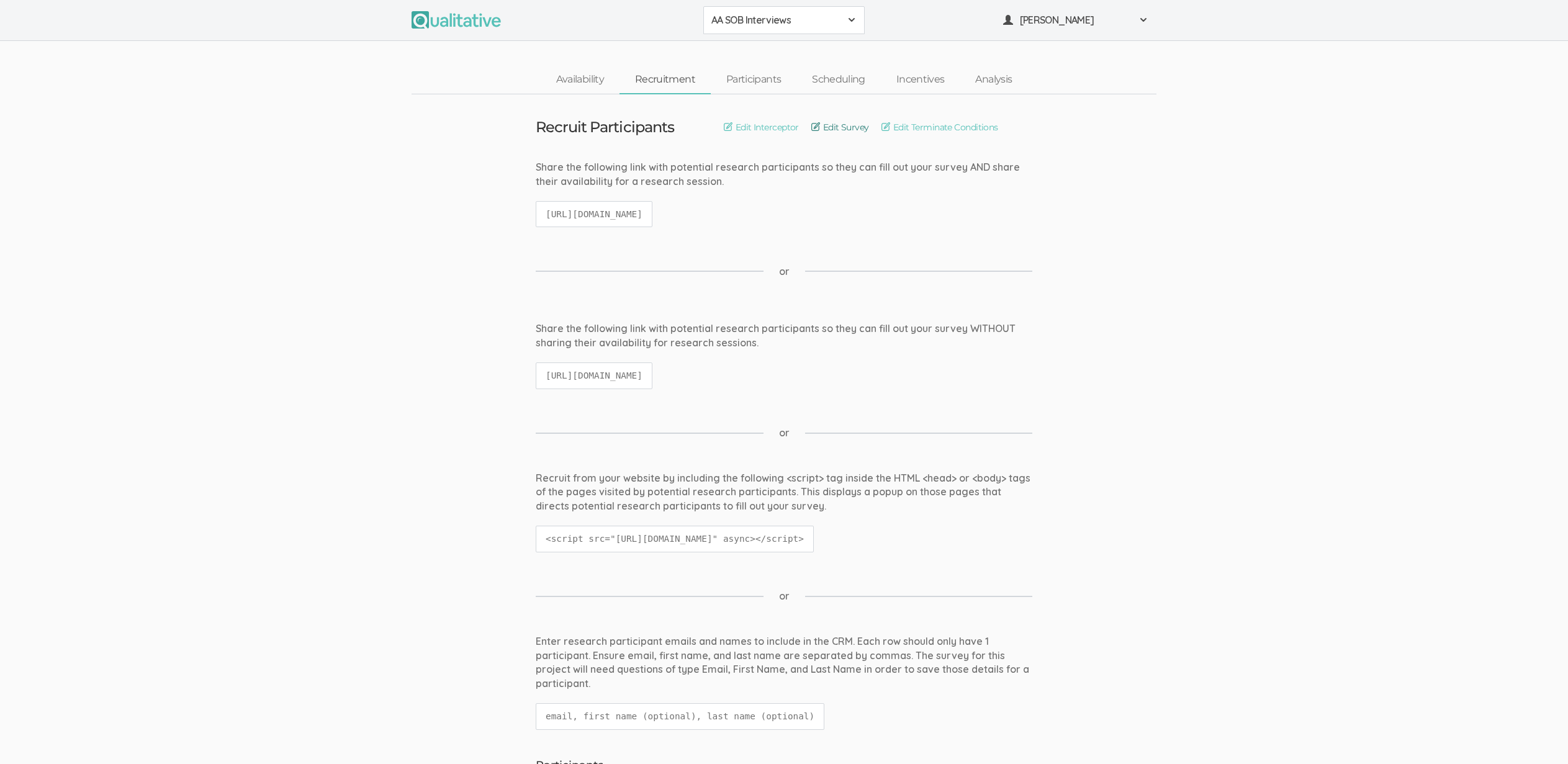
click at [866, 127] on link "Edit Survey" at bounding box center [840, 127] width 58 height 14
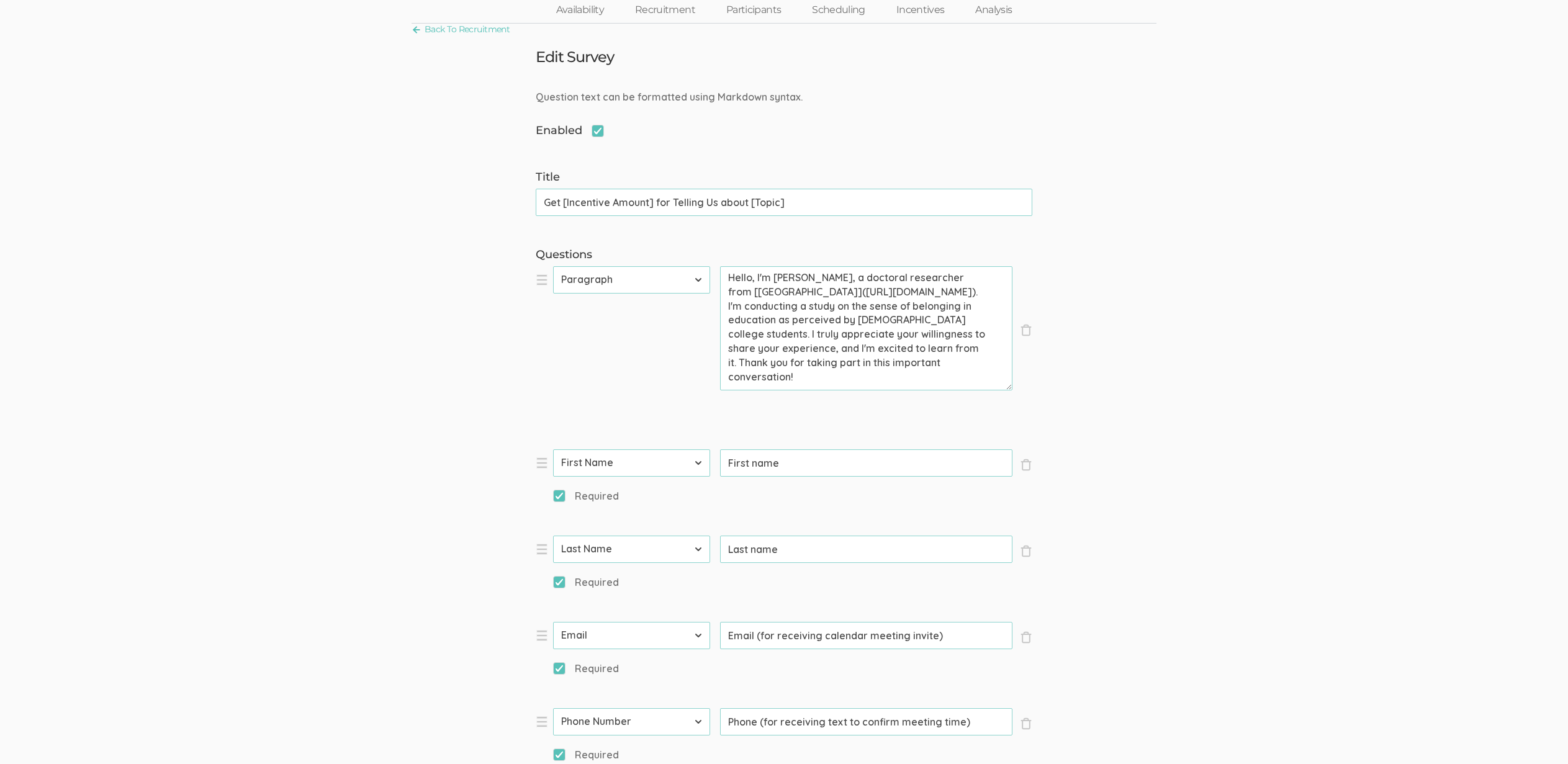
scroll to position [173, 0]
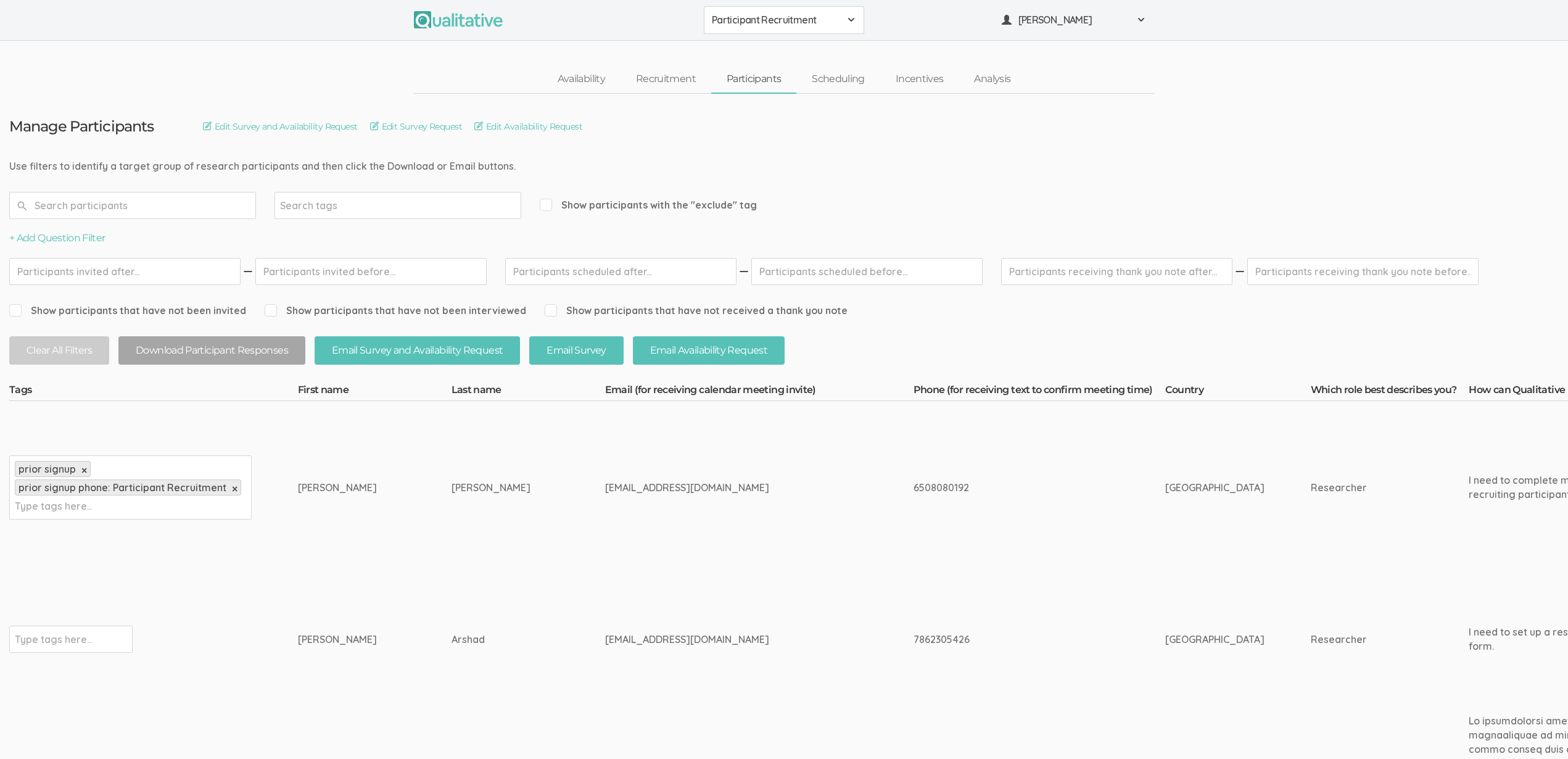
click at [745, 24] on span "Participant Recruitment" at bounding box center [775, 20] width 128 height 14
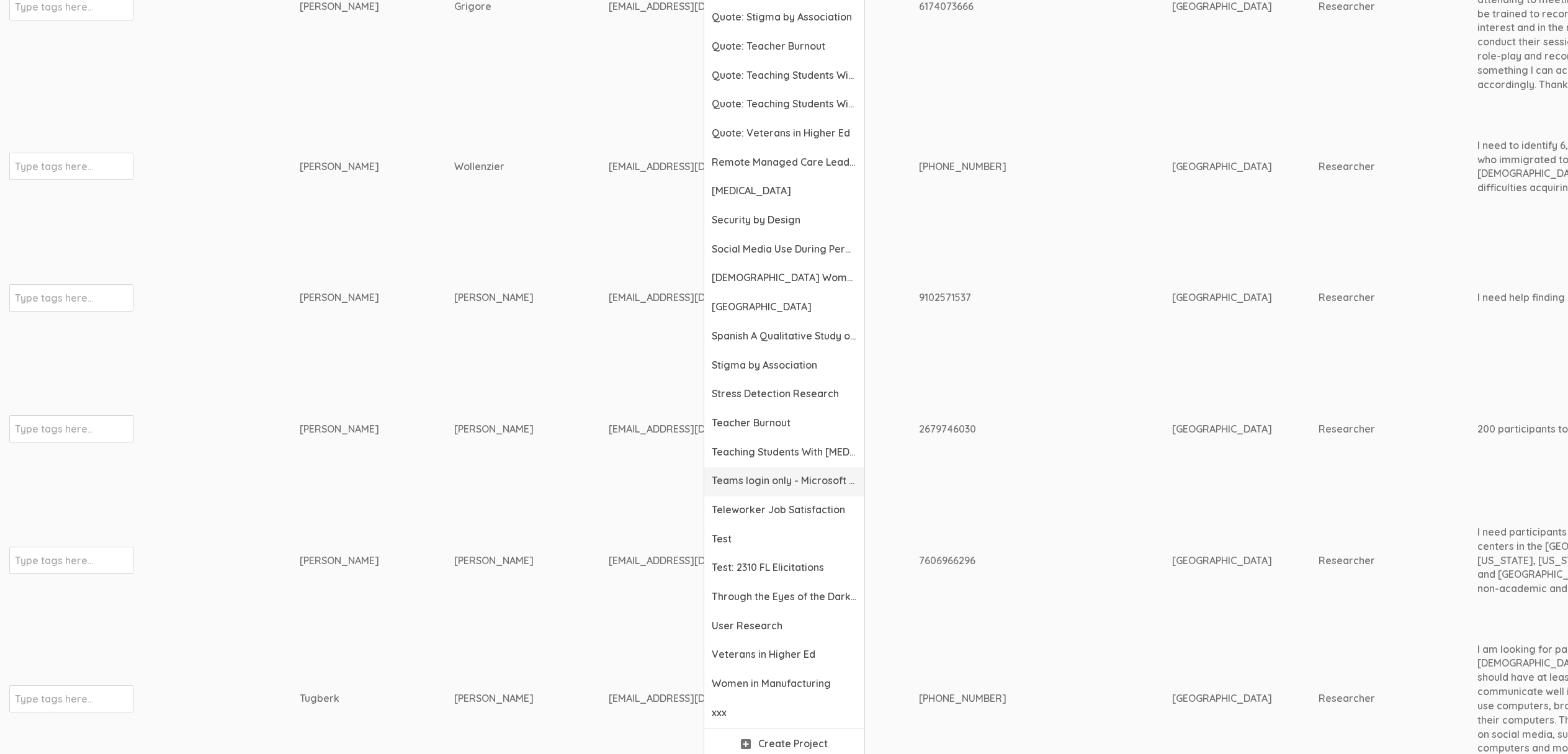
scroll to position [4344, 0]
click at [782, 597] on span "Through the Eyes of the Dark Mother" at bounding box center [784, 599] width 145 height 14
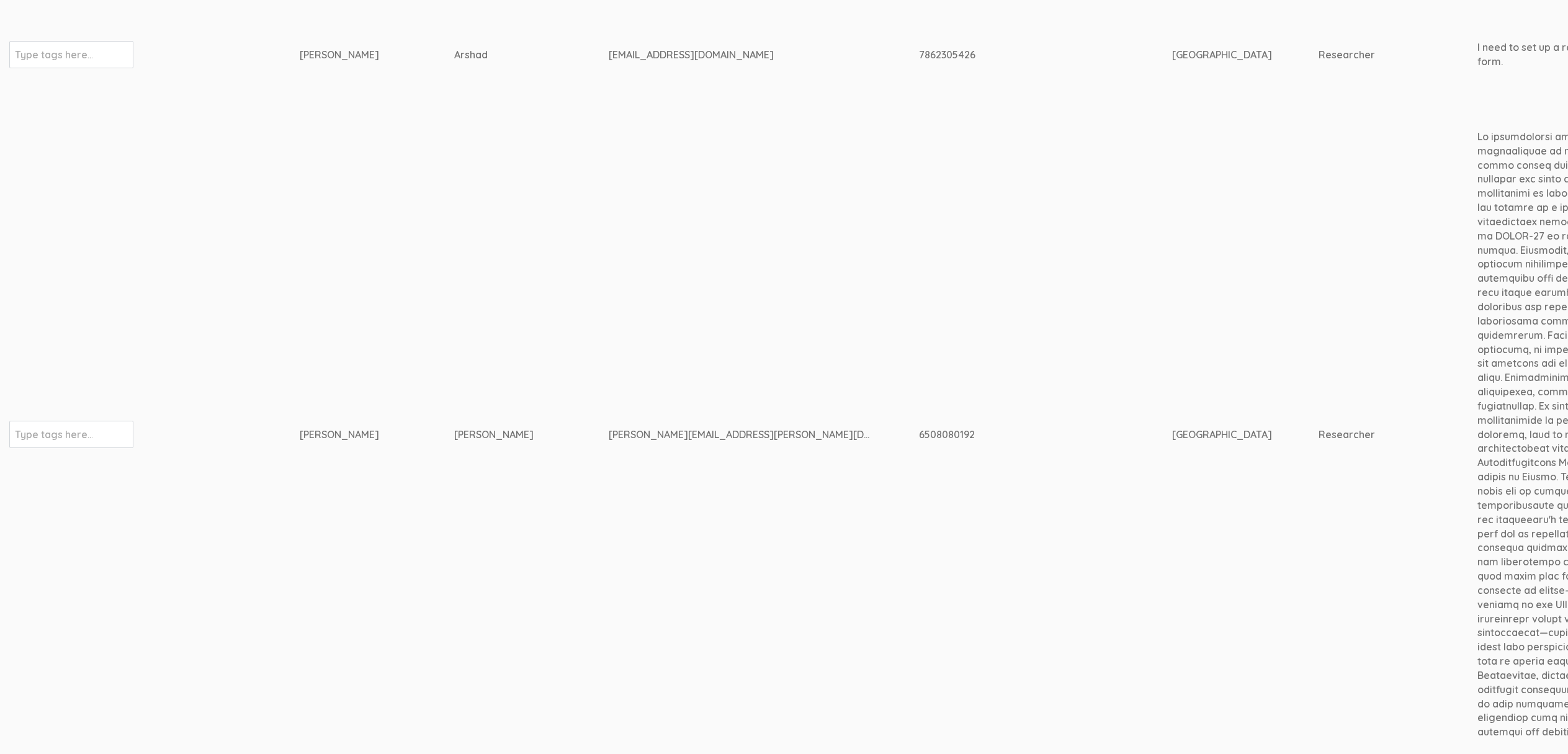
scroll to position [529, 0]
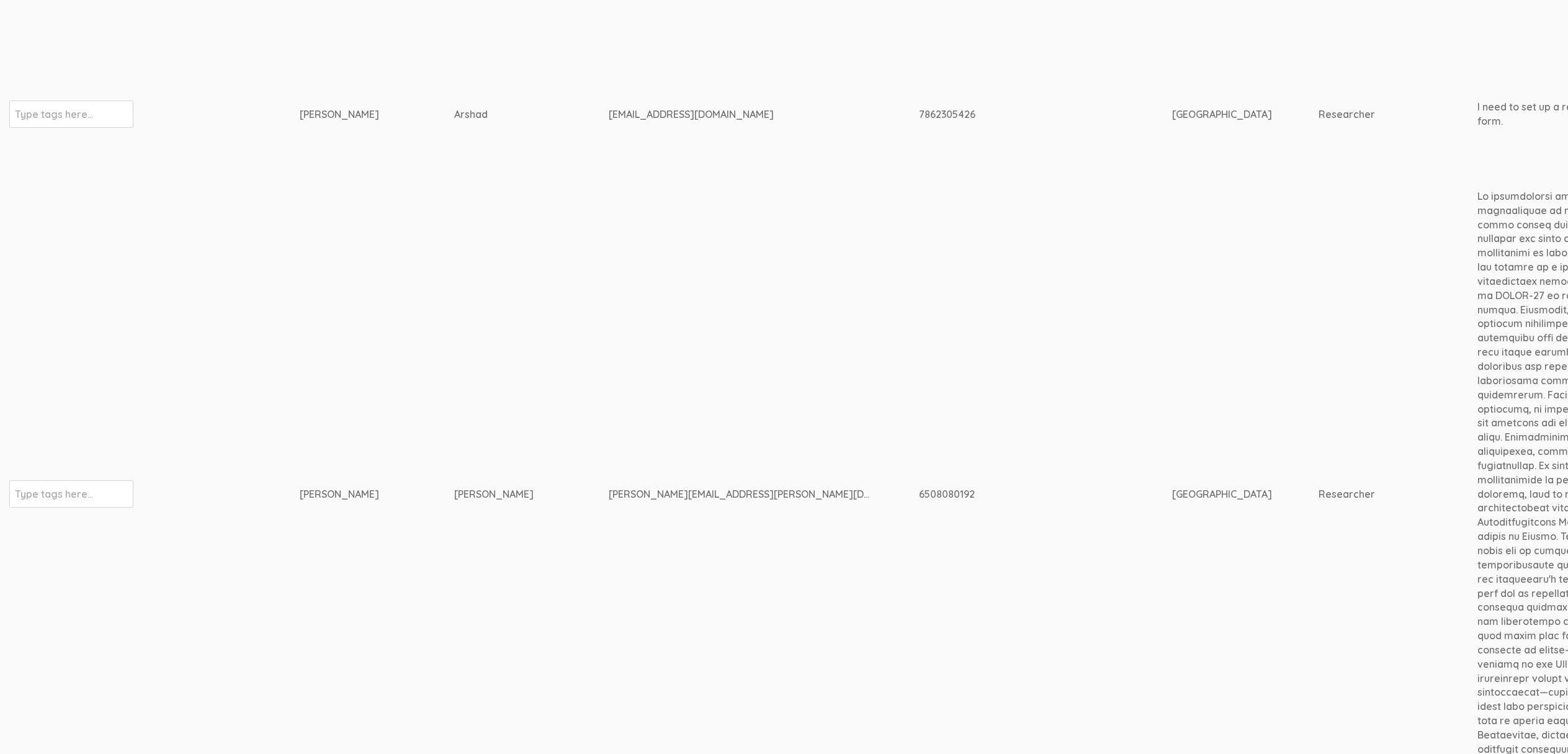
click at [454, 491] on div "Starks" at bounding box center [508, 494] width 108 height 14
copy div "Starks"
click at [919, 489] on div "6508080192" at bounding box center [1022, 494] width 206 height 14
click at [919, 488] on div "6508080192" at bounding box center [1022, 494] width 206 height 14
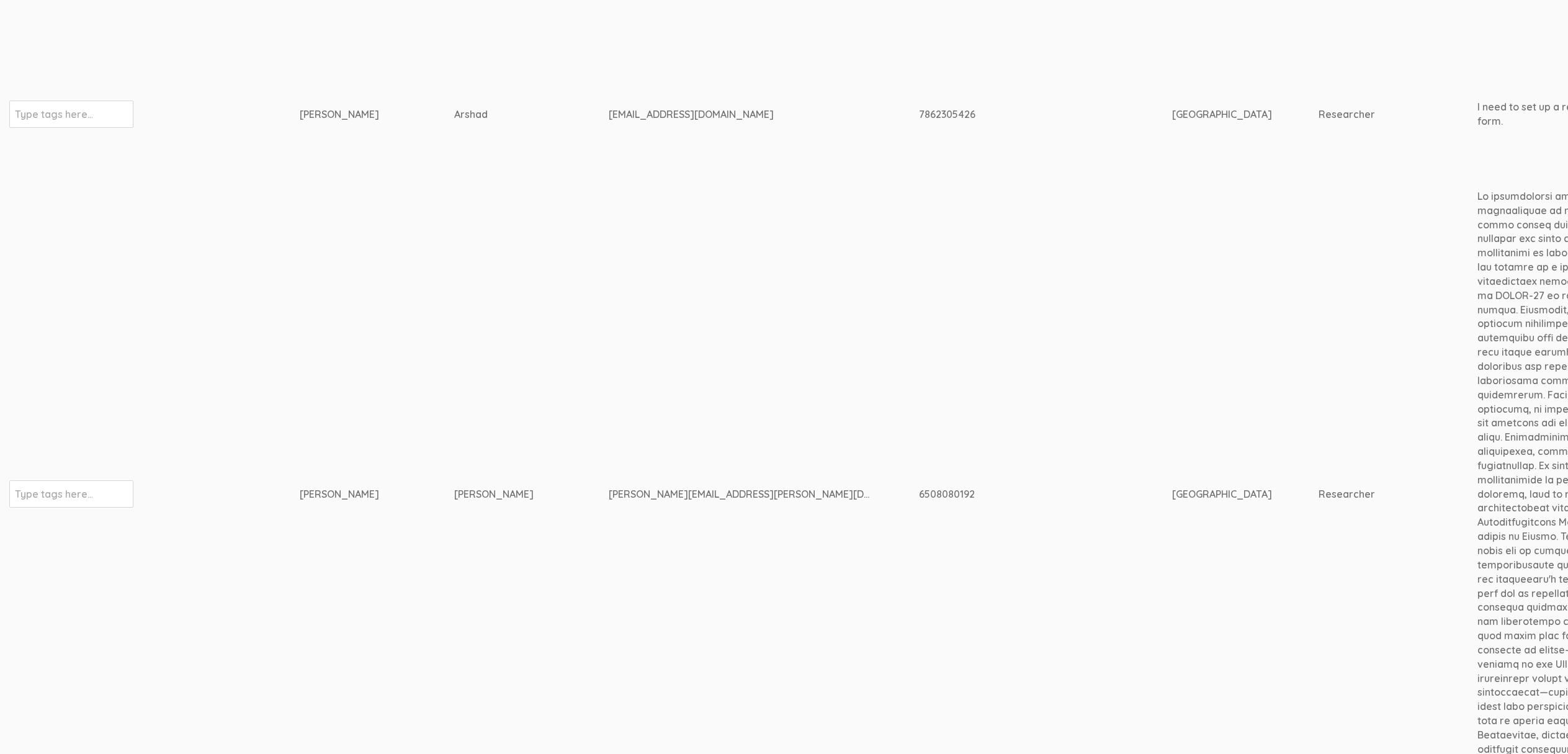
copy div "6508080192"
click at [637, 302] on td "erica.starks@my.pacifica.edu" at bounding box center [764, 494] width 310 height 628
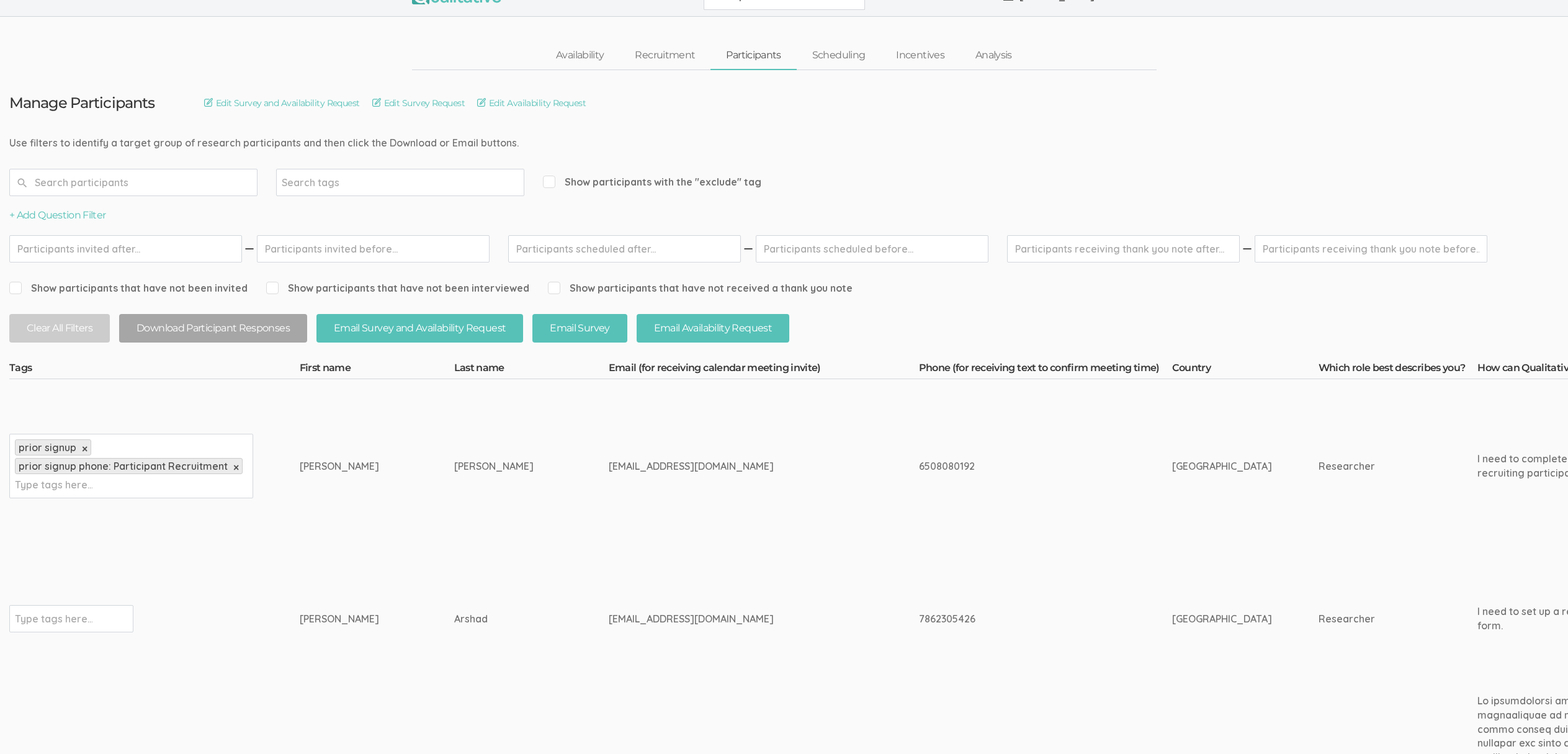
scroll to position [0, 0]
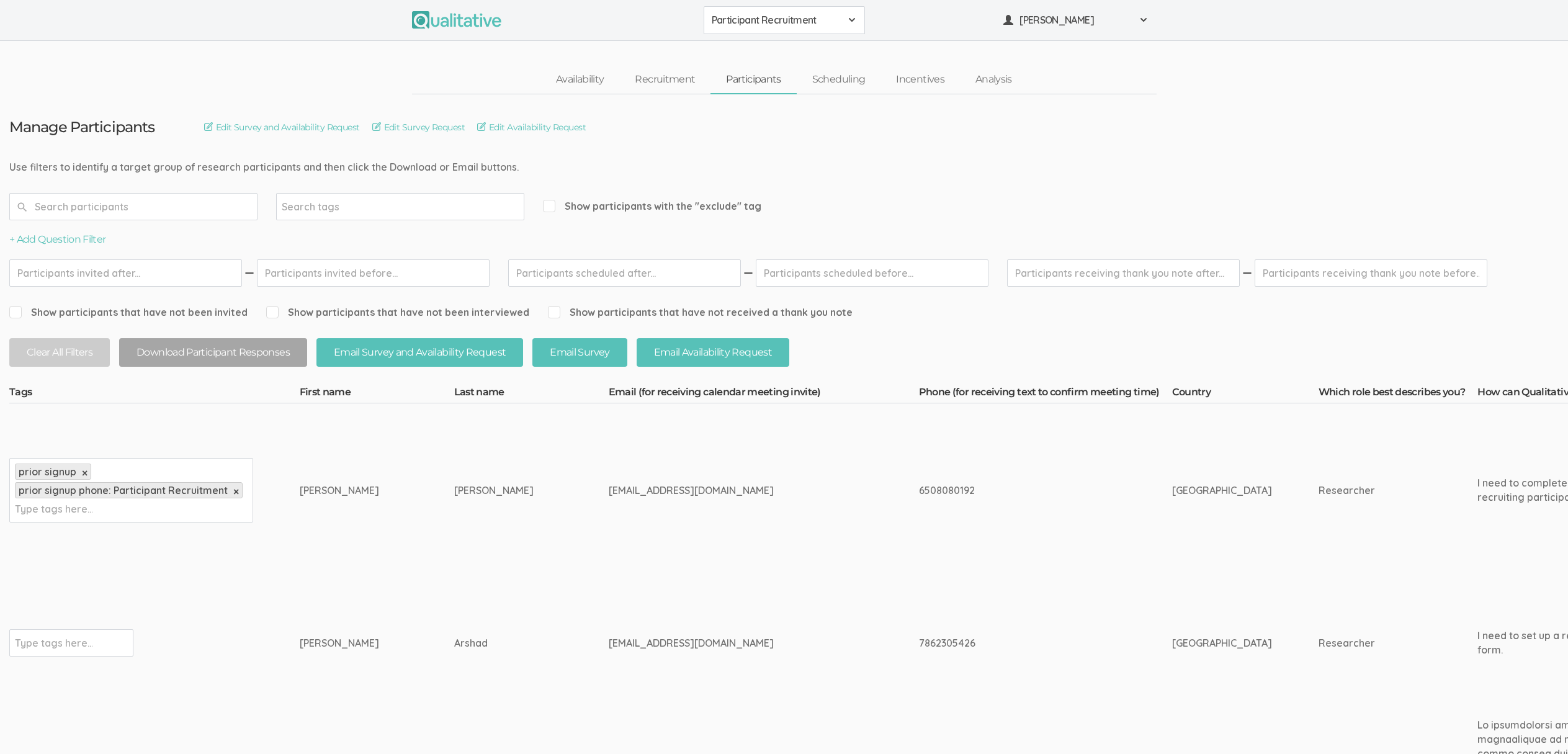
click at [704, 35] on div "Participant Recruitment 2310 FL Elic AAM 2310 FL Elic LTXF 2310 FL Elic WNHF 23…" at bounding box center [784, 20] width 1568 height 41
click at [714, 24] on span "Participant Recruitment" at bounding box center [776, 20] width 129 height 14
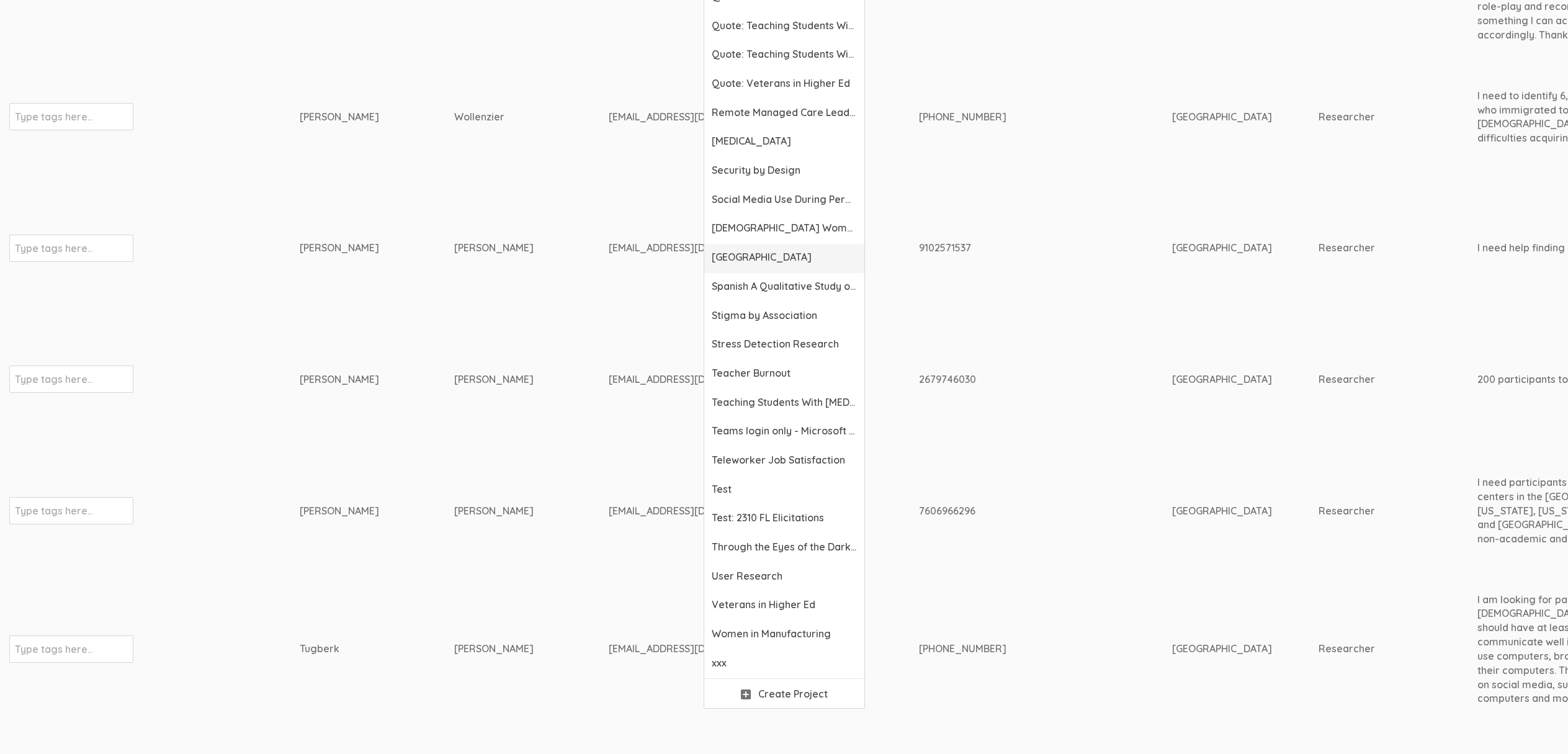
scroll to position [4438, 0]
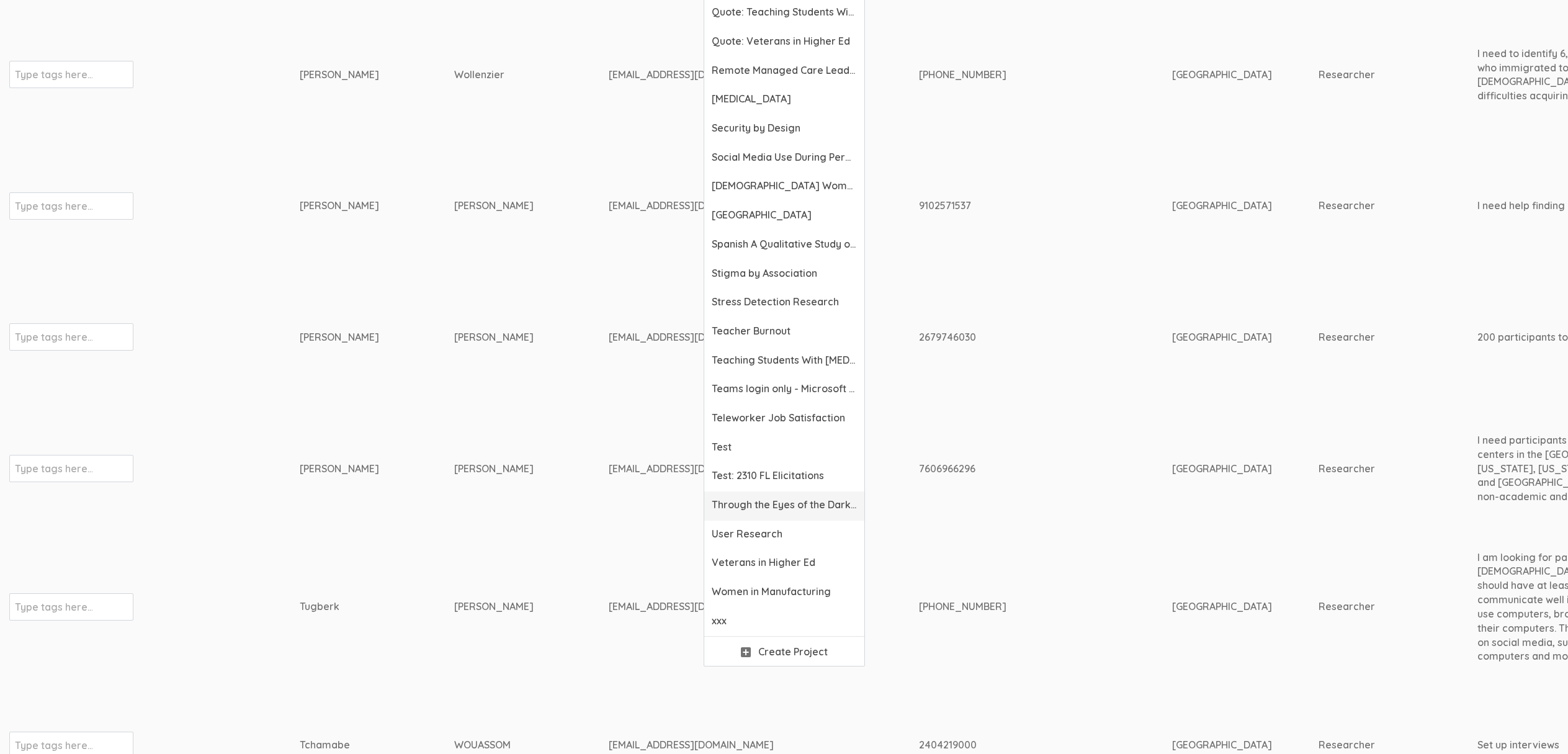
click at [740, 504] on span "Through the Eyes of the Dark Mother" at bounding box center [784, 505] width 145 height 14
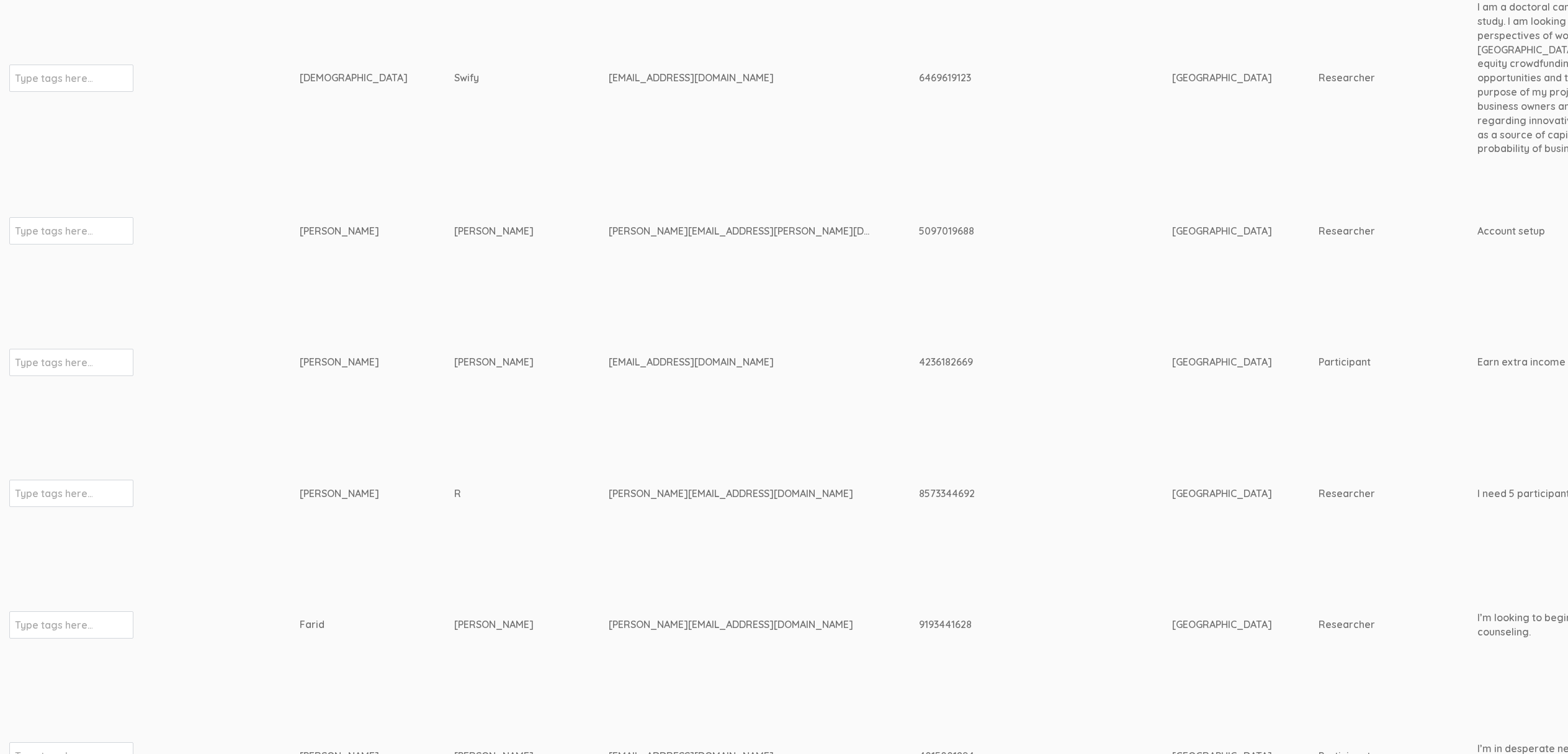
scroll to position [14755, 0]
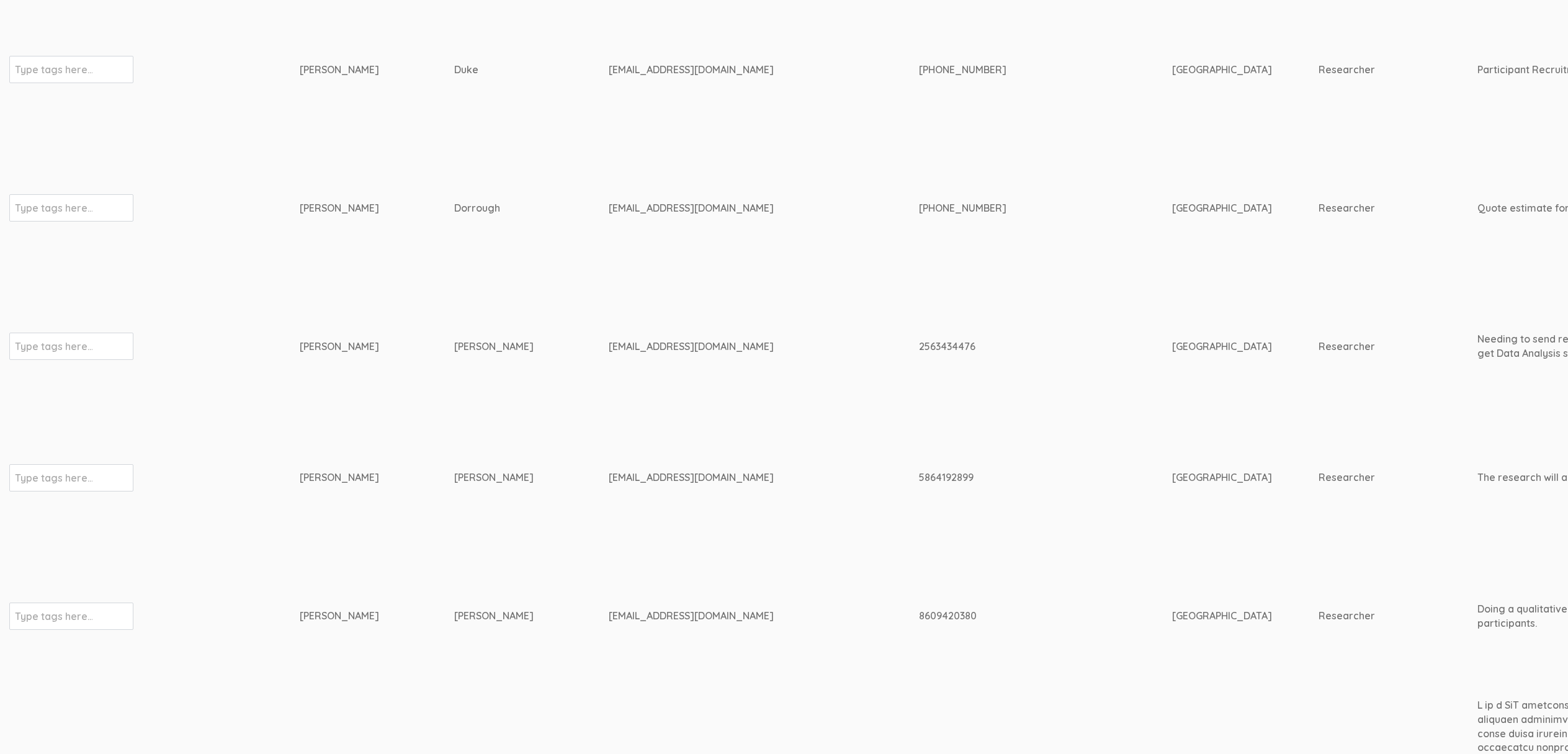
scroll to position [0, 0]
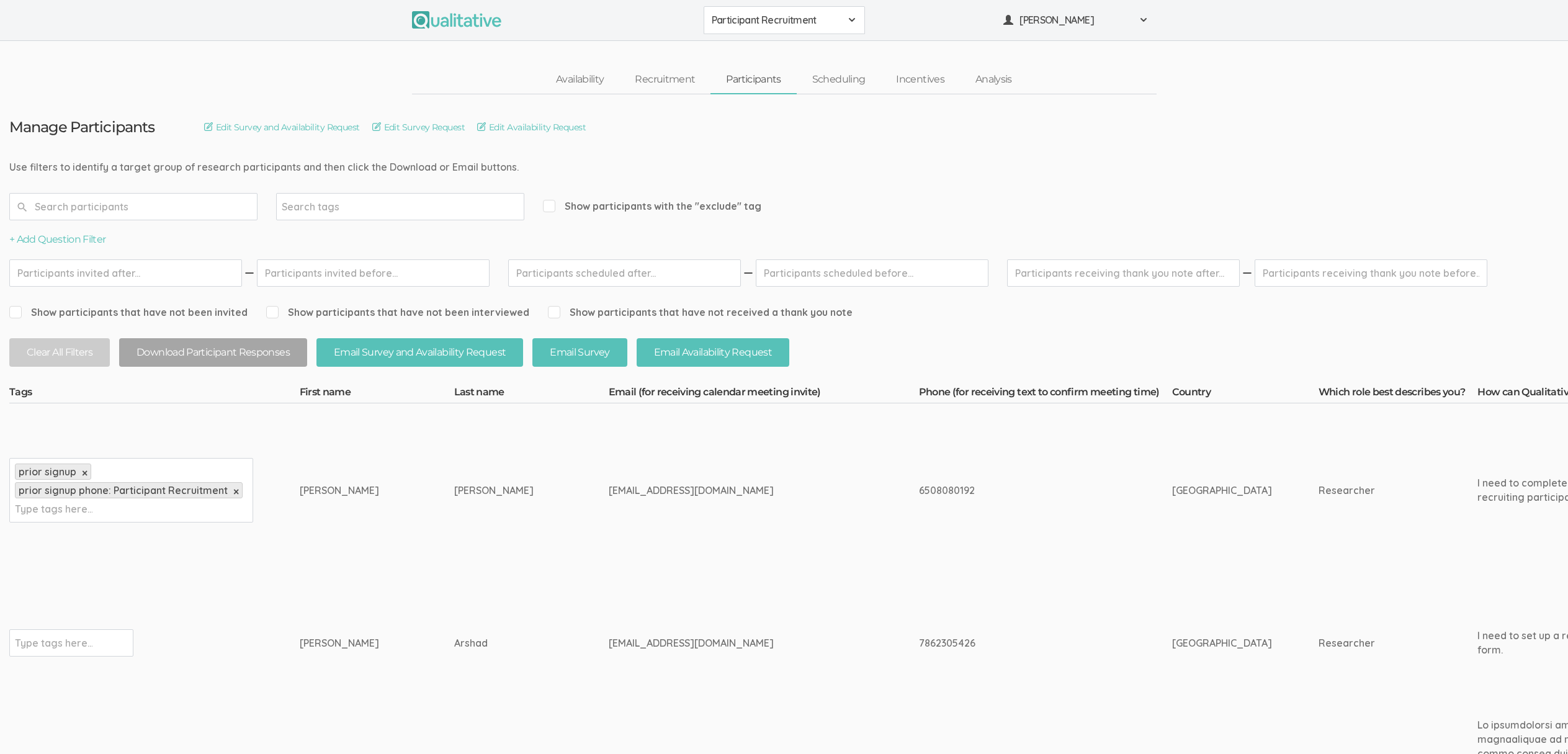
click at [395, 460] on td "Erica" at bounding box center [377, 491] width 154 height 175
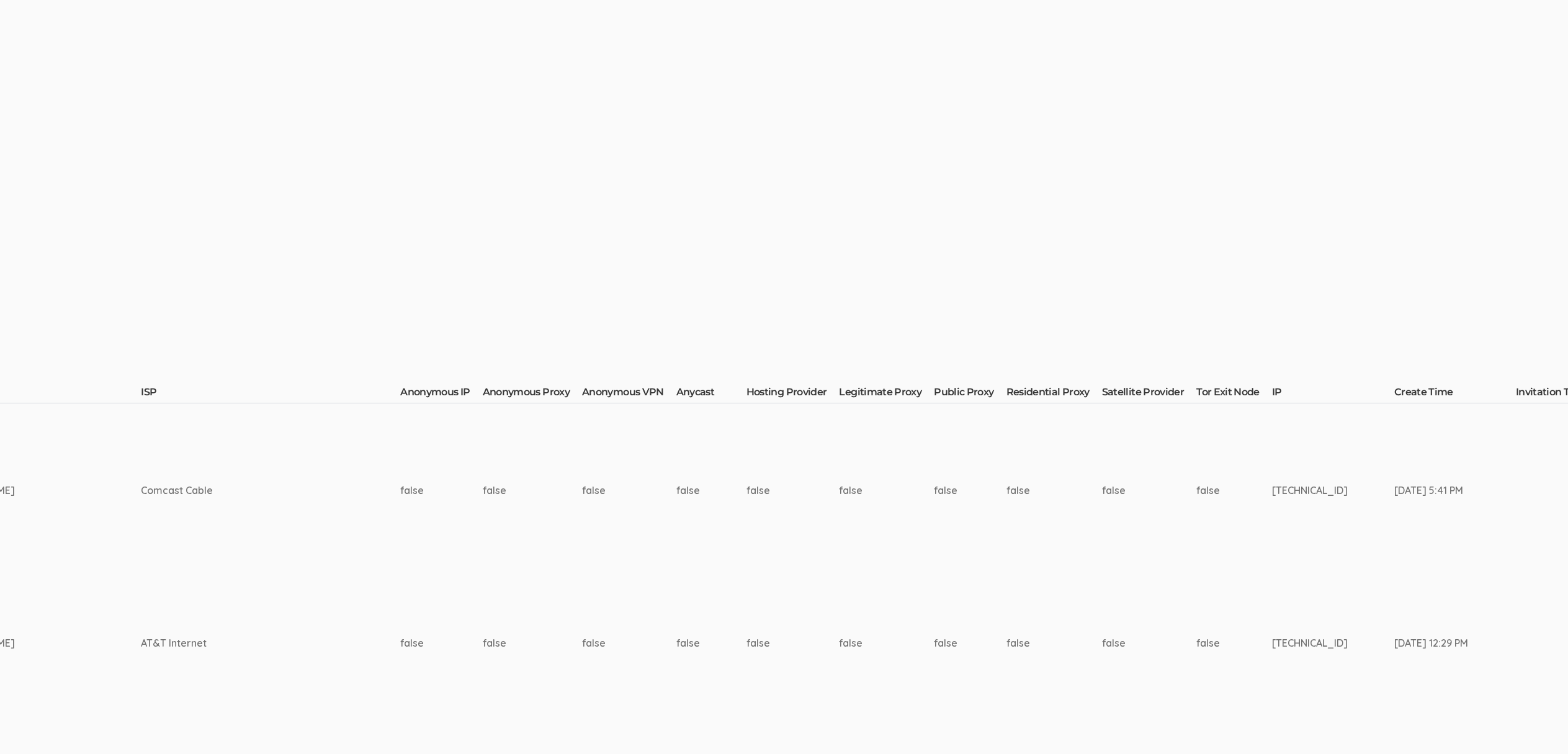
scroll to position [638, 0]
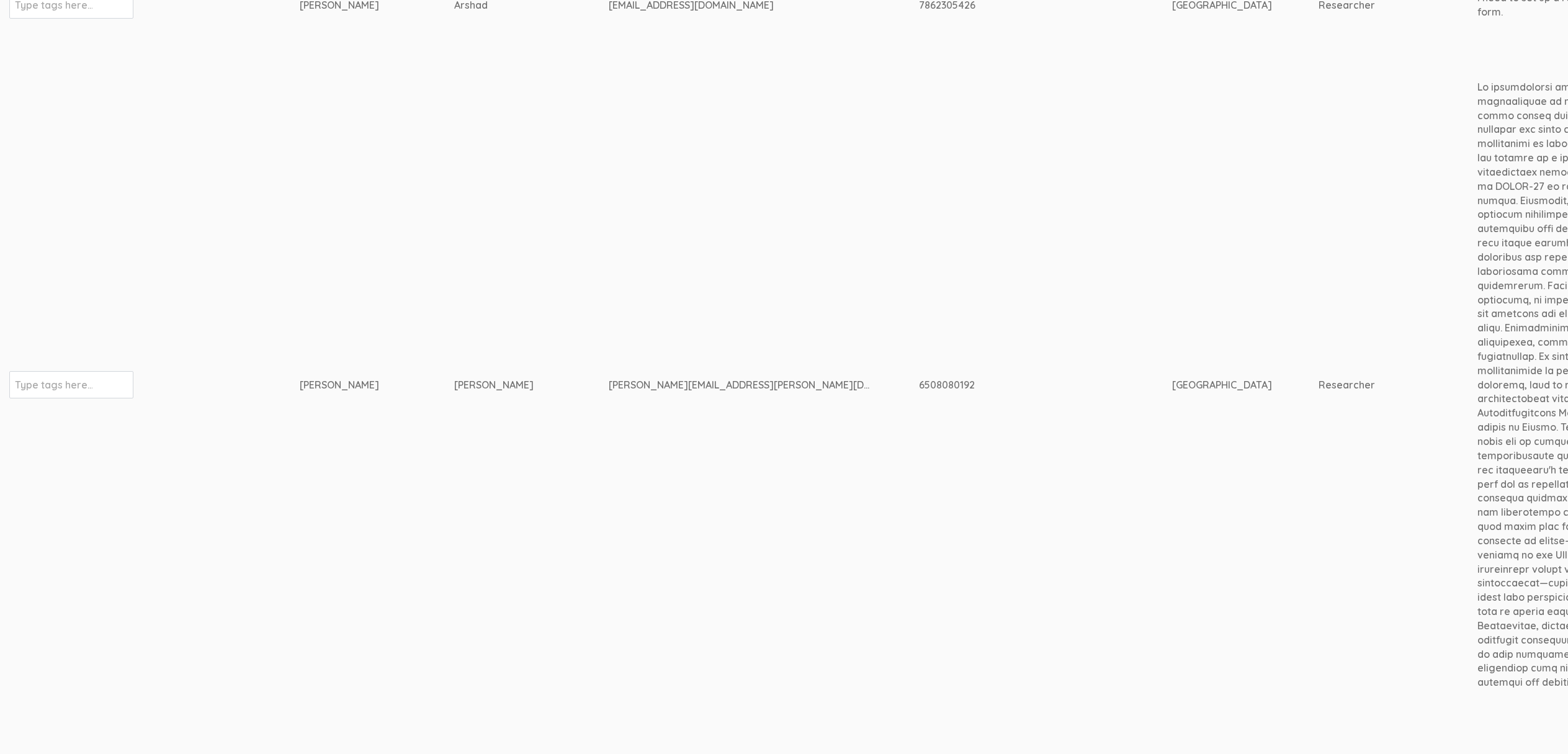
click at [609, 379] on div "erica.starks@my.pacifica.edu" at bounding box center [740, 385] width 263 height 14
copy tr "erica.starks@my.pacifica.edu"
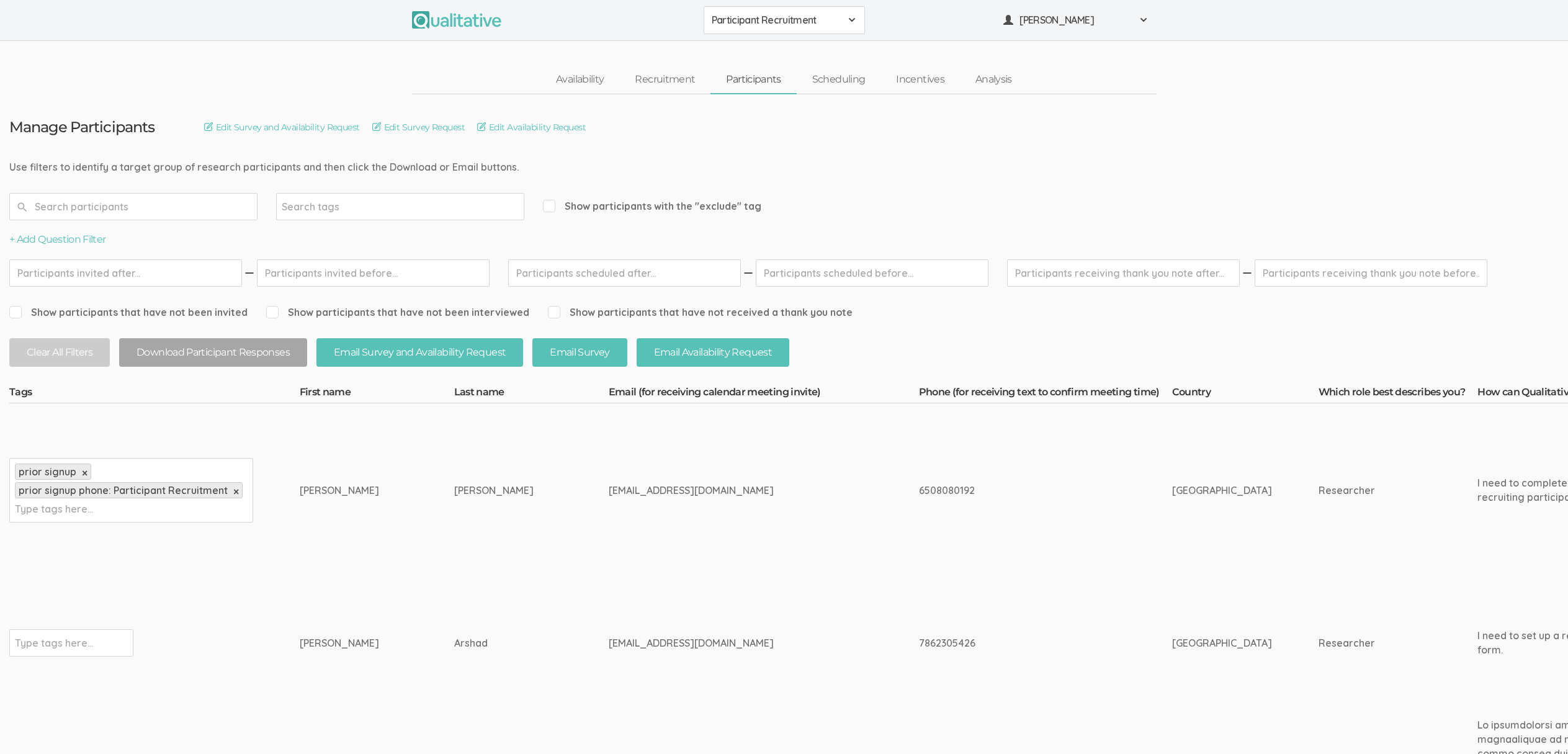
click at [129, 516] on div "prior signup × prior signup phone: Participant Recruitment × Type tags here..." at bounding box center [131, 490] width 244 height 64
click at [609, 483] on div "ericahstarks@gmail.com" at bounding box center [740, 491] width 263 height 14
copy tr "ericahstarks@gmail.com"
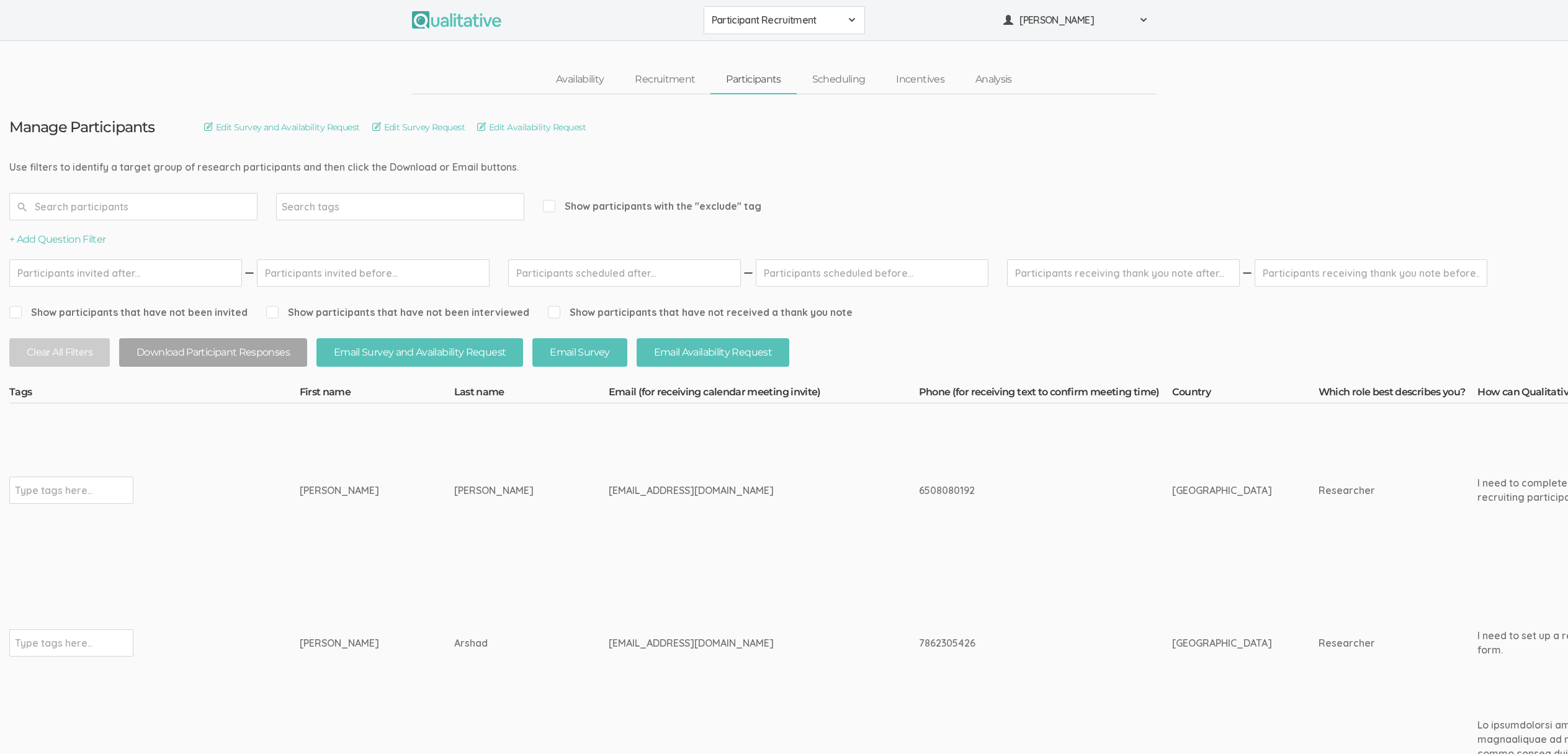
click at [494, 558] on td "Starks" at bounding box center [531, 491] width 154 height 175
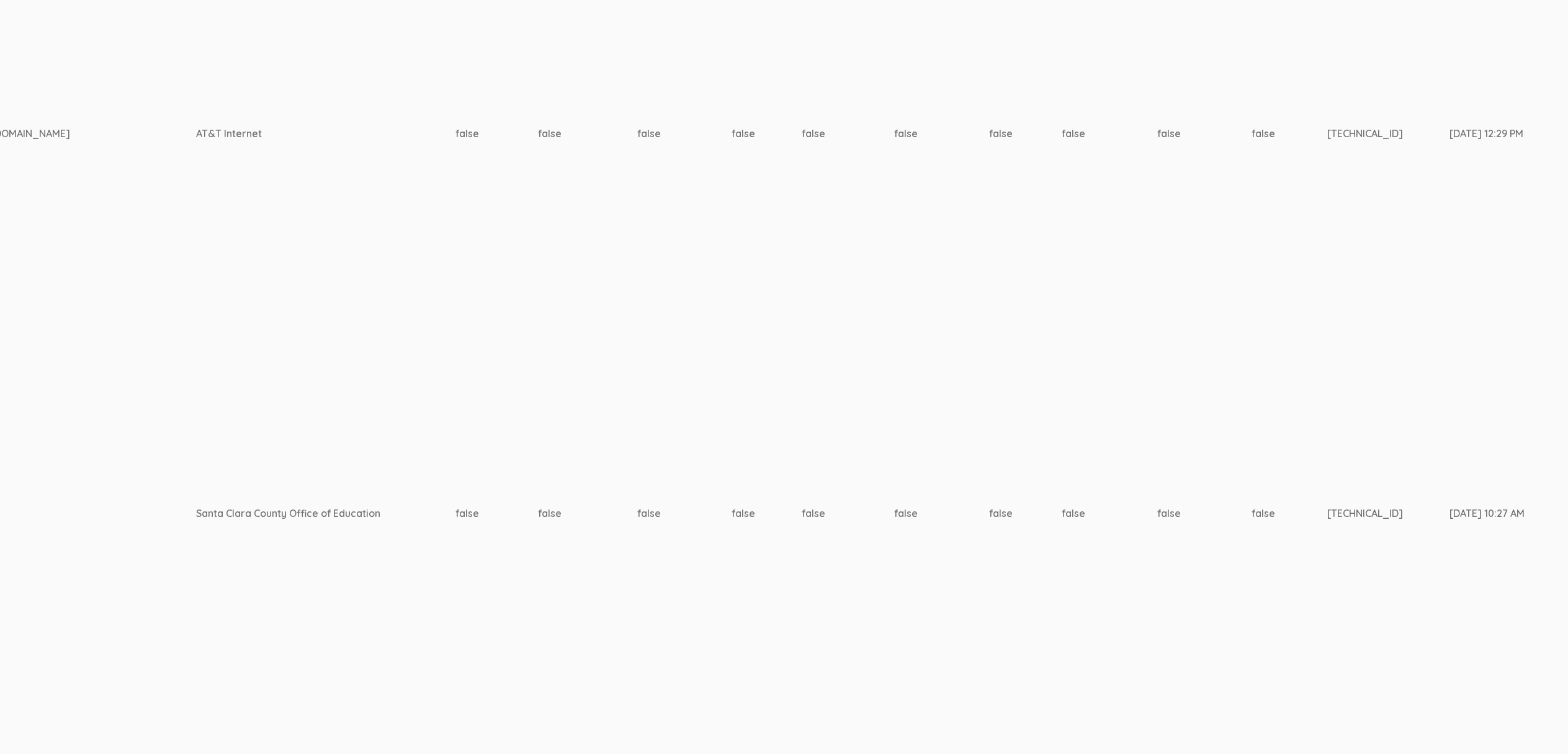
scroll to position [509, 3814]
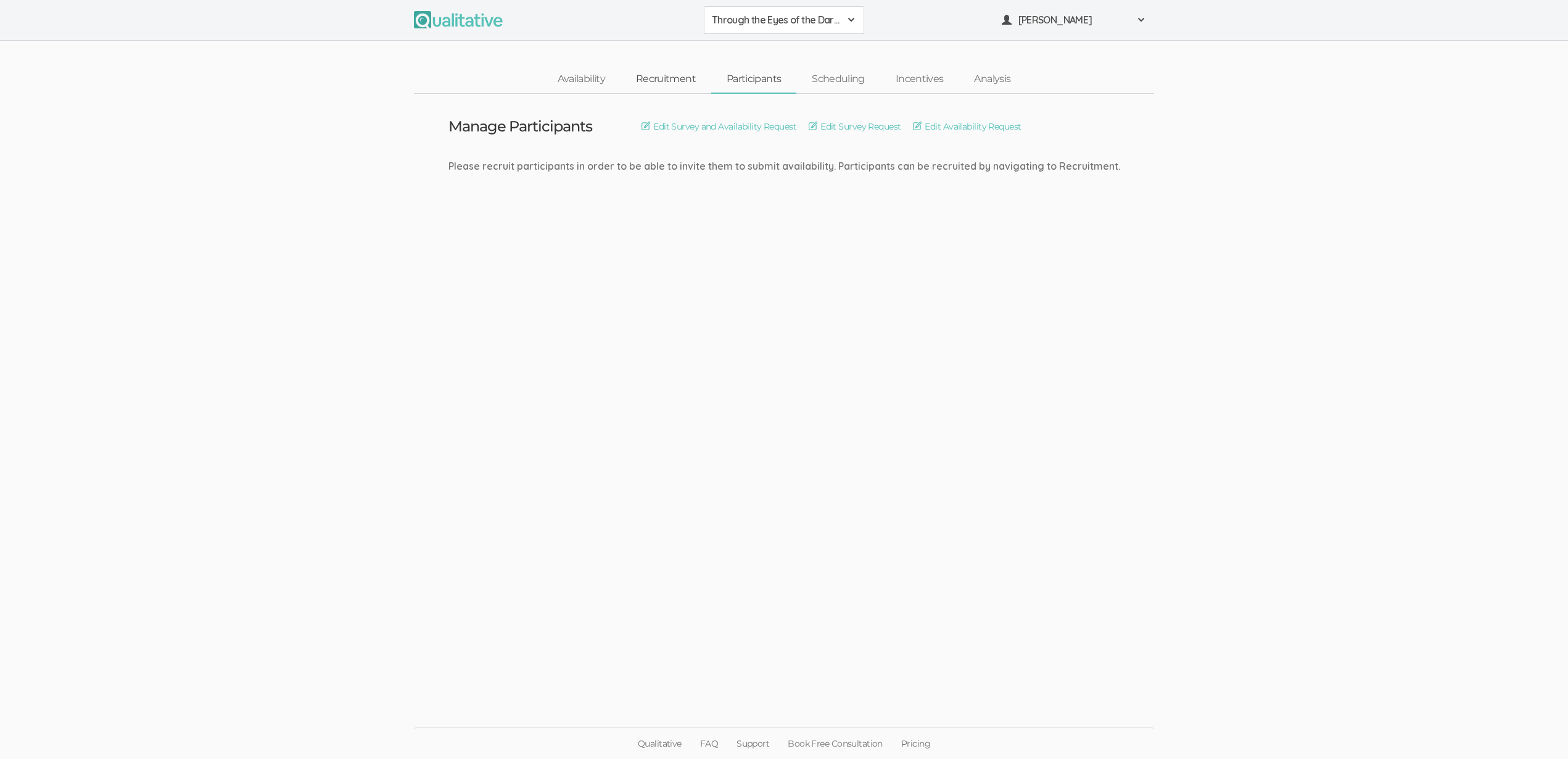
click at [661, 83] on link "Recruitment" at bounding box center [666, 79] width 90 height 27
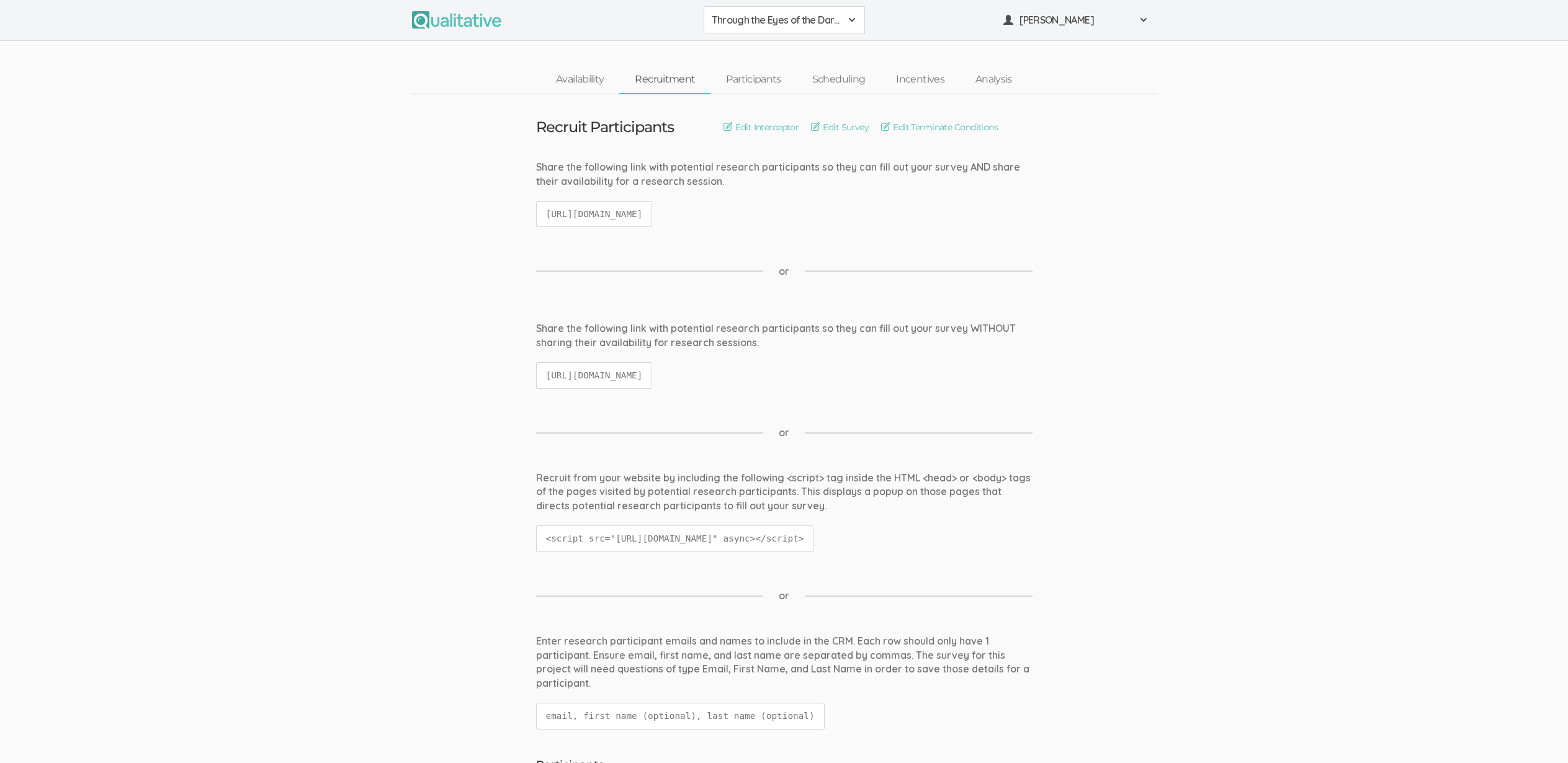
click at [653, 219] on code "[URL][DOMAIN_NAME]" at bounding box center [595, 214] width 117 height 27
copy ui-view "[URL][DOMAIN_NAME]"
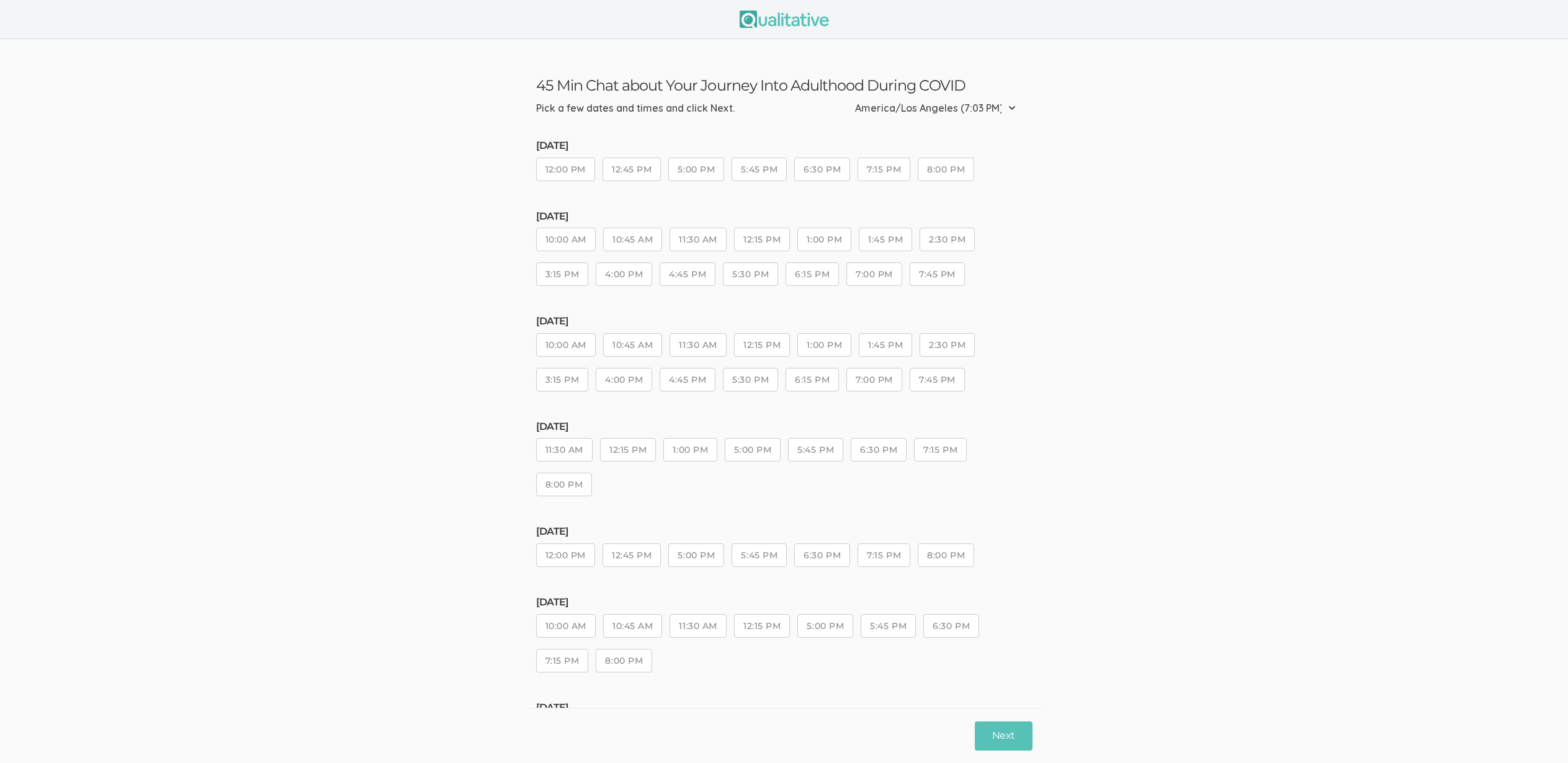
click at [901, 352] on button "1:45 PM" at bounding box center [885, 345] width 53 height 24
click at [969, 346] on button "2:30 PM" at bounding box center [947, 345] width 56 height 24
click at [1005, 741] on button "Next" at bounding box center [1003, 736] width 57 height 29
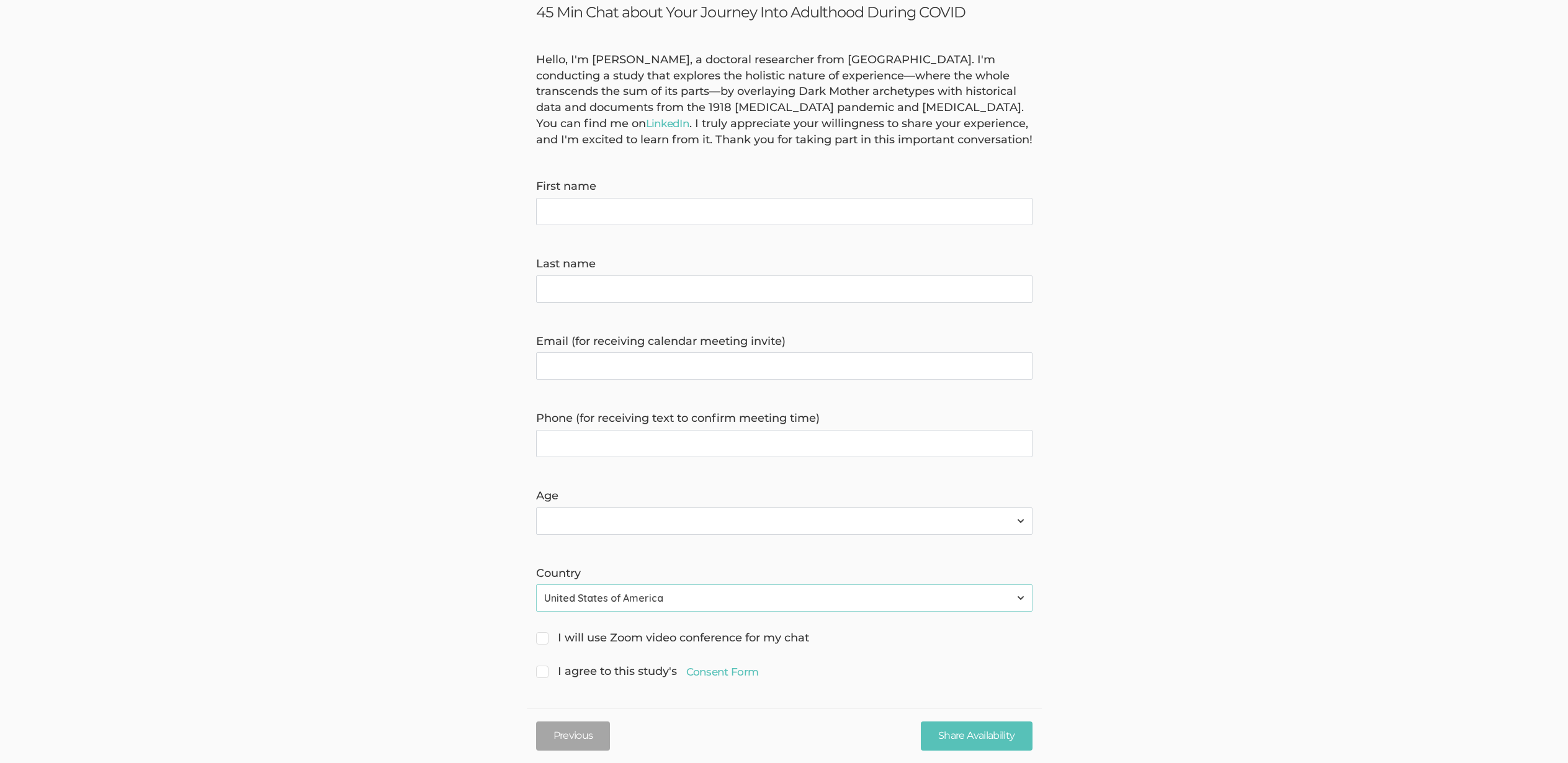
scroll to position [73, 0]
click at [646, 125] on link "LinkedIn" at bounding box center [667, 123] width 44 height 12
click at [614, 639] on span "I will use Zoom video conference for my chat" at bounding box center [673, 633] width 273 height 16
click at [544, 635] on input "I will use Zoom video conference for my chat" at bounding box center [540, 631] width 8 height 8
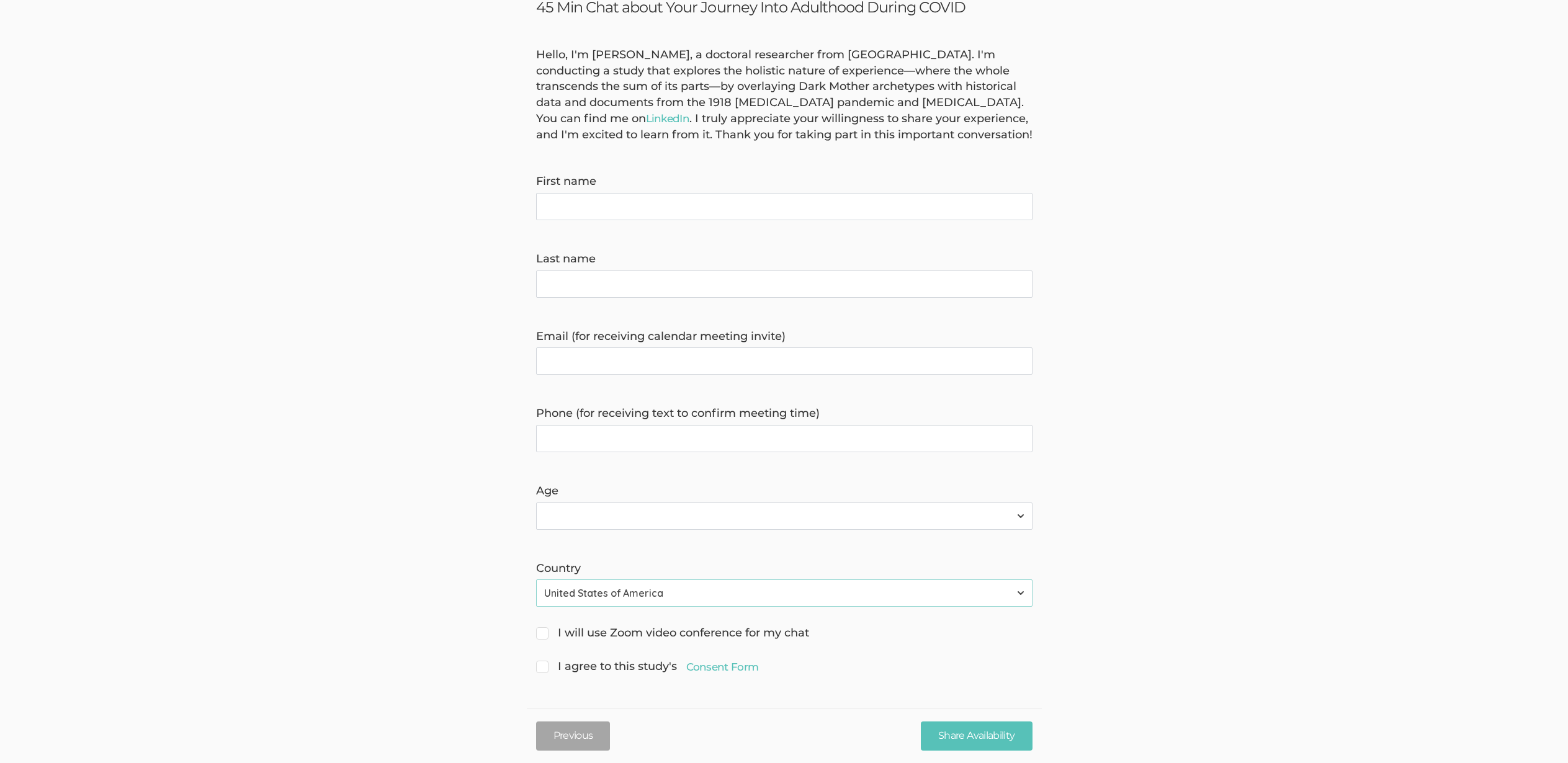
checkbox input "true"
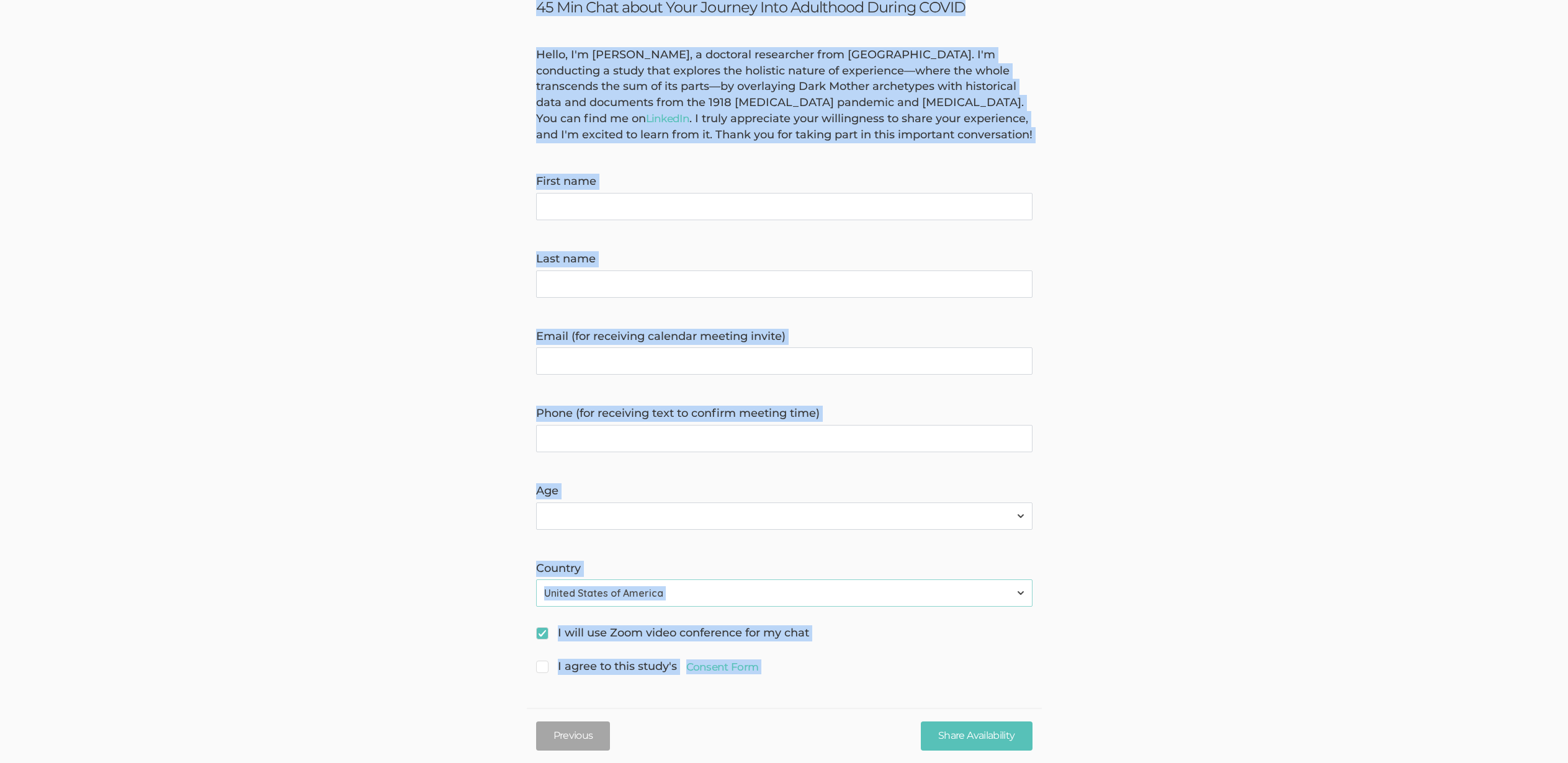
copy ui-view "45 Min Chat about Your Journey Into Adulthood During [MEDICAL_DATA] Hello, I'm …"
click at [1243, 517] on form "Hello, I'm [PERSON_NAME], a doctoral researcher from [GEOGRAPHIC_DATA]. I'm con…" at bounding box center [784, 361] width 1568 height 630
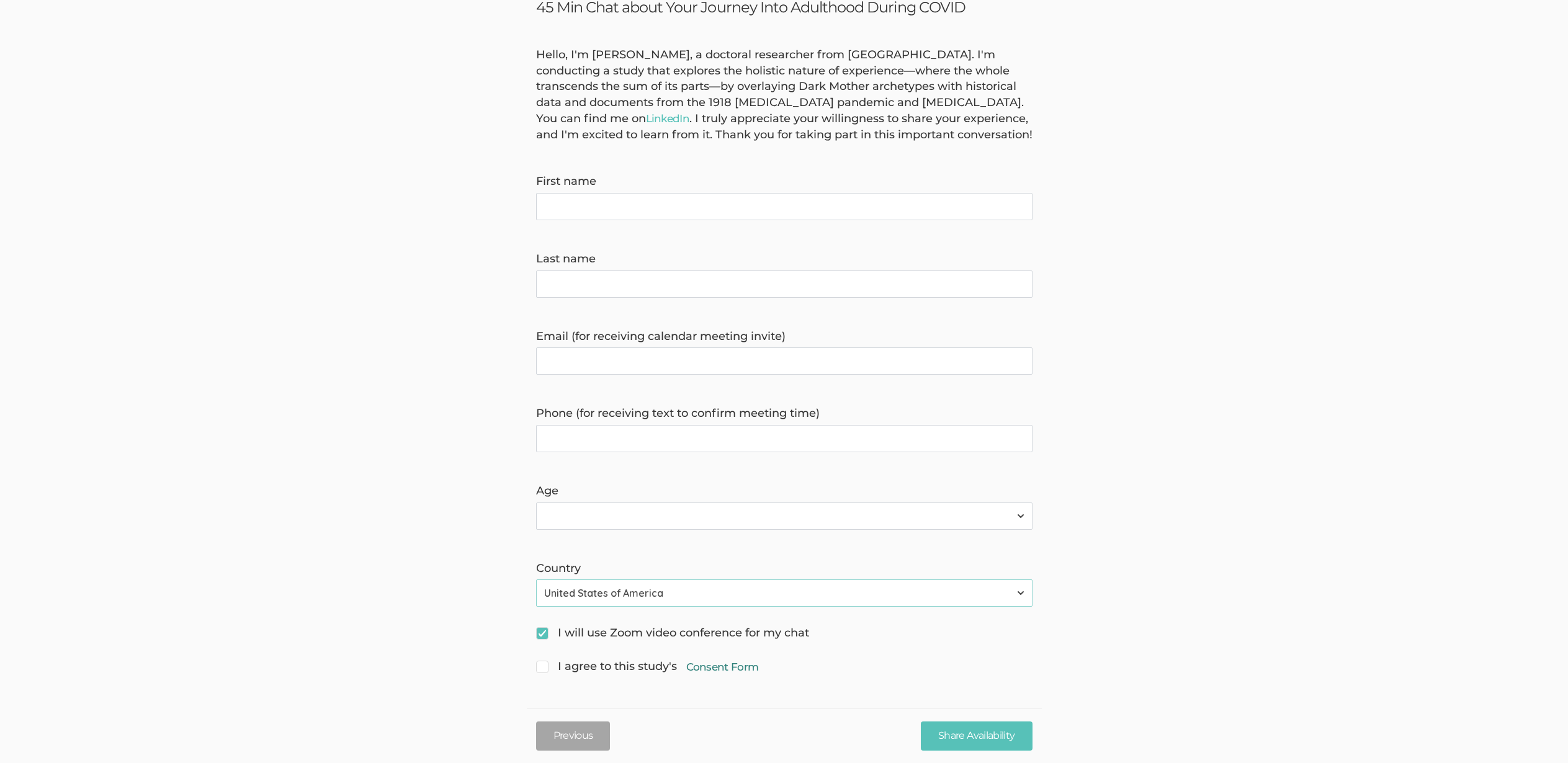
click at [726, 672] on link "Consent Form" at bounding box center [722, 666] width 73 height 15
click at [693, 54] on div "Hello, I'm [PERSON_NAME], a doctoral researcher from [GEOGRAPHIC_DATA]. I'm con…" at bounding box center [784, 94] width 515 height 95
click at [295, 195] on form "Hello, I'm [PERSON_NAME], a doctoral researcher from [GEOGRAPHIC_DATA]. I'm con…" at bounding box center [784, 361] width 1568 height 630
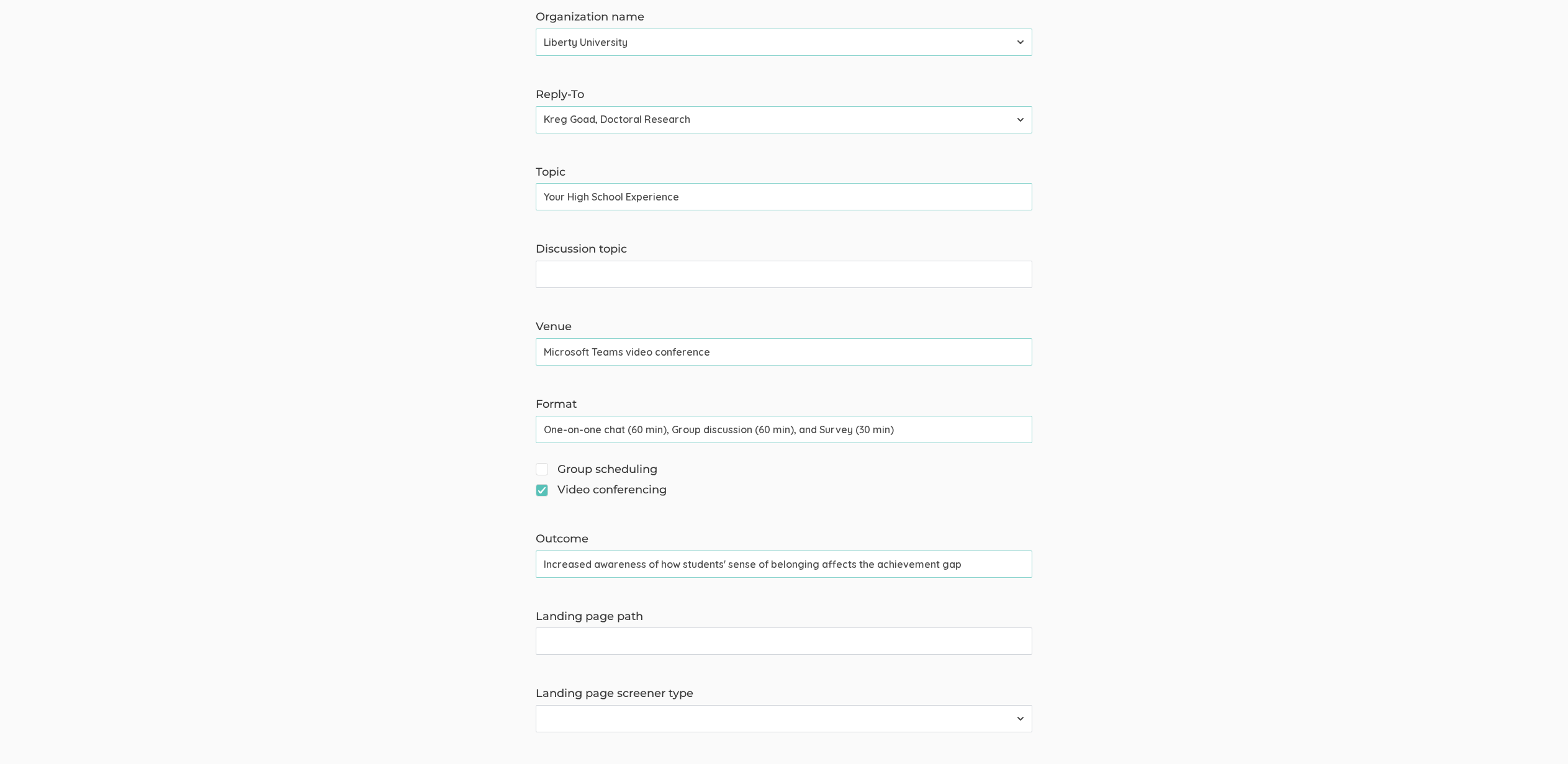
scroll to position [290, 0]
click at [279, 287] on form "The name and job title of the user selected as Reply-To and the Organization Na…" at bounding box center [784, 502] width 1568 height 1264
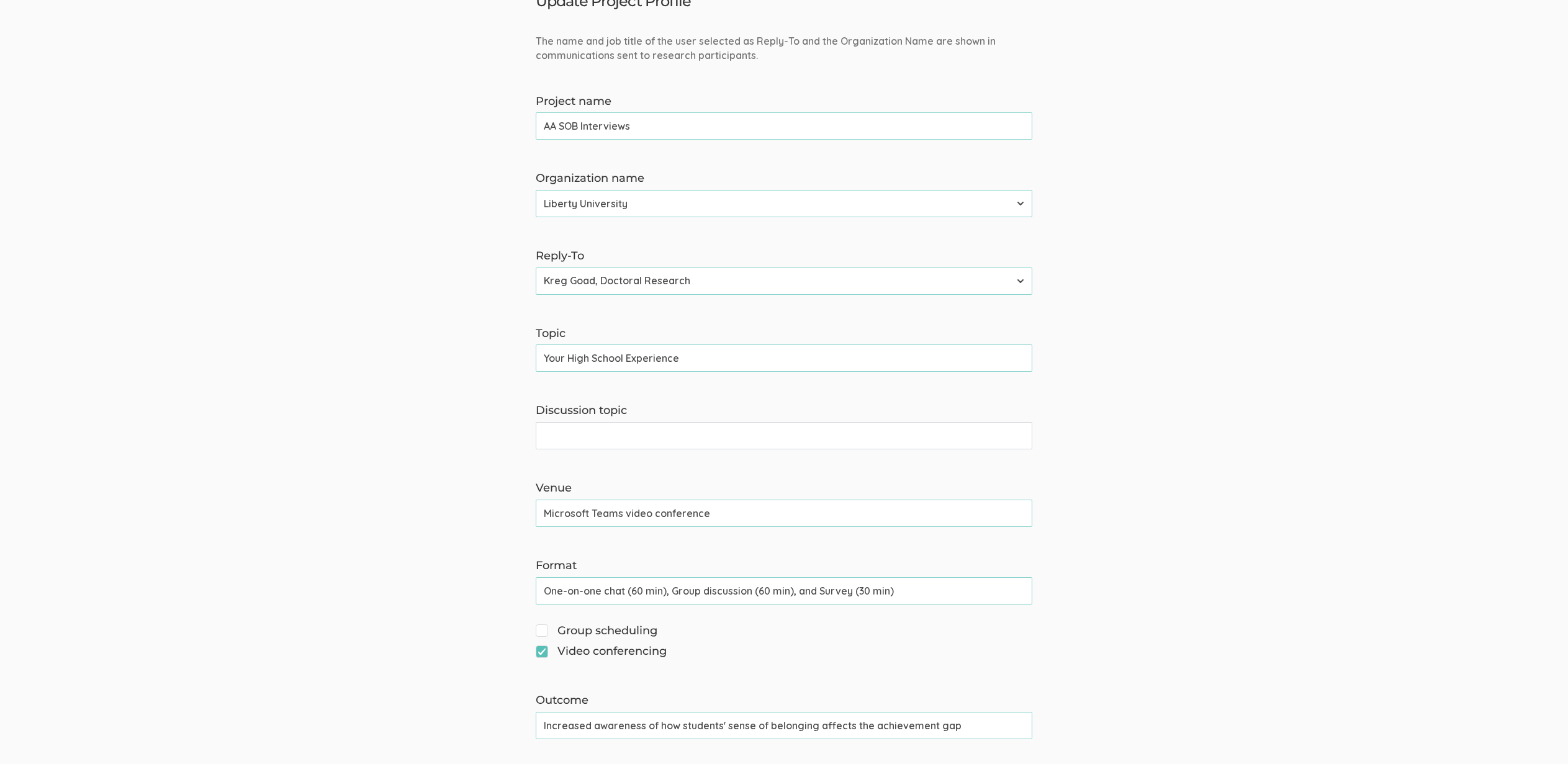
scroll to position [0, 0]
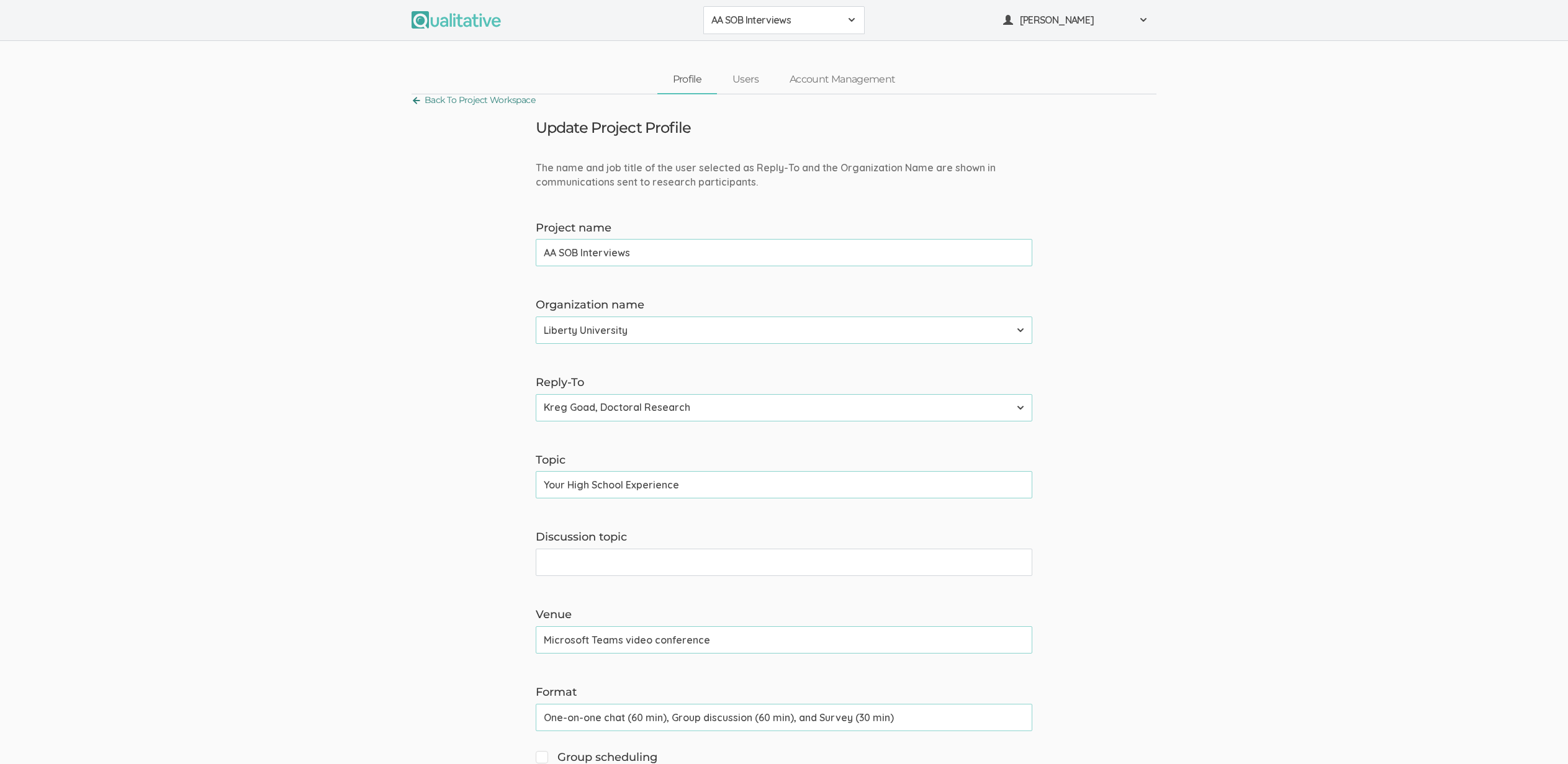
click at [471, 96] on link "Back To Project Workspace" at bounding box center [473, 100] width 123 height 17
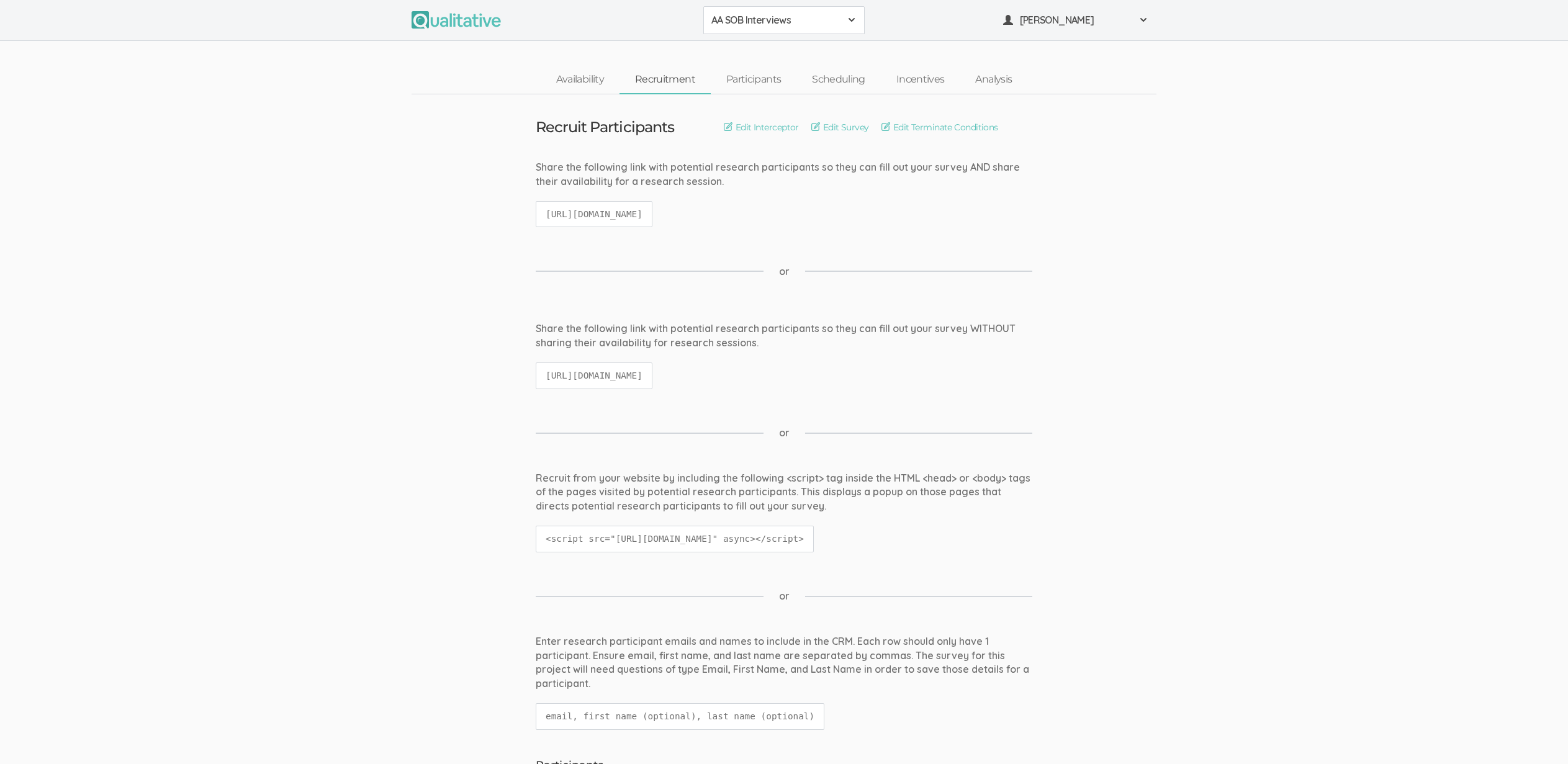
click at [873, 127] on div "Edit Interceptor Edit Survey Edit Terminate Conditions" at bounding box center [861, 127] width 274 height 14
click at [858, 125] on link "Edit Survey" at bounding box center [840, 127] width 58 height 14
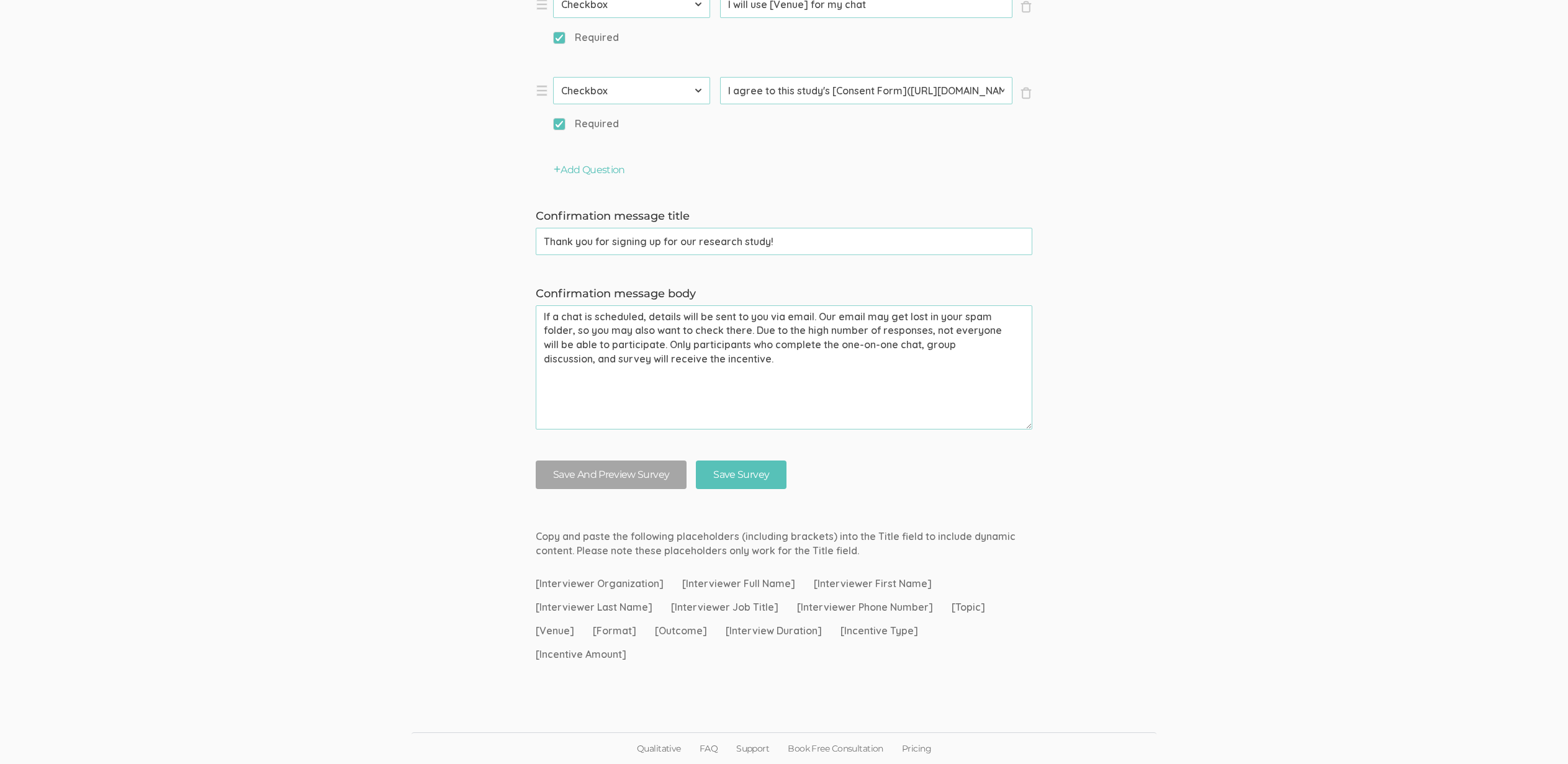
scroll to position [1731, 0]
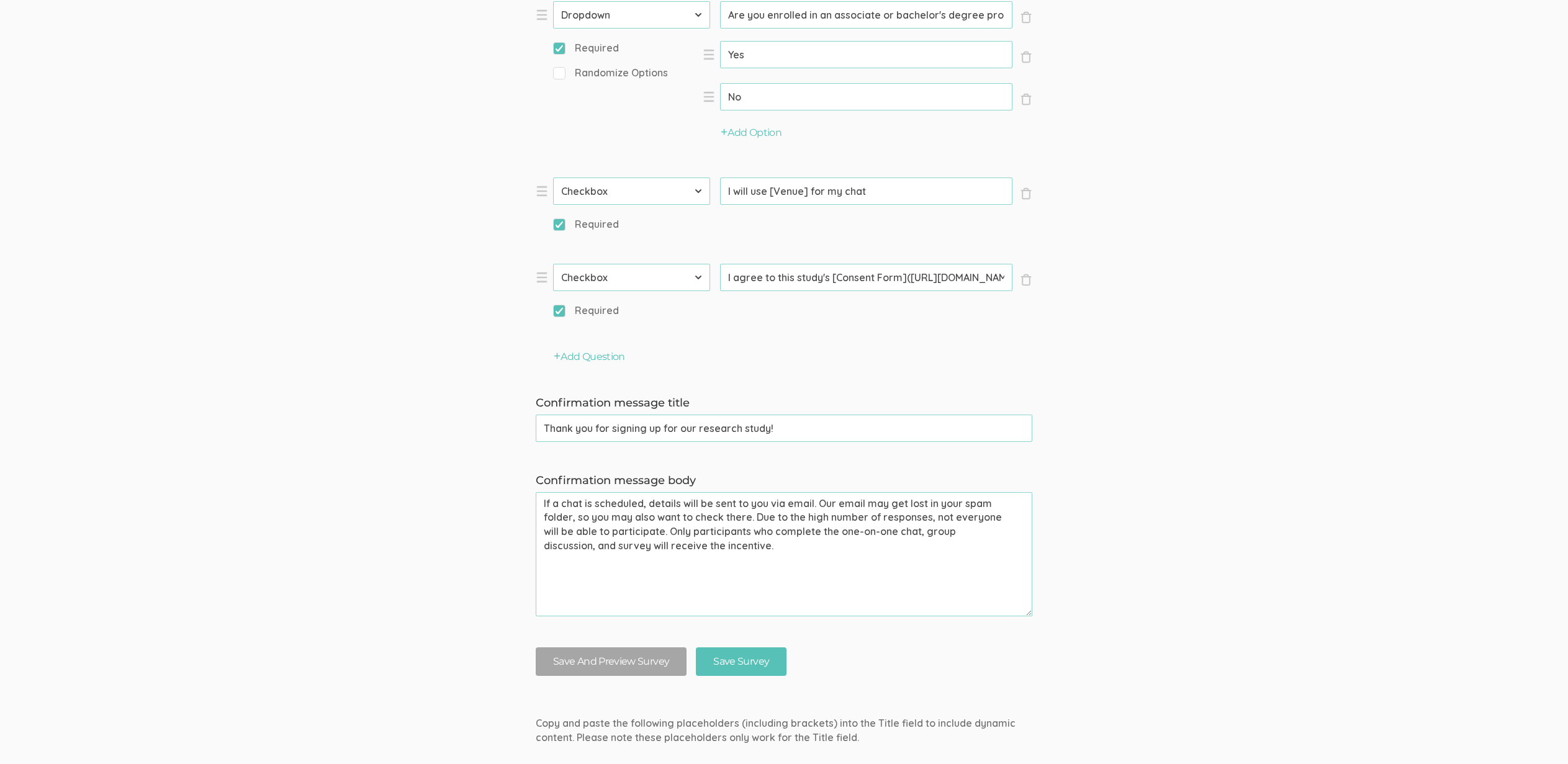
drag, startPoint x: 668, startPoint y: 529, endPoint x: 775, endPoint y: 556, distance: 110.4
click at [775, 556] on textarea "If a chat is scheduled, details will be sent to you via email. Our email may ge…" at bounding box center [784, 555] width 497 height 124
click at [801, 553] on textarea "If a chat is scheduled, details will be sent to you via email. Our email may ge…" at bounding box center [784, 555] width 497 height 124
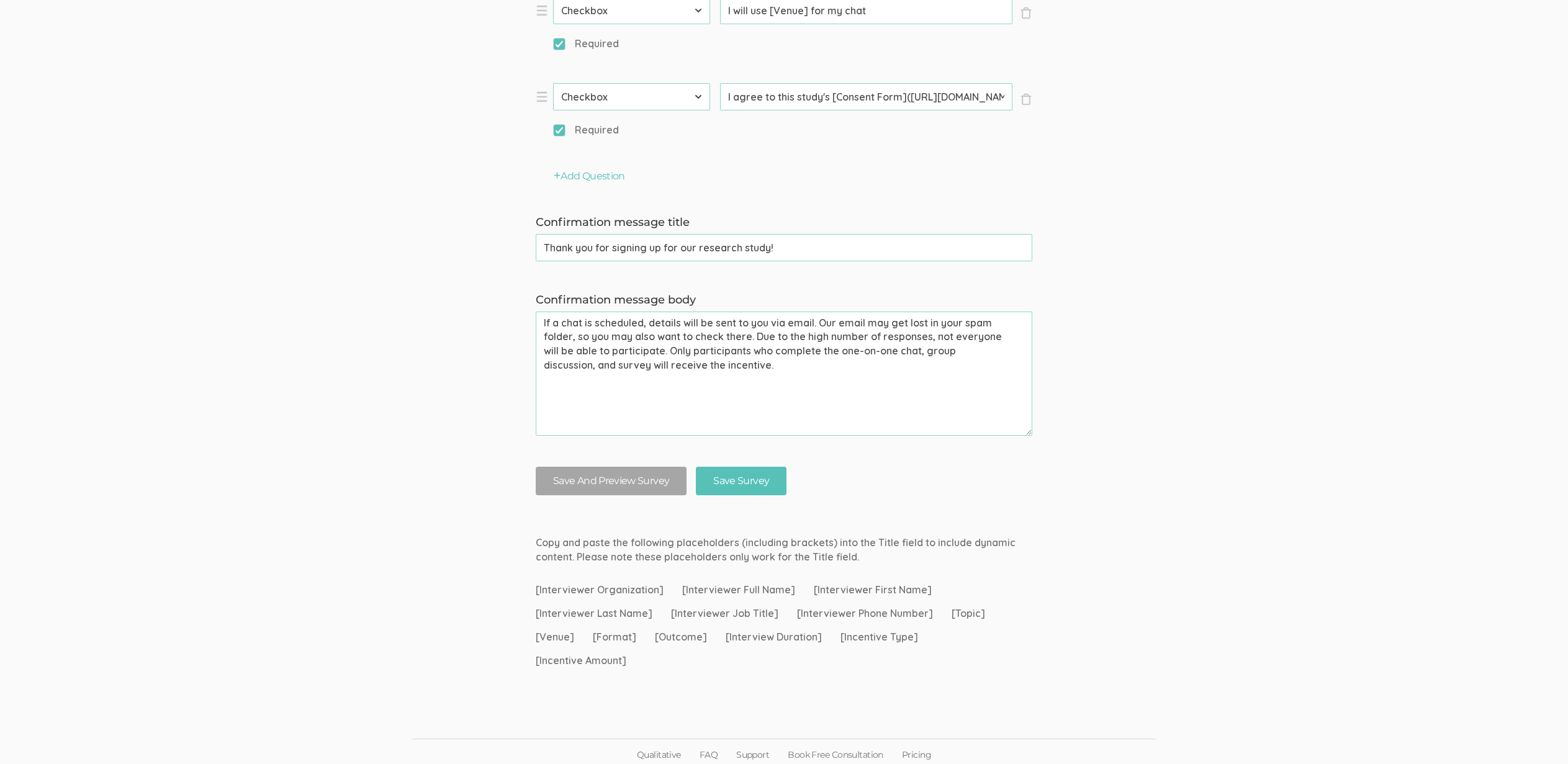
scroll to position [1918, 0]
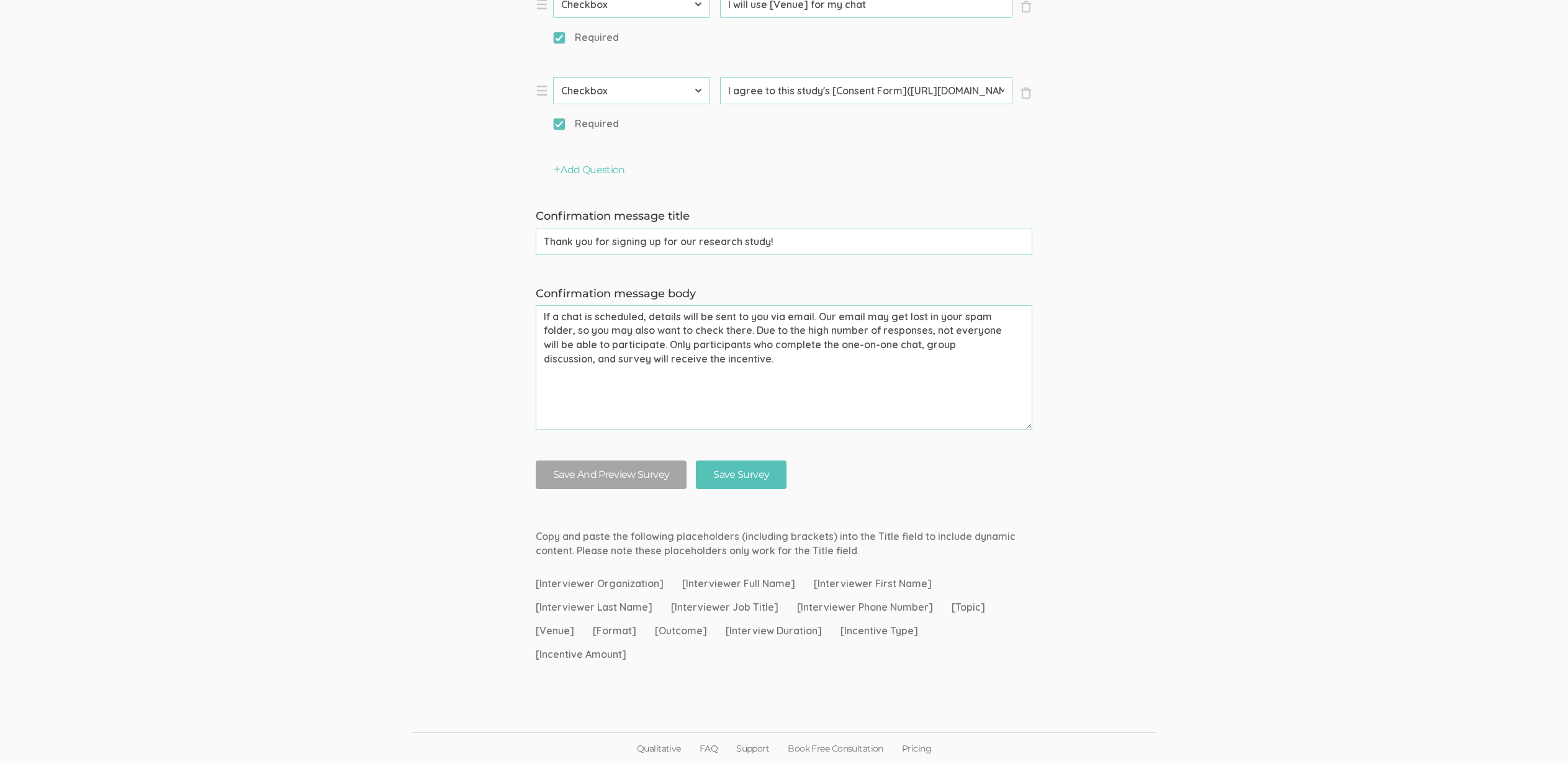
click at [803, 373] on textarea "If a chat is scheduled, details will be sent to you via email. Our email may ge…" at bounding box center [784, 368] width 497 height 124
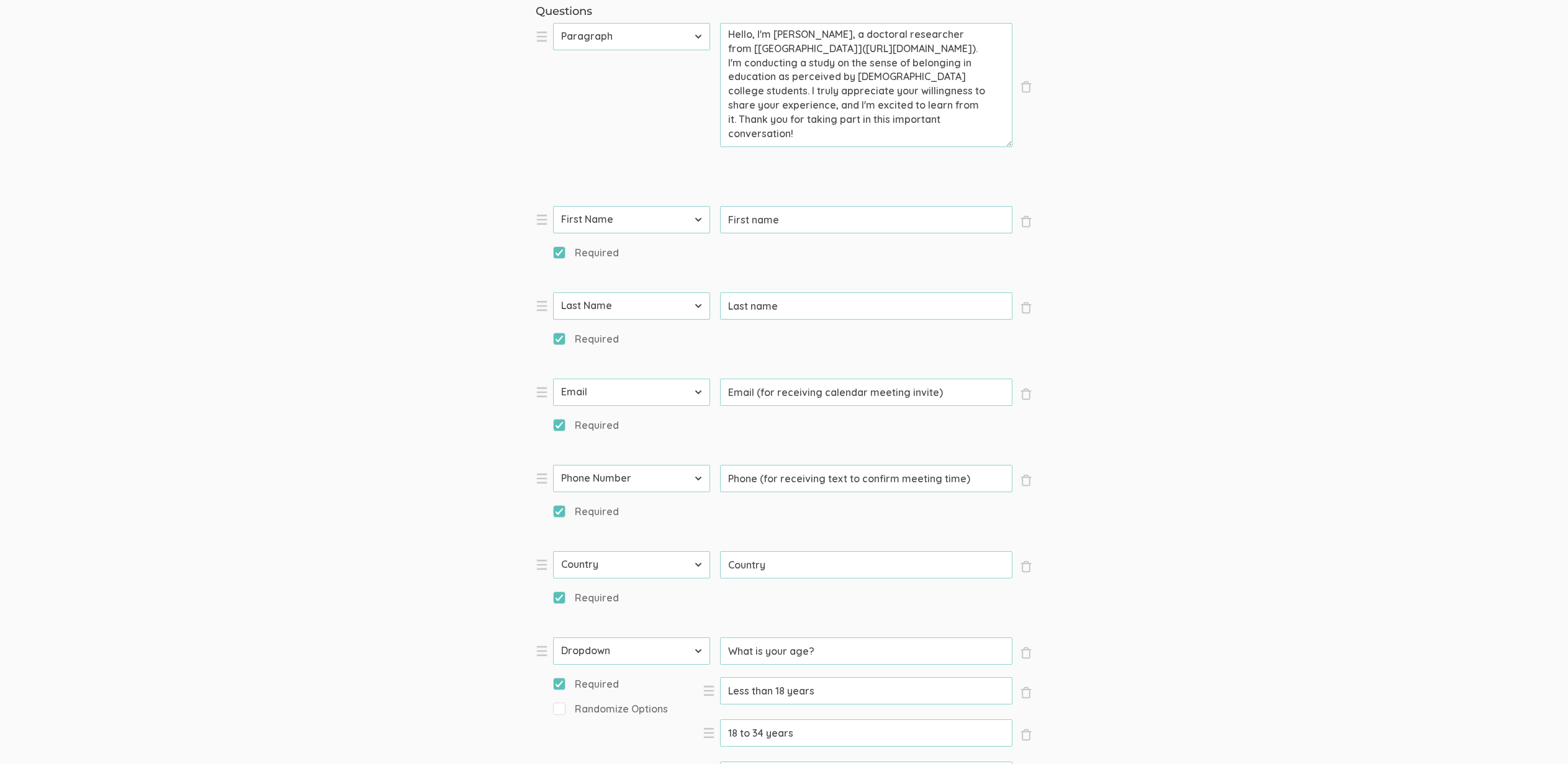
scroll to position [0, 0]
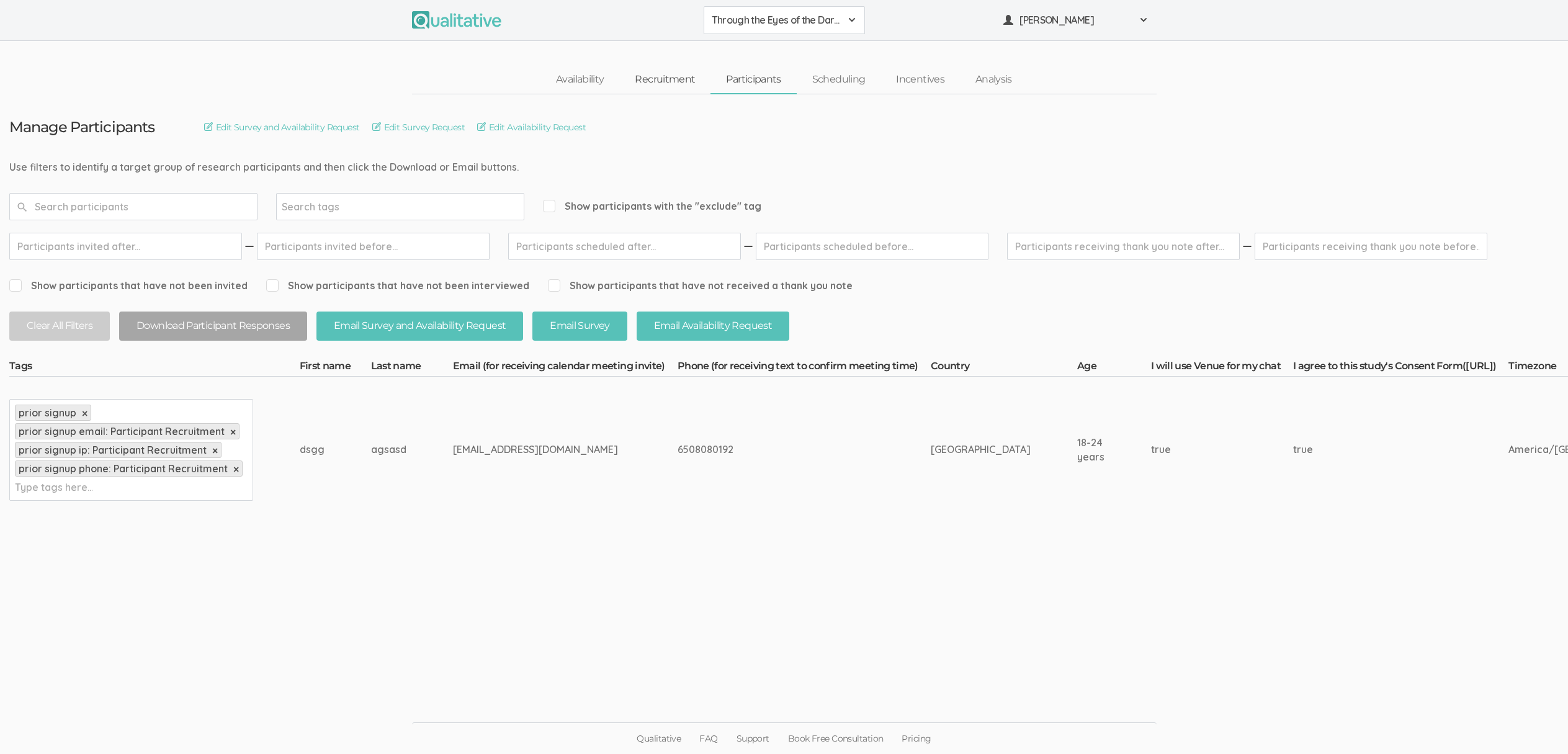
click at [646, 78] on link "Recruitment" at bounding box center [665, 79] width 91 height 27
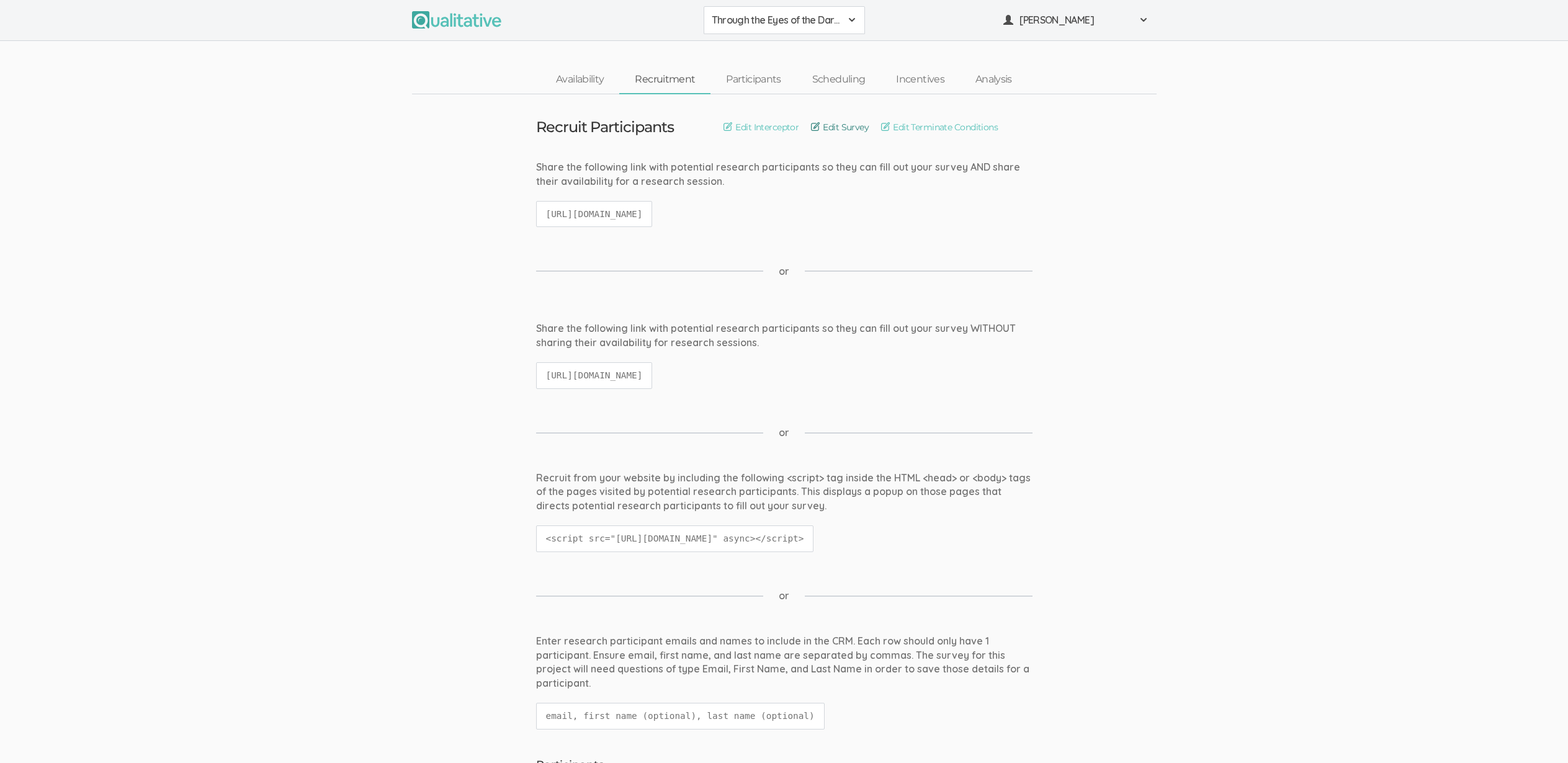
click at [837, 123] on link "Edit Survey" at bounding box center [840, 127] width 58 height 14
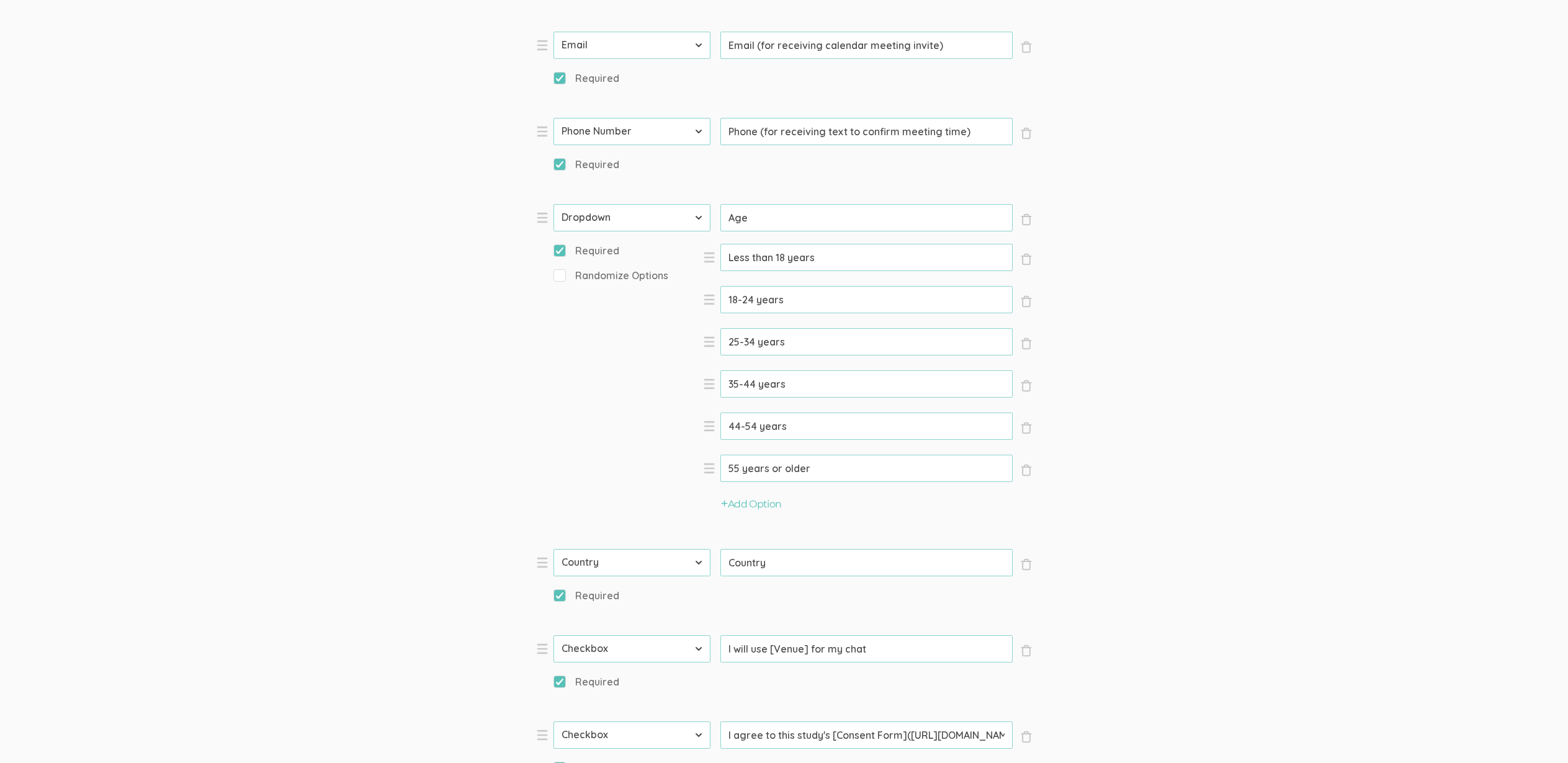
scroll to position [1303, 0]
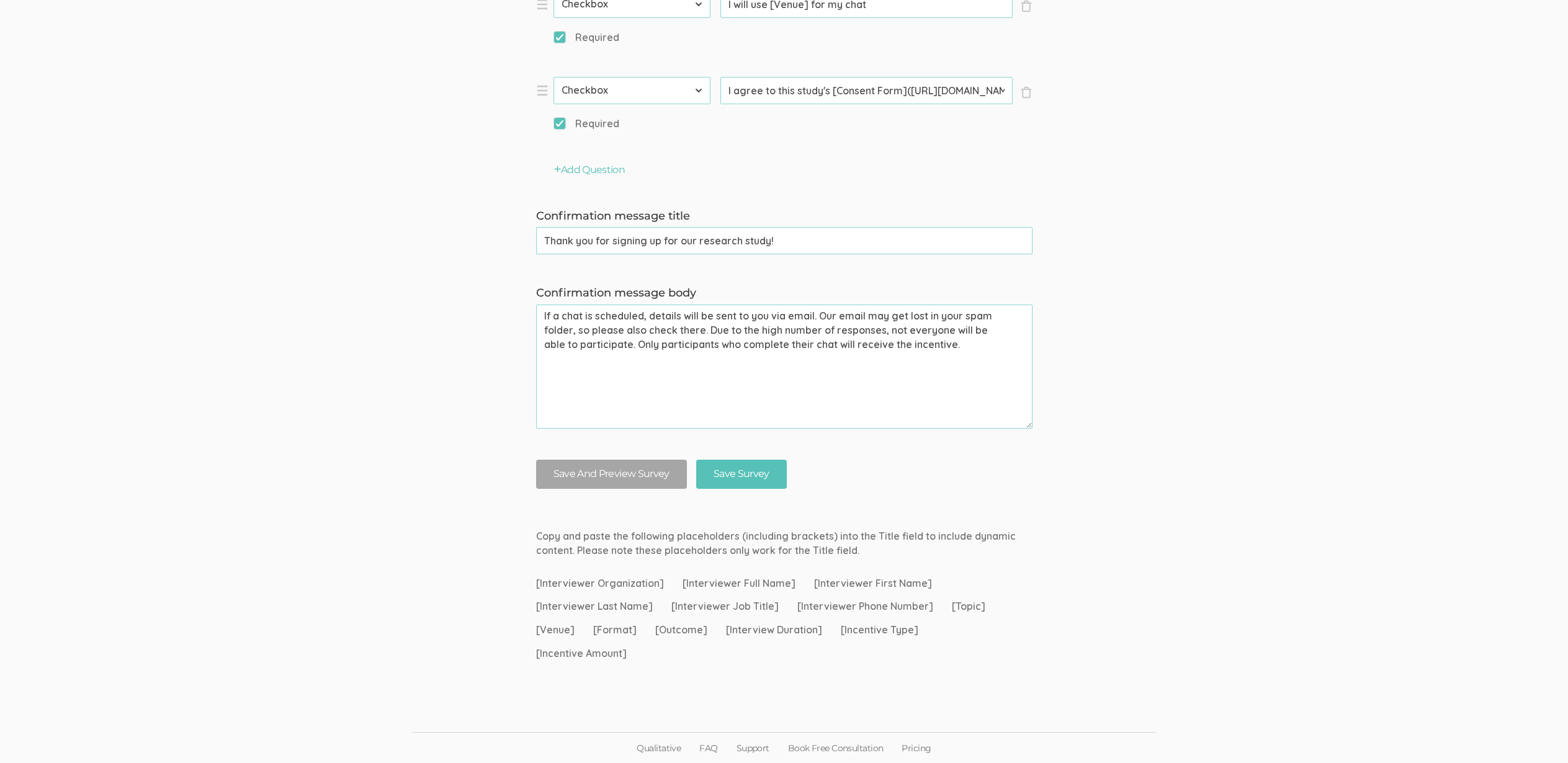
drag, startPoint x: 945, startPoint y: 348, endPoint x: 612, endPoint y: 345, distance: 333.0
click at [612, 345] on textarea "If a chat is scheduled, details will be sent to you via email. Our email may ge…" at bounding box center [784, 366] width 496 height 124
type textarea "If a chat is scheduled, details will be sent to you via email. Our email may ge…"
click at [760, 462] on input "Save Survey" at bounding box center [742, 474] width 91 height 29
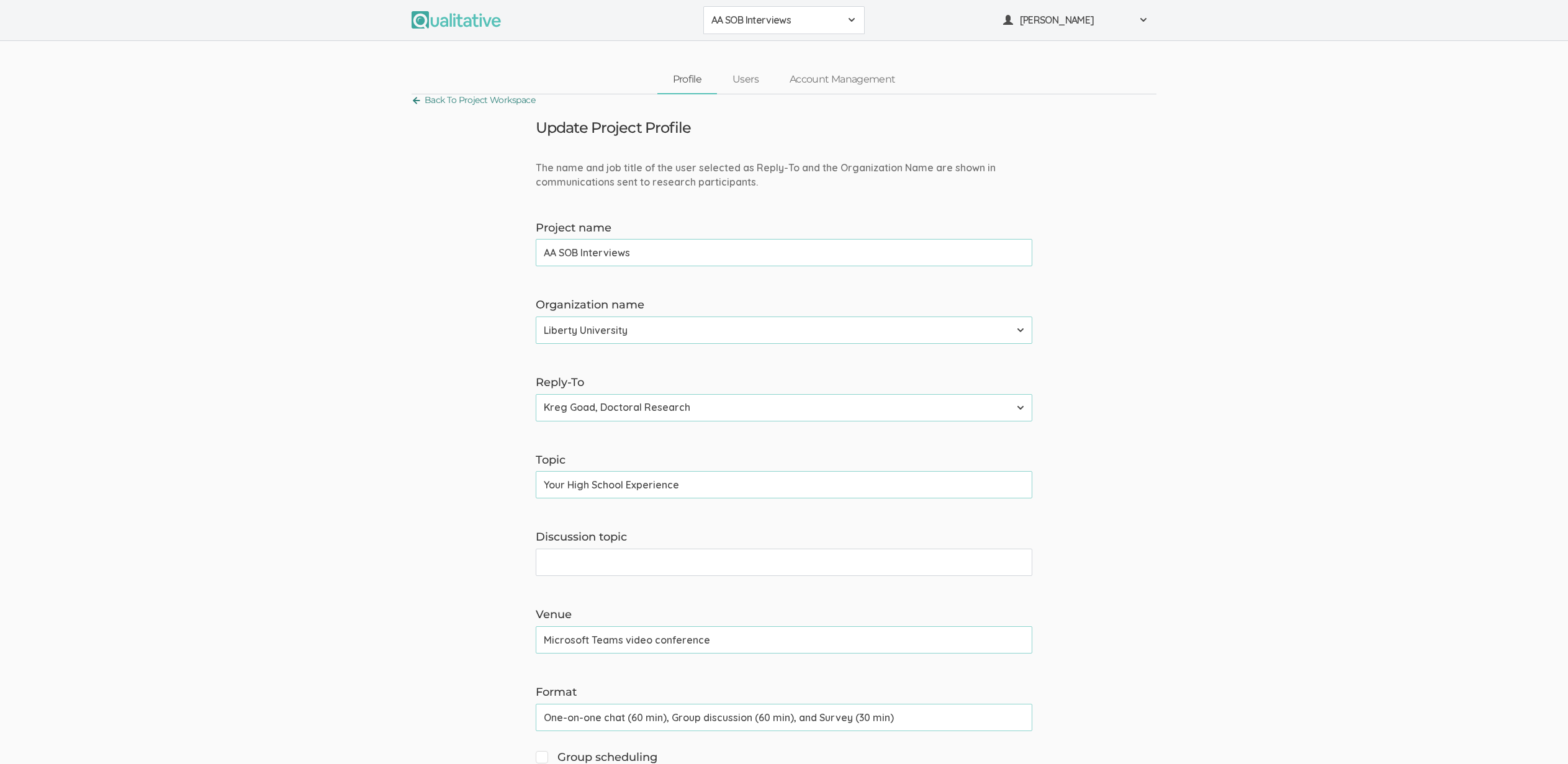
click at [445, 98] on link "Back To Project Workspace" at bounding box center [473, 100] width 123 height 17
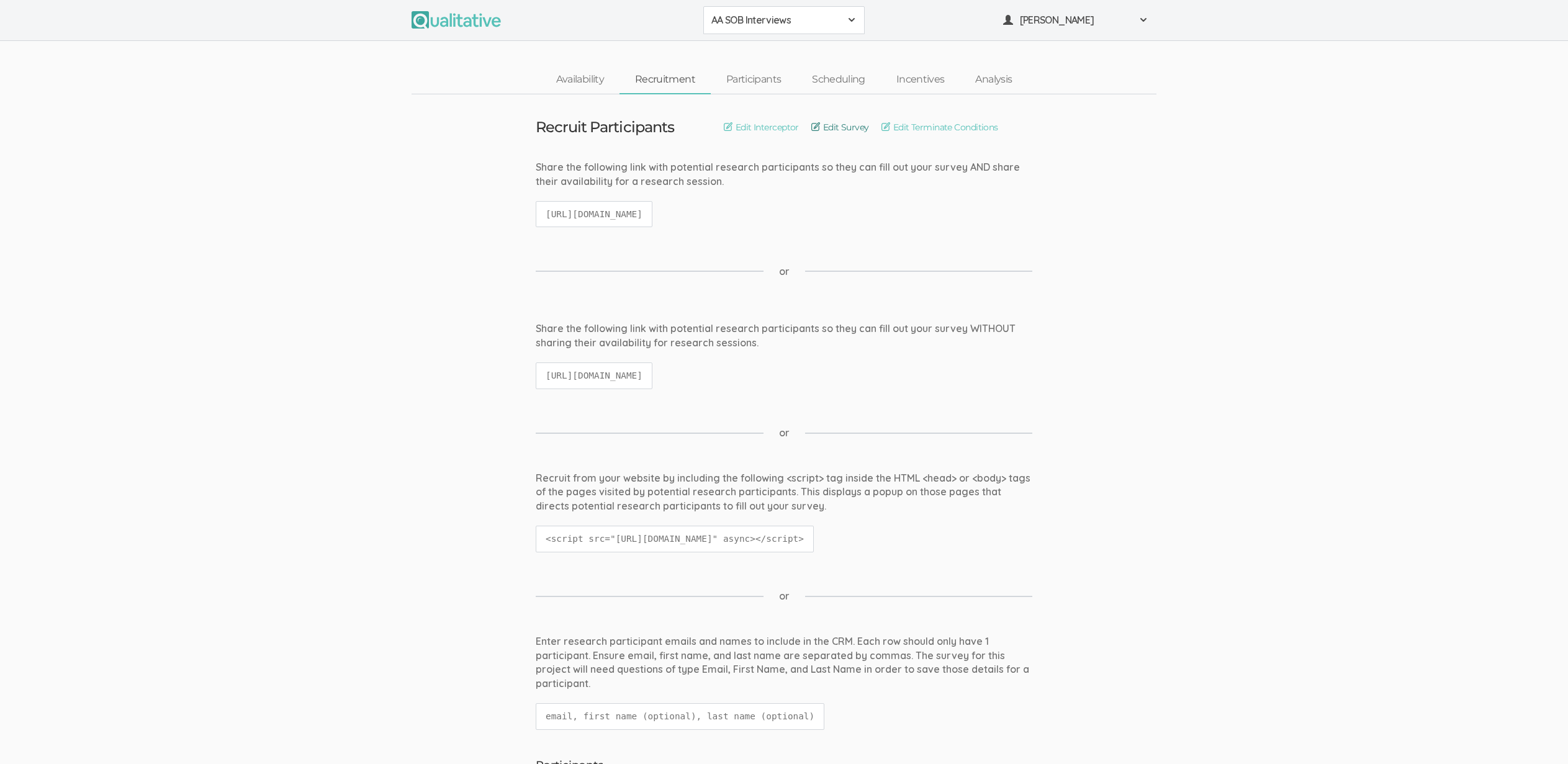
click at [842, 122] on link "Edit Survey" at bounding box center [840, 127] width 58 height 14
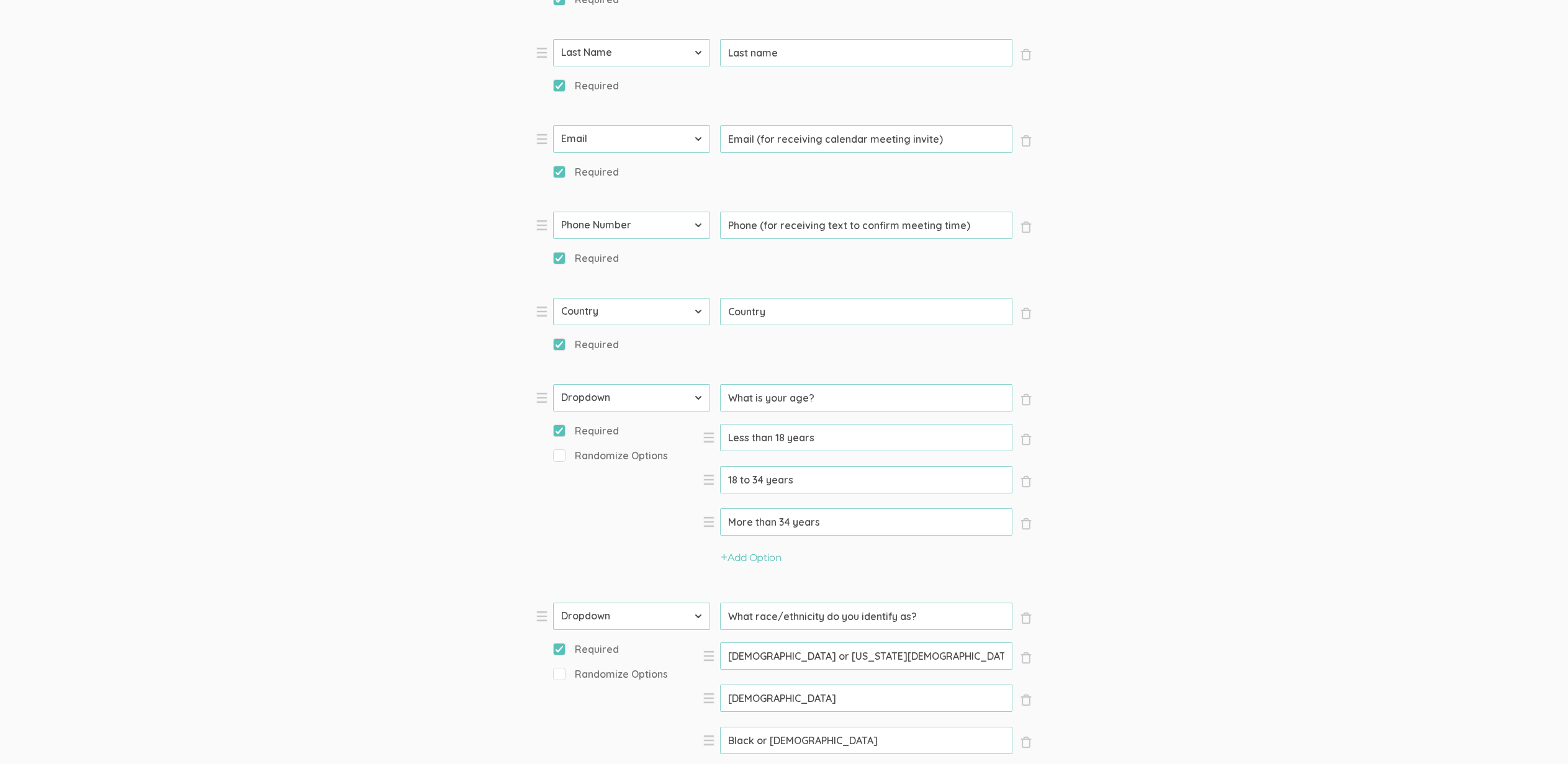
scroll to position [1918, 0]
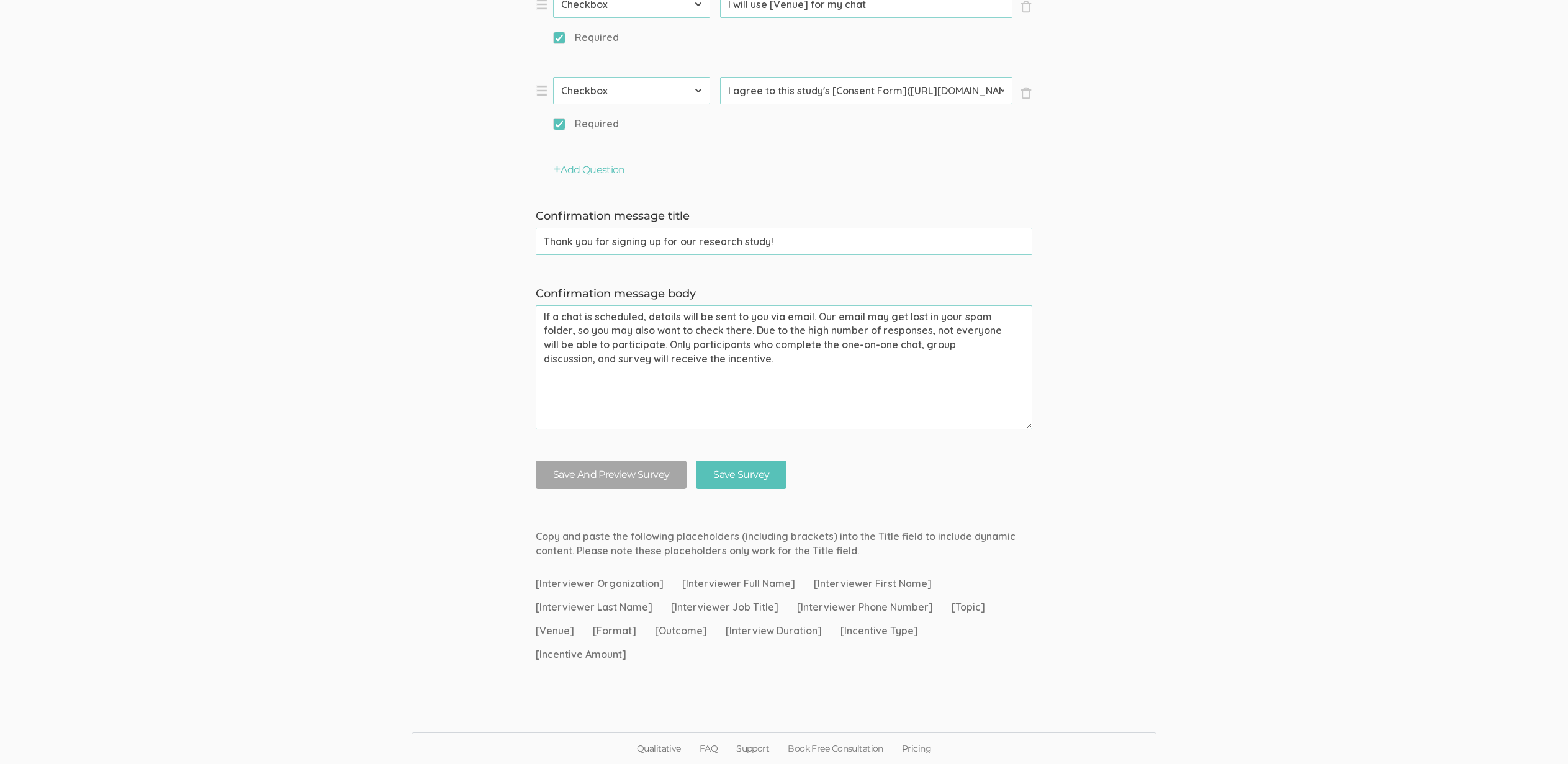
drag, startPoint x: 669, startPoint y: 343, endPoint x: 879, endPoint y: 395, distance: 216.3
click at [879, 395] on textarea "If a chat is scheduled, details will be sent to you via email. Our email may ge…" at bounding box center [784, 368] width 497 height 124
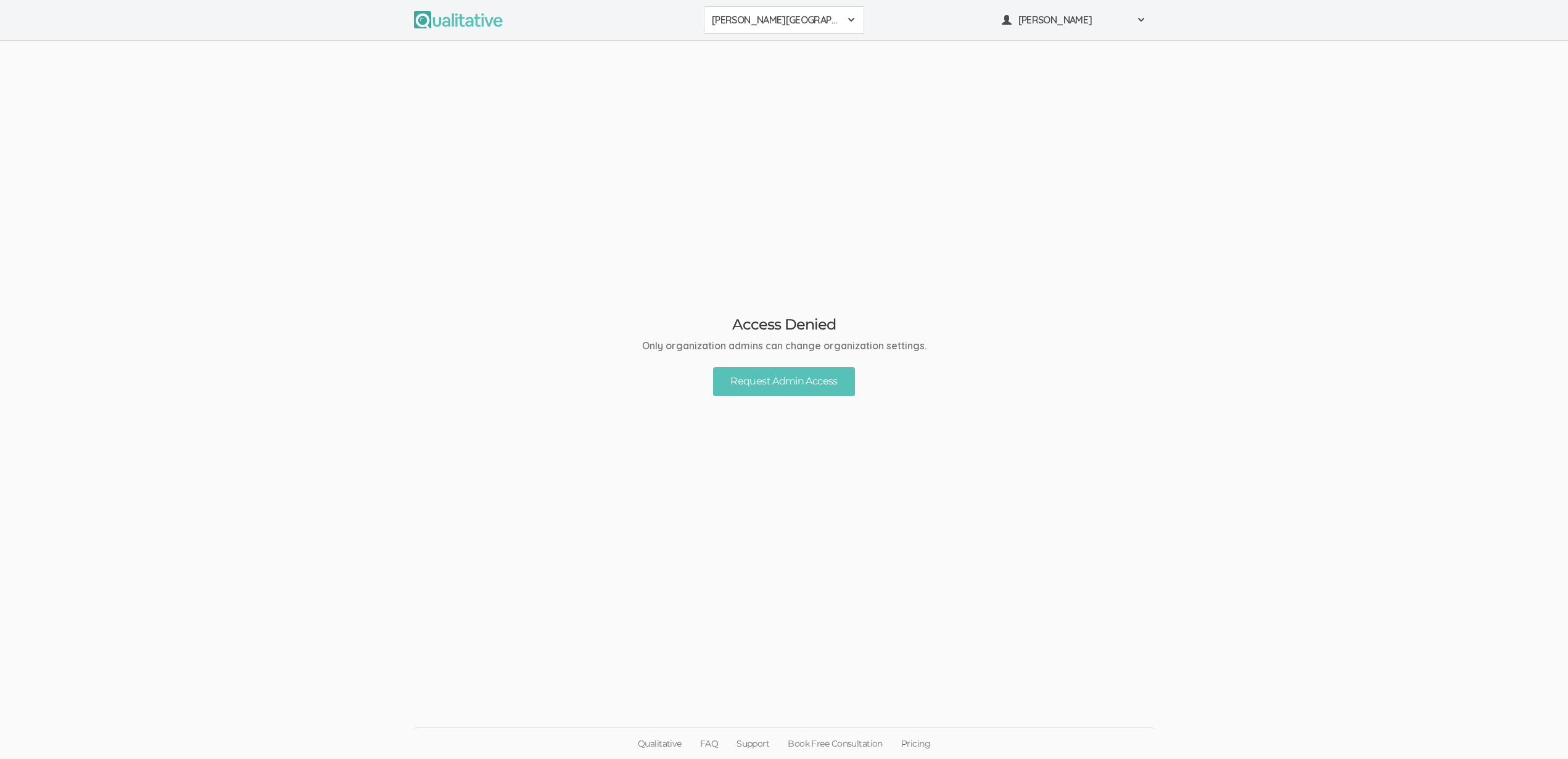
click at [778, 24] on span "[PERSON_NAME][GEOGRAPHIC_DATA]" at bounding box center [775, 20] width 128 height 14
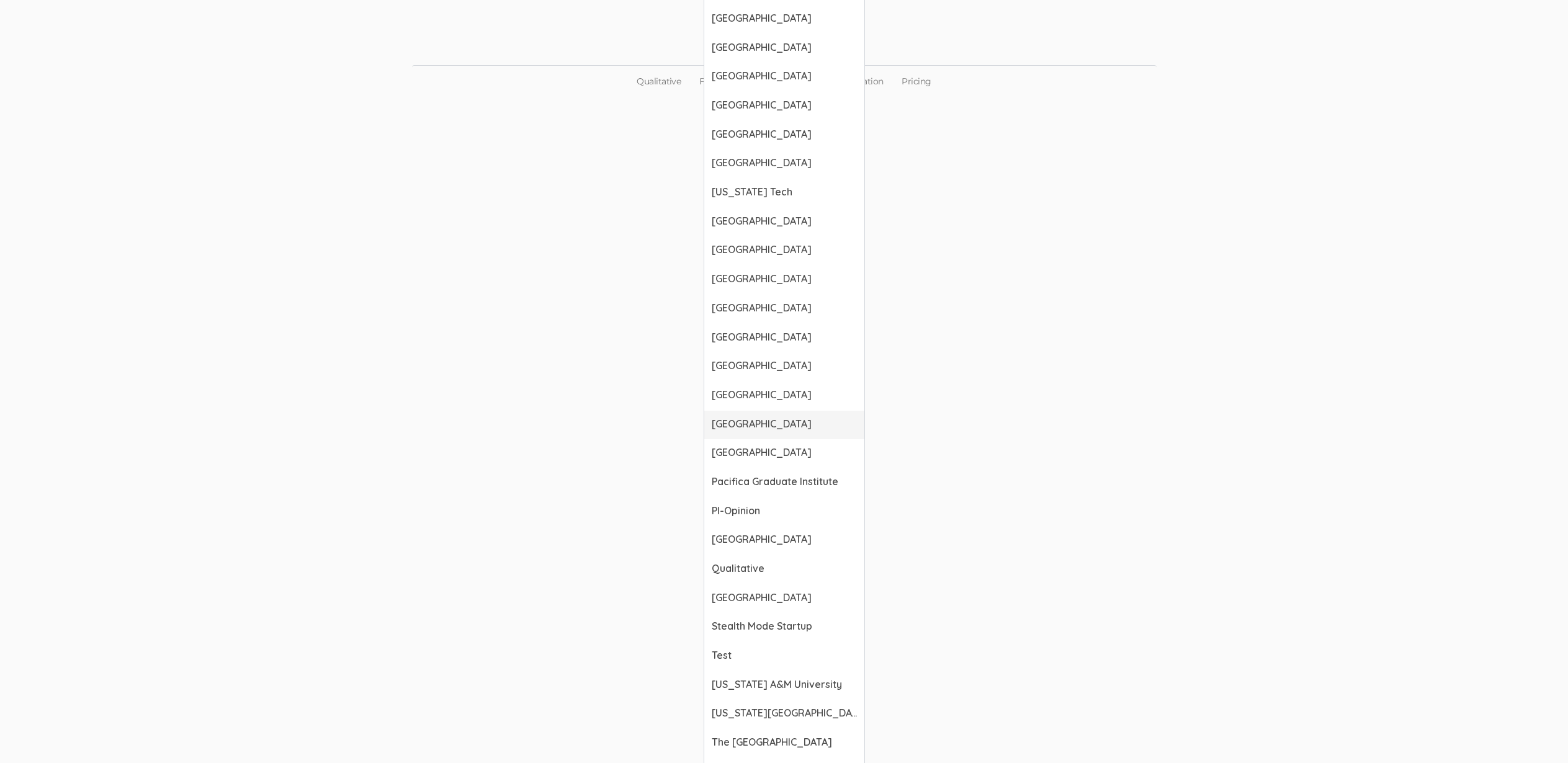
scroll to position [785, 0]
click at [775, 443] on span "Qualitative" at bounding box center [784, 449] width 145 height 14
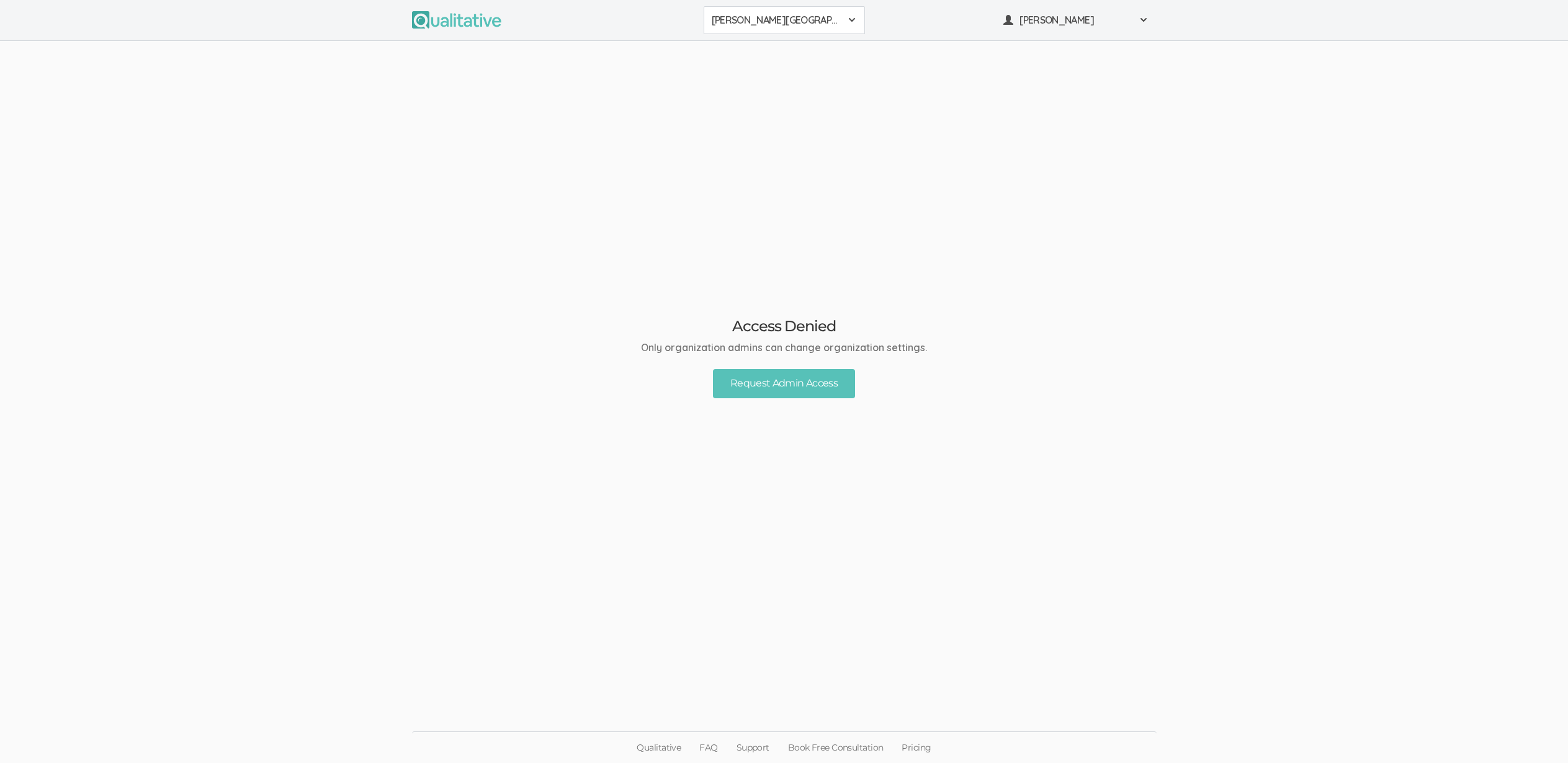
scroll to position [0, 0]
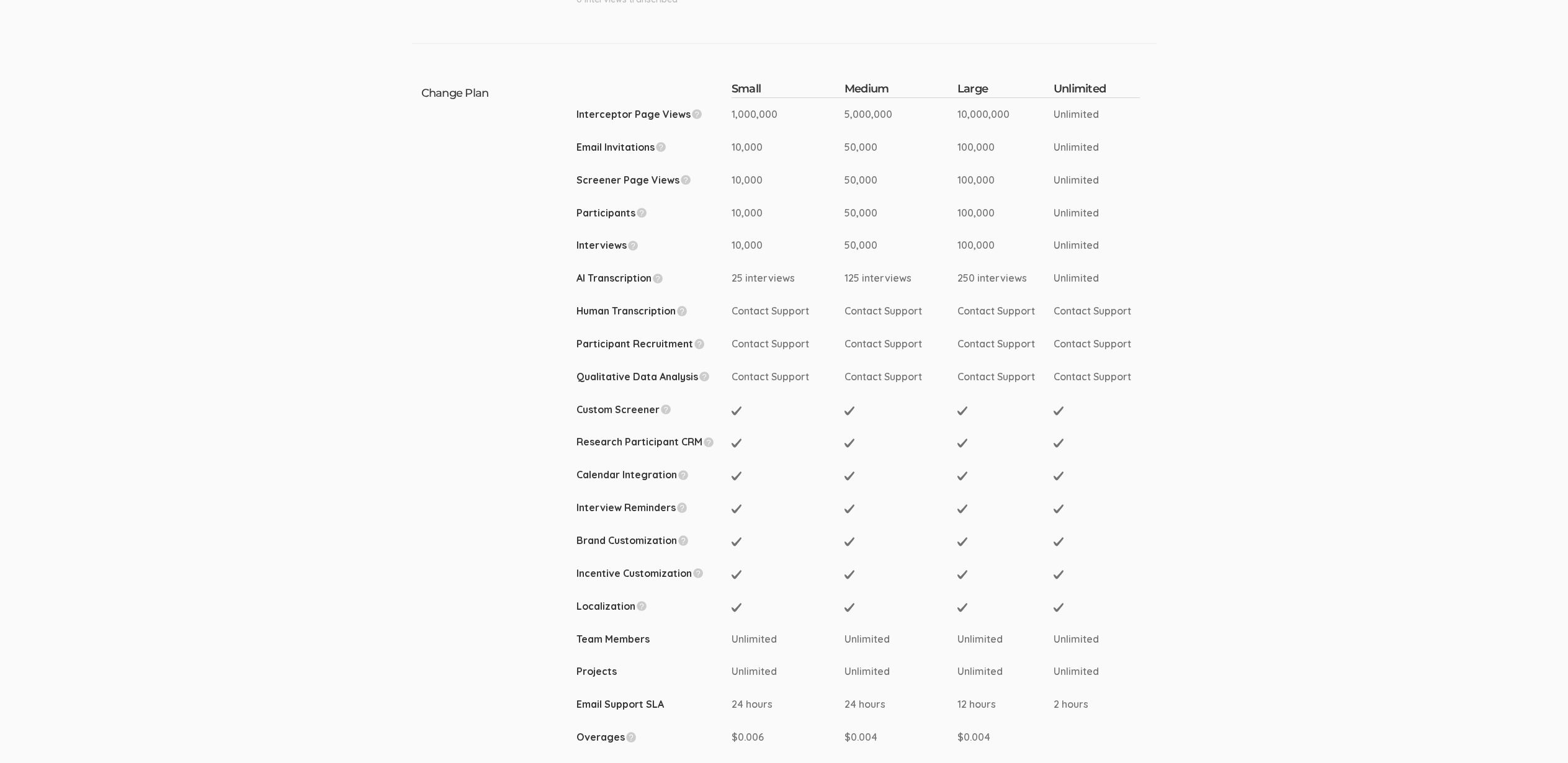
scroll to position [818, 0]
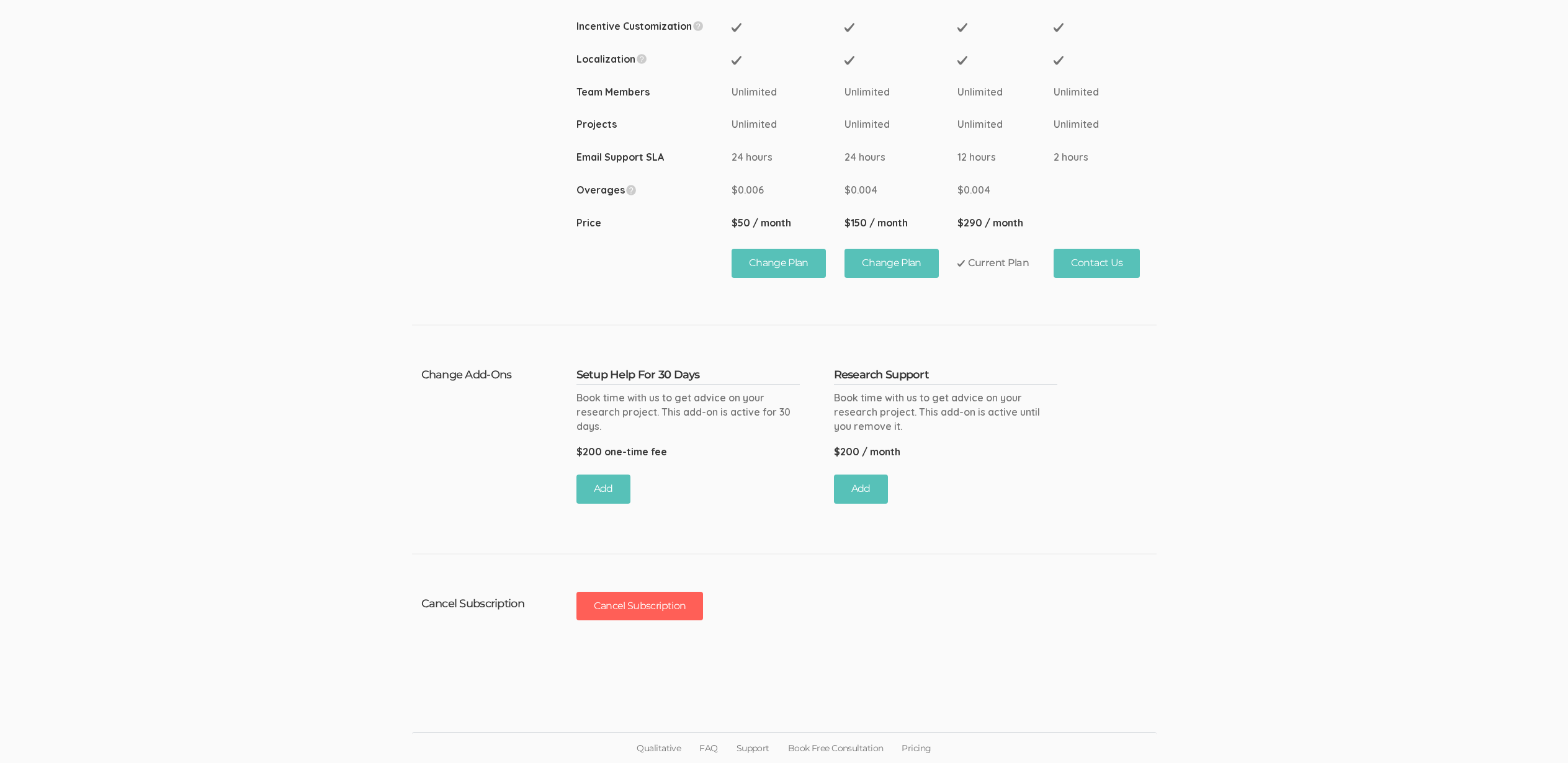
drag, startPoint x: 642, startPoint y: 374, endPoint x: 649, endPoint y: 431, distance: 57.4
click at [649, 431] on div "Setup Help For 30 Days Book time with us to get advice on your research project…" at bounding box center [688, 433] width 224 height 141
click at [649, 430] on div "Book time with us to get advice on your research project. This add-on is active…" at bounding box center [688, 412] width 224 height 43
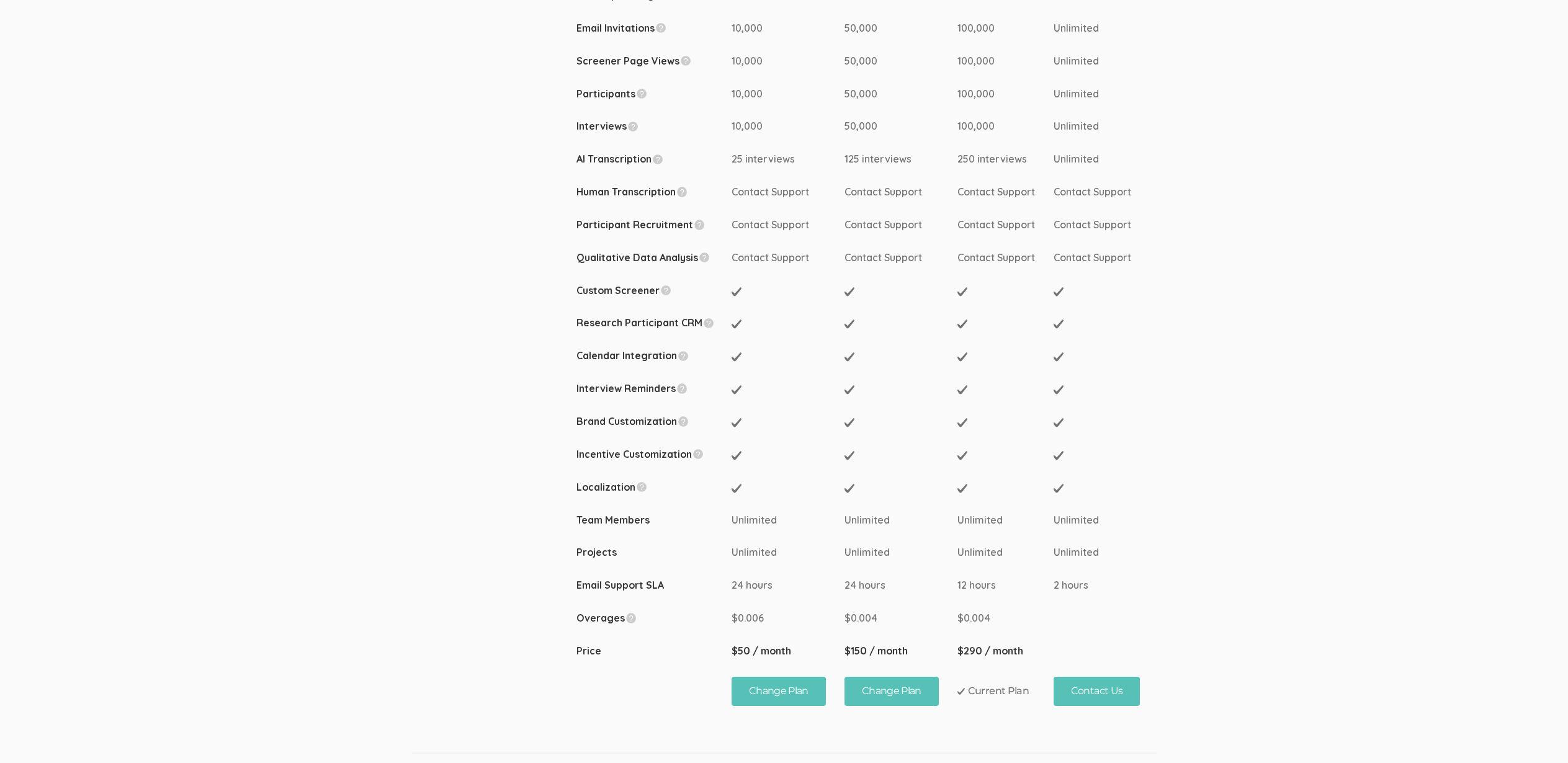
scroll to position [0, 0]
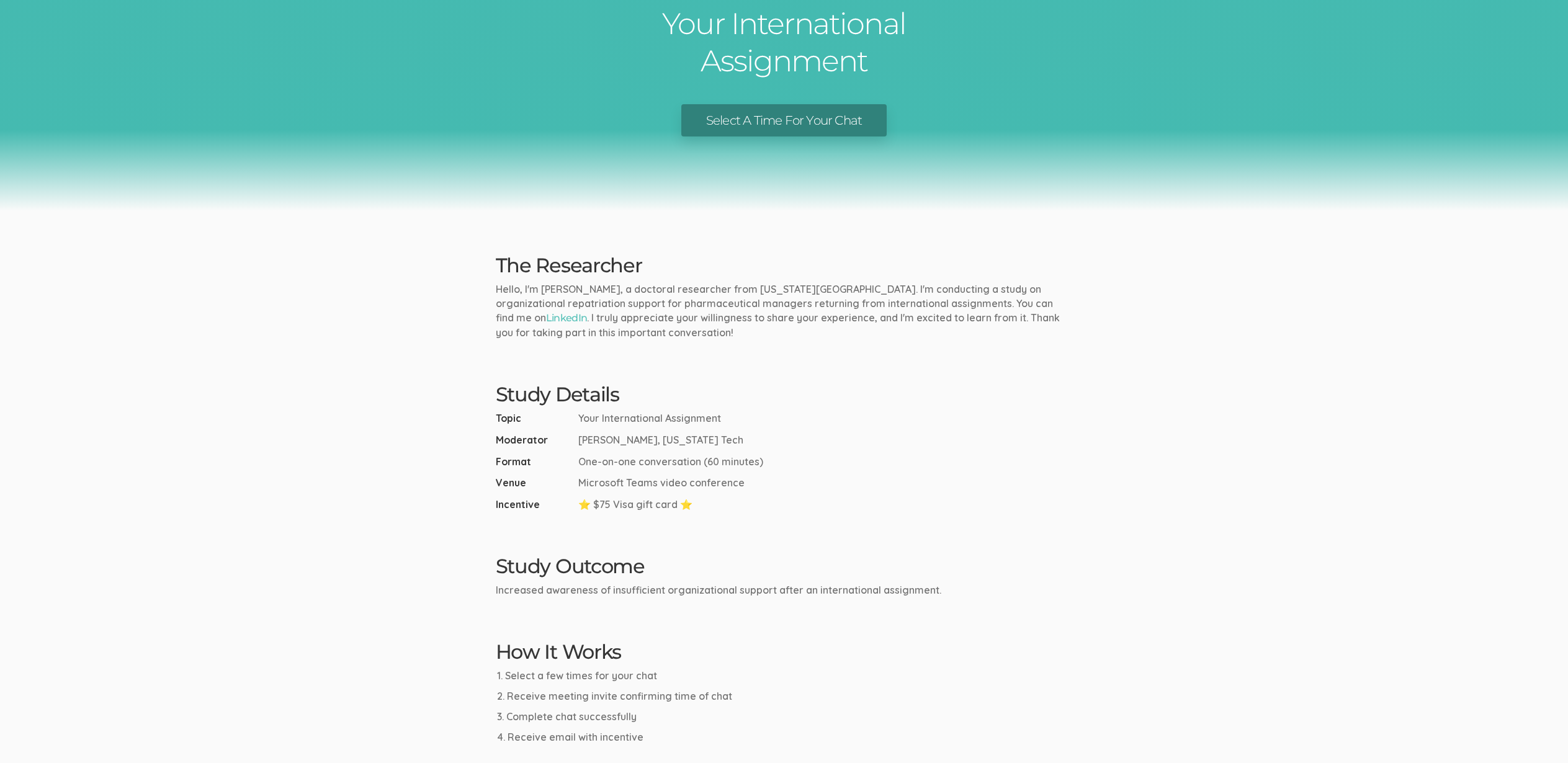
click at [585, 228] on ui-view "Research Study Your International Assignment Select A Time For Your Chat The Re…" at bounding box center [784, 385] width 1568 height 944
